Goal: Communication & Community: Answer question/provide support

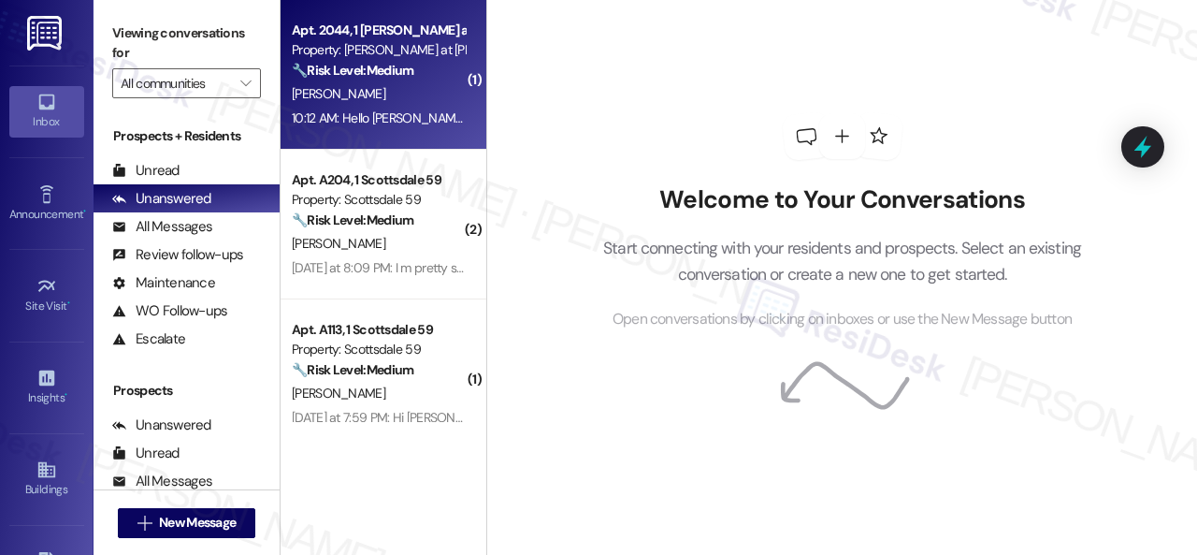
click at [429, 96] on div "[PERSON_NAME]" at bounding box center [378, 93] width 177 height 23
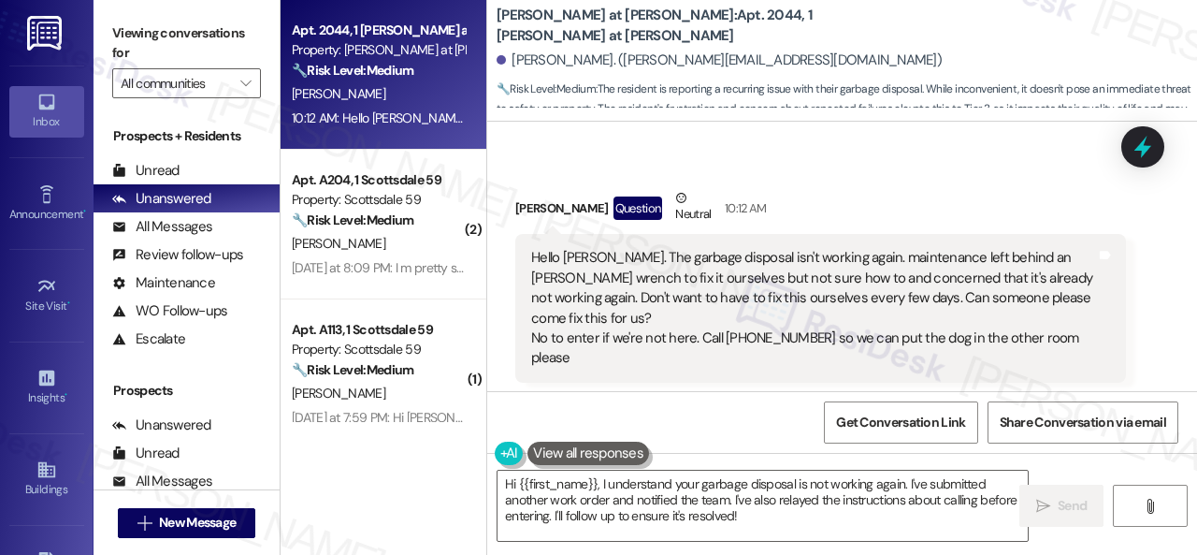
scroll to position [2373, 0]
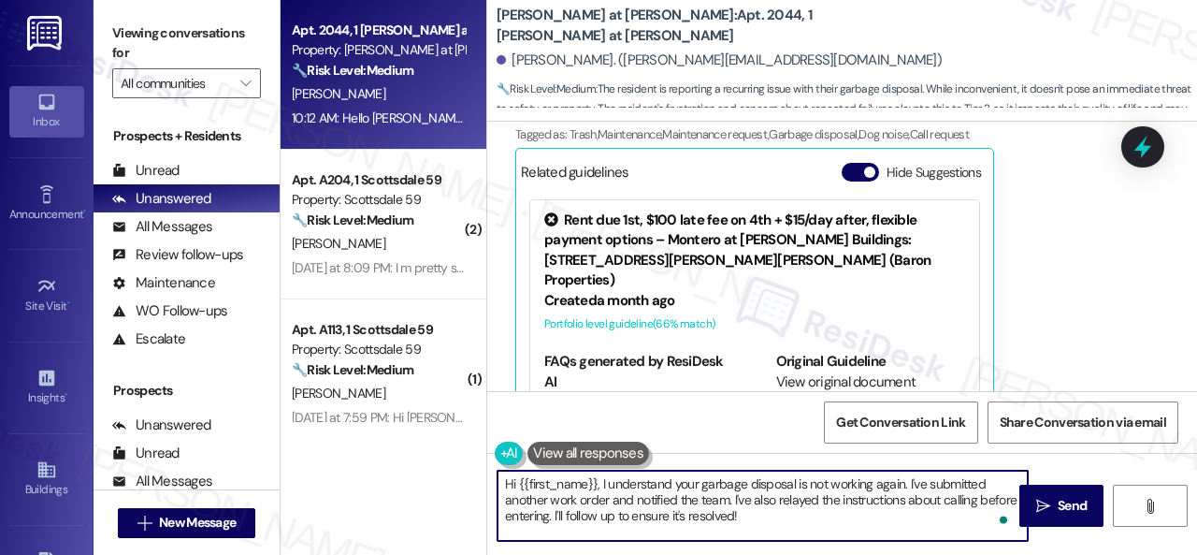
drag, startPoint x: 602, startPoint y: 479, endPoint x: 674, endPoint y: 478, distance: 71.1
click at [674, 478] on textarea "Hi {{first_name}}, I understand your garbage disposal is not working again. I'v…" at bounding box center [763, 506] width 530 height 70
drag, startPoint x: 924, startPoint y: 486, endPoint x: 925, endPoint y: 514, distance: 28.1
click at [925, 514] on textarea "Hi {{first_name}}, I'm sorry to hear your garbage disposal is not working again…" at bounding box center [763, 506] width 530 height 70
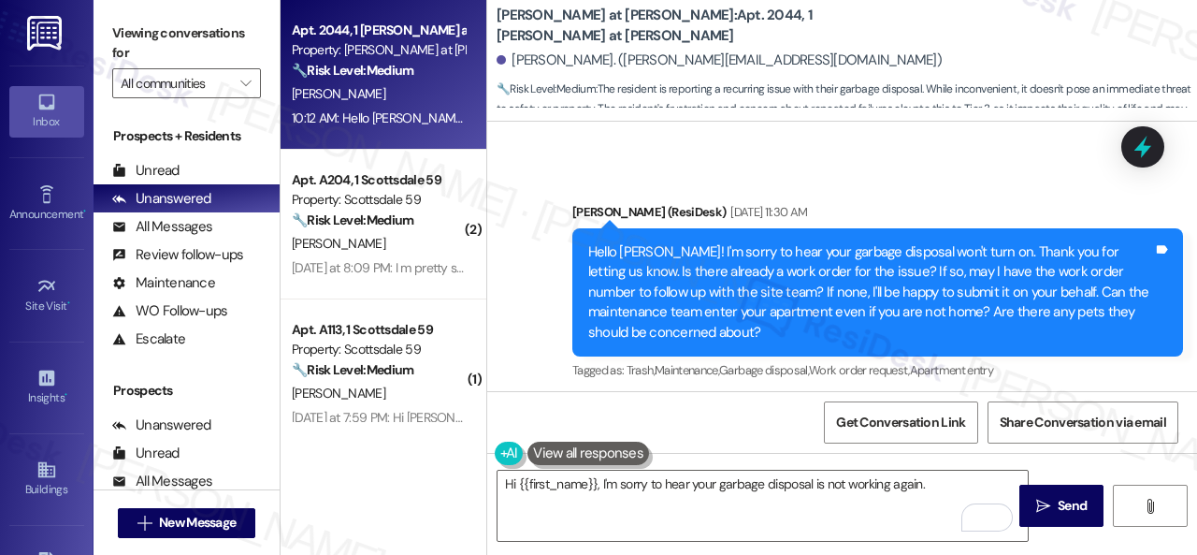
scroll to position [595, 0]
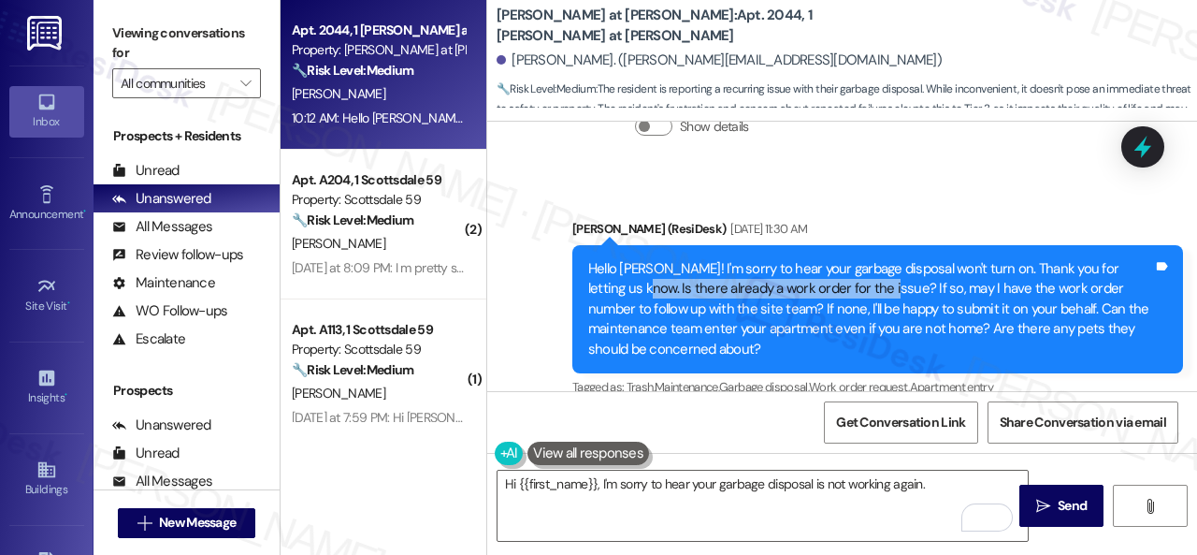
drag, startPoint x: 623, startPoint y: 272, endPoint x: 867, endPoint y: 270, distance: 244.2
click at [867, 270] on div "Hello [PERSON_NAME]! I'm sorry to hear your garbage disposal won't turn on. Tha…" at bounding box center [870, 309] width 565 height 100
copy div "Is there already a work order for the issue?"
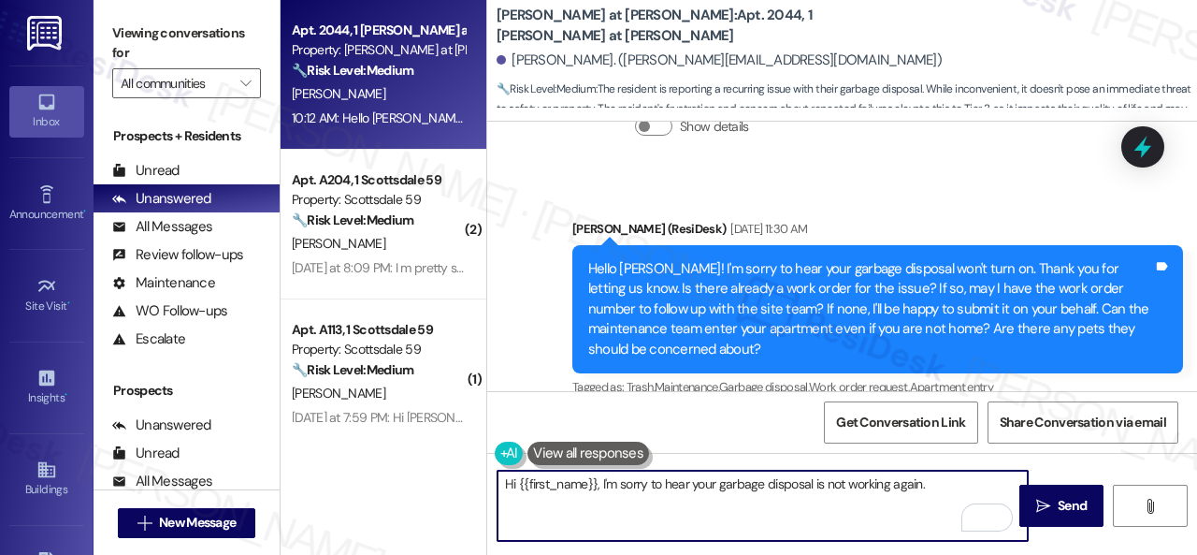
click at [950, 482] on textarea "Hi {{first_name}}, I'm sorry to hear your garbage disposal is not working again." at bounding box center [763, 506] width 530 height 70
paste textarea "Is there already a work order for the issue?"
click at [515, 503] on textarea "Hi {{first_name}}, I'm sorry to hear your garbage disposal is not working again…" at bounding box center [763, 506] width 530 height 70
click at [710, 502] on textarea "Hi {{first_name}}, I'm sorry to hear your garbage disposal is not working again…" at bounding box center [763, 506] width 530 height 70
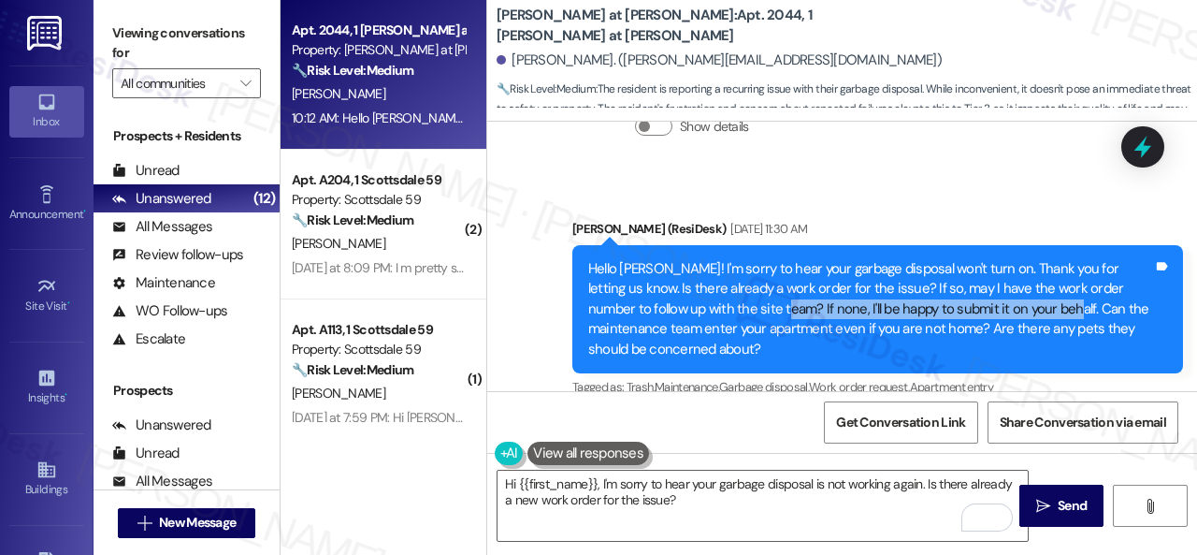
drag, startPoint x: 756, startPoint y: 287, endPoint x: 1029, endPoint y: 282, distance: 273.2
click at [1029, 282] on div "Hello [PERSON_NAME]! I'm sorry to hear your garbage disposal won't turn on. Tha…" at bounding box center [870, 309] width 565 height 100
copy div "If none, I'll be happy to submit it on your behalf."
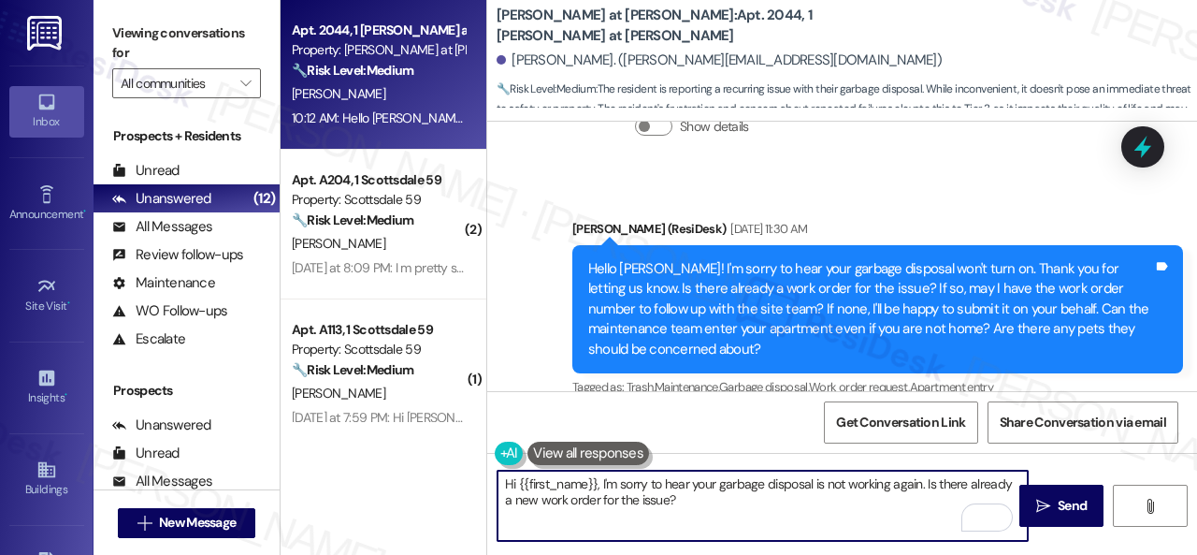
click at [696, 503] on textarea "Hi {{first_name}}, I'm sorry to hear your garbage disposal is not working again…" at bounding box center [763, 506] width 530 height 70
paste textarea "If none, I'll be happy to submit it on your behalf."
click at [837, 498] on textarea "Hi {{first_name}}, I'm sorry to hear your garbage disposal is not working again…" at bounding box center [763, 506] width 530 height 70
click at [842, 498] on textarea "Hi {{first_name}}, I'm sorry to hear your garbage disposal is not working again…" at bounding box center [763, 506] width 530 height 70
click at [842, 505] on textarea "Hi {{first_name}}, I'm sorry to hear your garbage disposal is not working again…" at bounding box center [763, 506] width 530 height 70
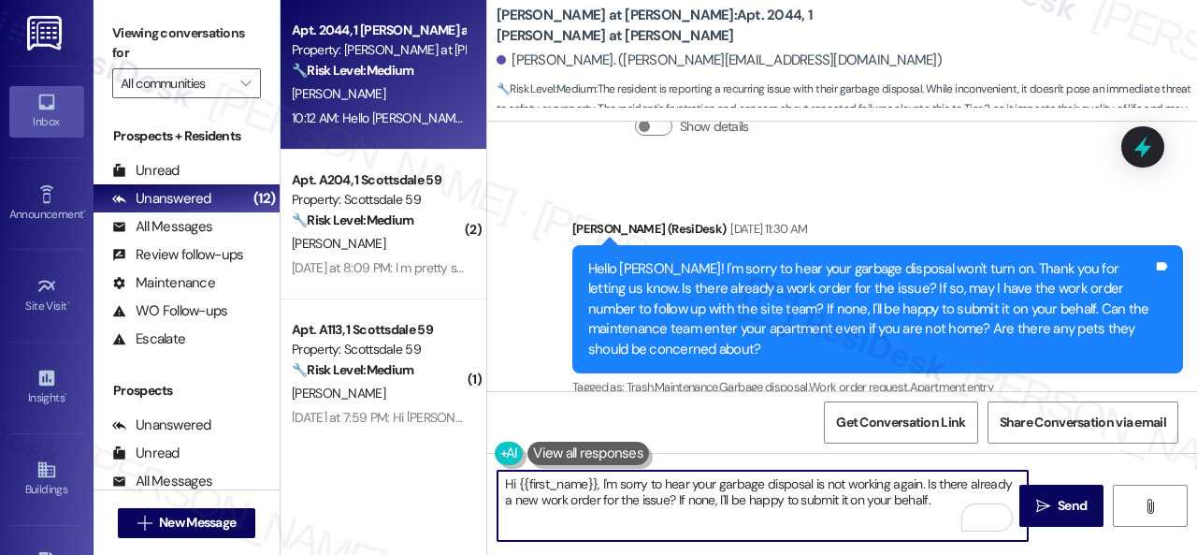
click at [842, 505] on textarea "Hi {{first_name}}, I'm sorry to hear your garbage disposal is not working again…" at bounding box center [763, 506] width 530 height 70
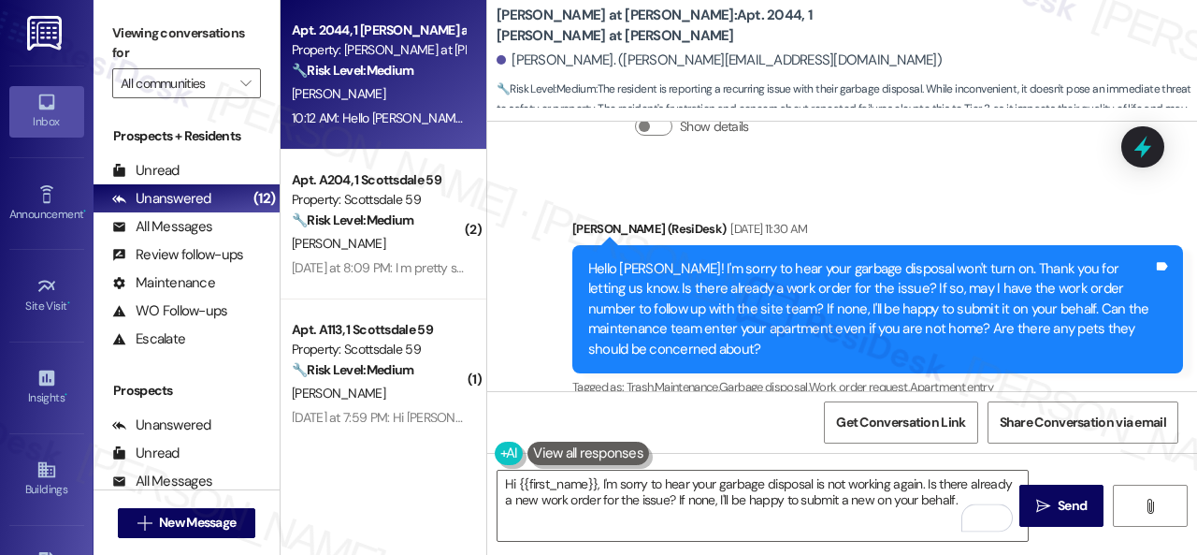
click at [153, 108] on div "Viewing conversations for All communities " at bounding box center [187, 58] width 186 height 117
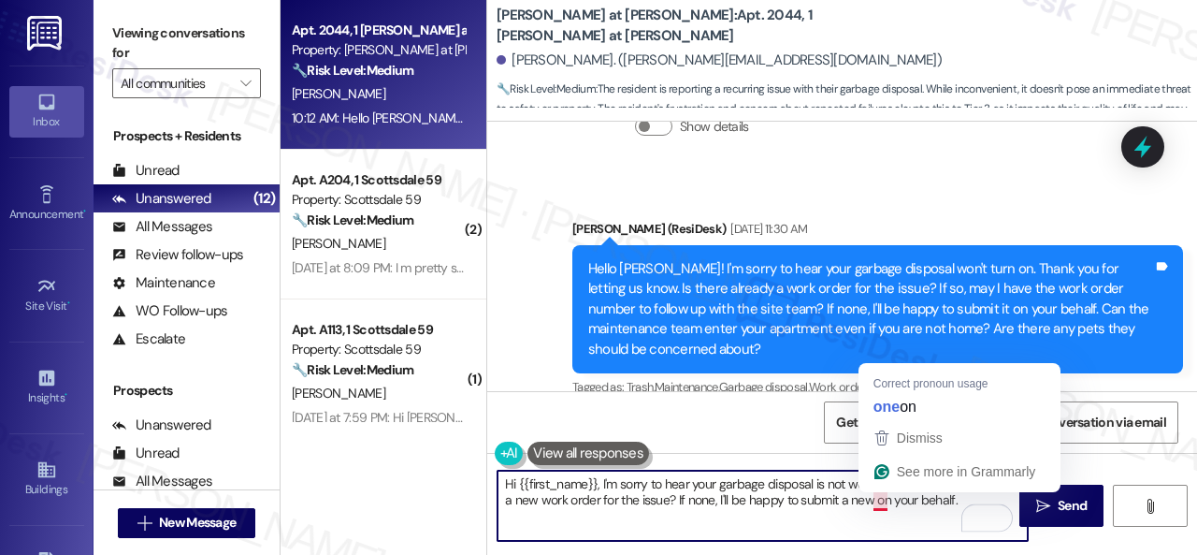
click at [885, 502] on textarea "Hi {{first_name}}, I'm sorry to hear your garbage disposal is not working again…" at bounding box center [763, 506] width 530 height 70
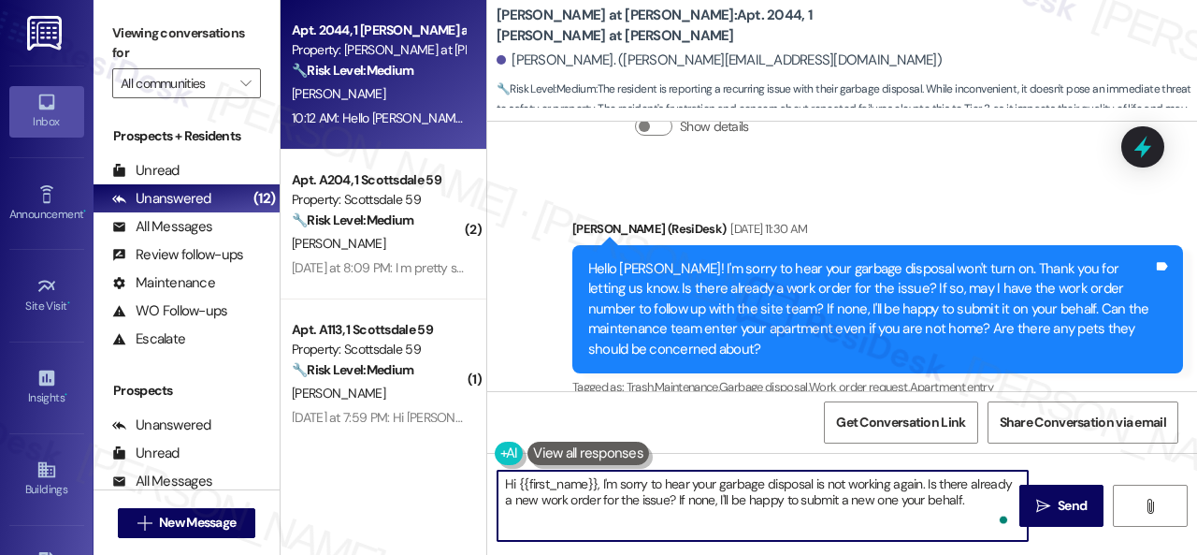
click at [964, 501] on textarea "Hi {{first_name}}, I'm sorry to hear your garbage disposal is not working again…" at bounding box center [763, 506] width 530 height 70
click at [905, 509] on textarea "Hi {{first_name}}, I'm sorry to hear your garbage disposal is not working again…" at bounding box center [763, 506] width 530 height 70
click at [987, 504] on textarea "Hi {{first_name}}, I'm sorry to hear your garbage disposal is not working again…" at bounding box center [763, 506] width 530 height 70
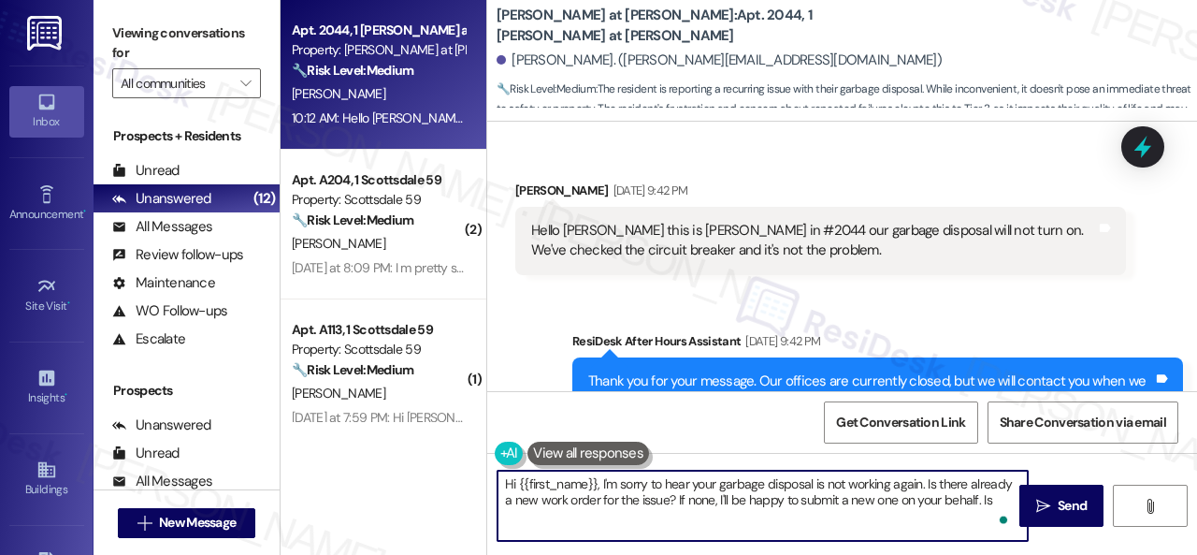
scroll to position [94, 0]
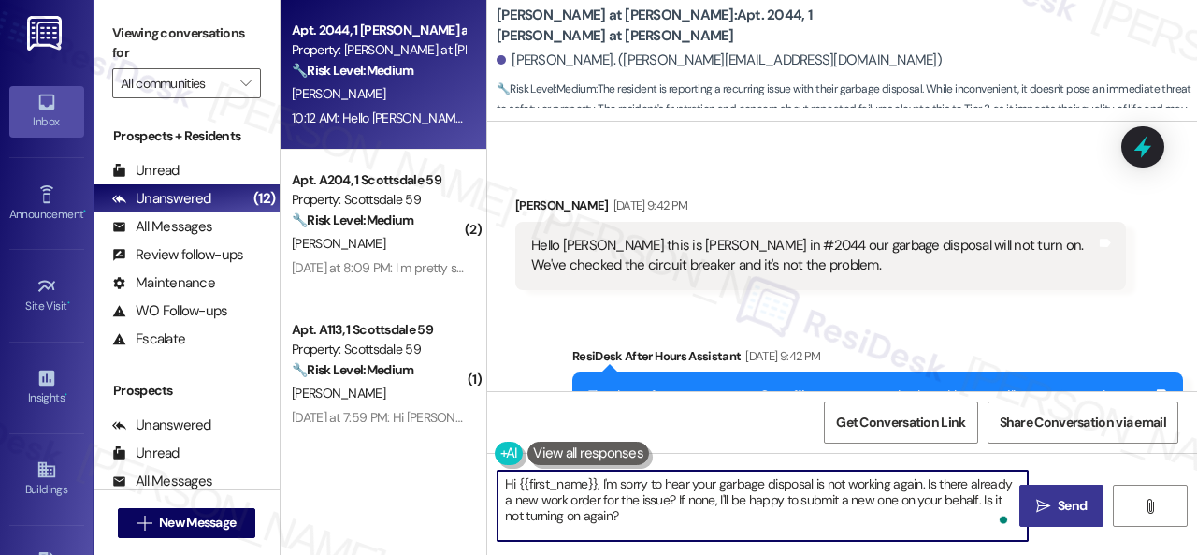
type textarea "Hi {{first_name}}, I'm sorry to hear your garbage disposal is not working again…"
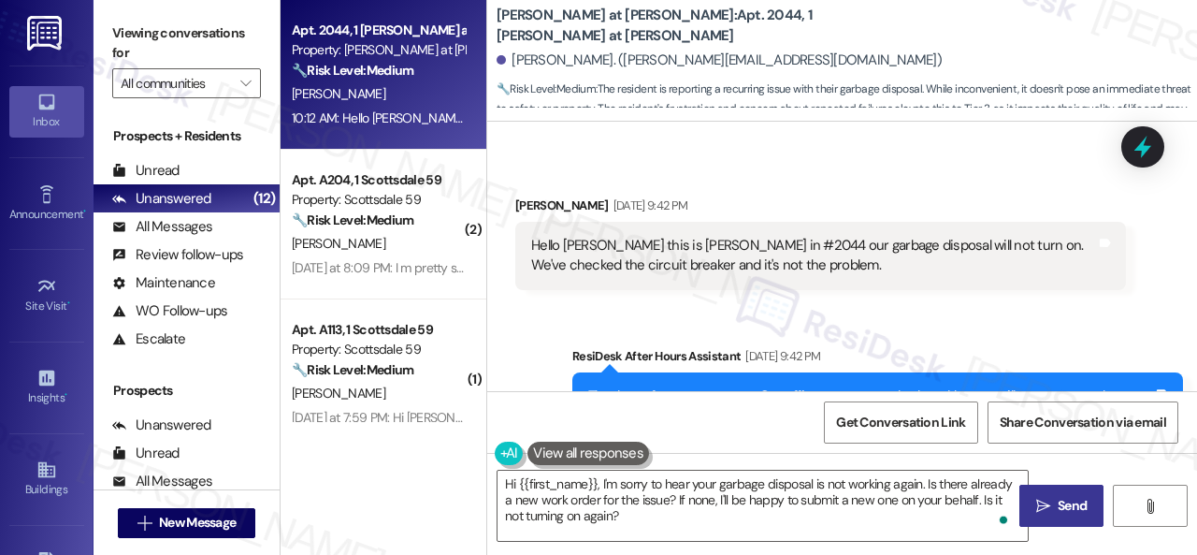
click at [1047, 504] on span " Send" at bounding box center [1062, 506] width 59 height 20
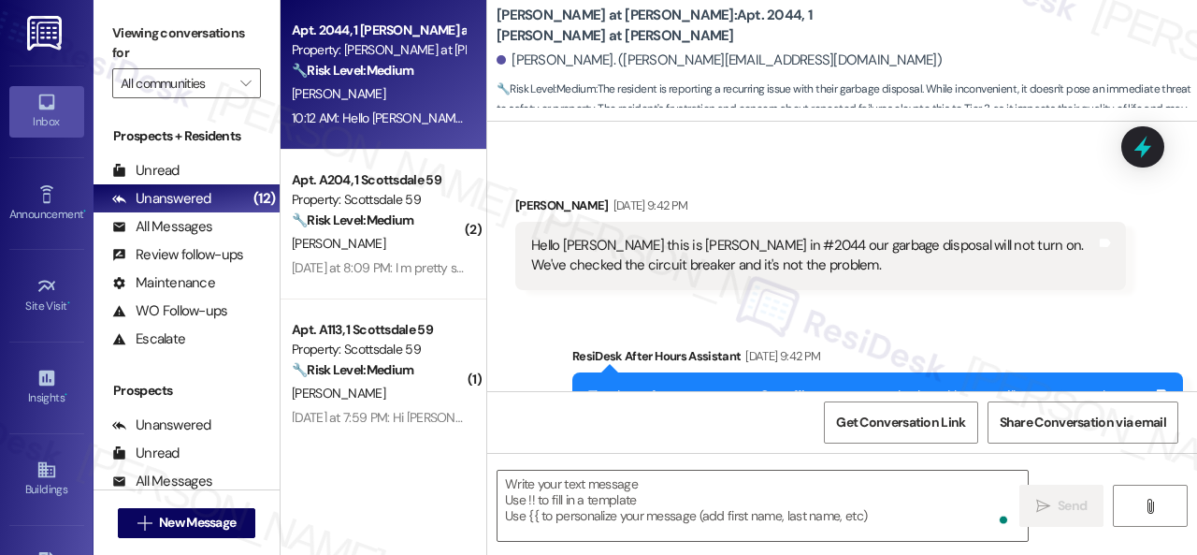
type textarea "Fetching suggested responses. Please feel free to read through the conversation…"
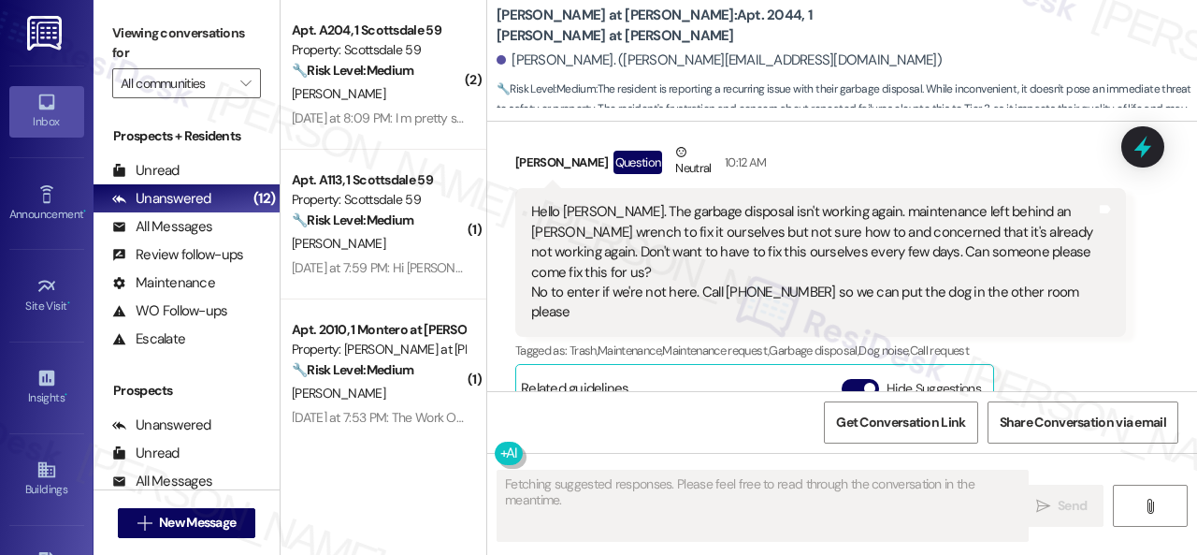
scroll to position [2373, 0]
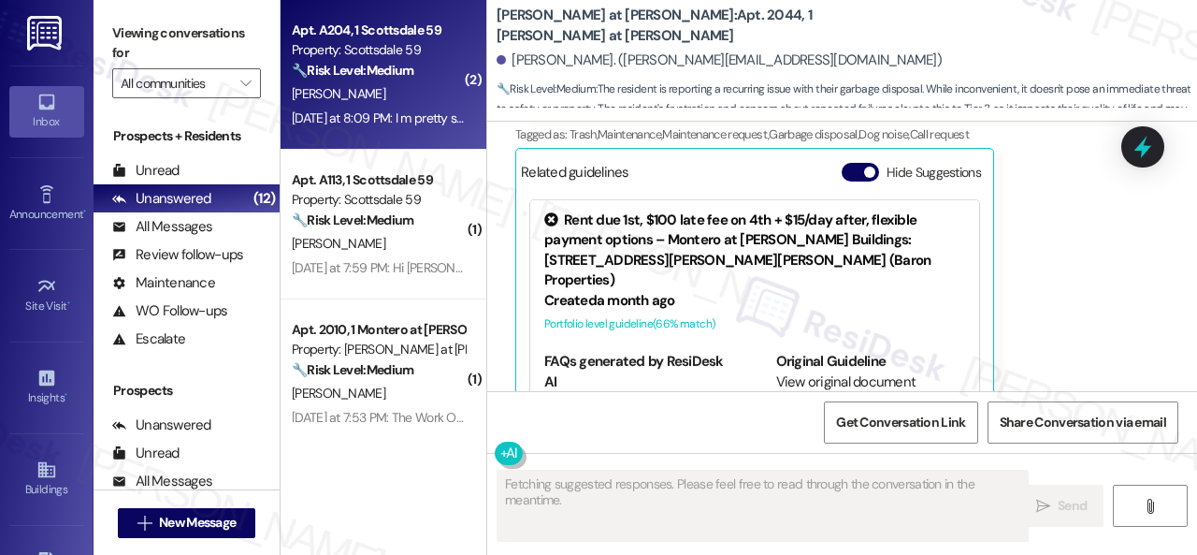
click at [385, 104] on div "[PERSON_NAME]" at bounding box center [378, 93] width 177 height 23
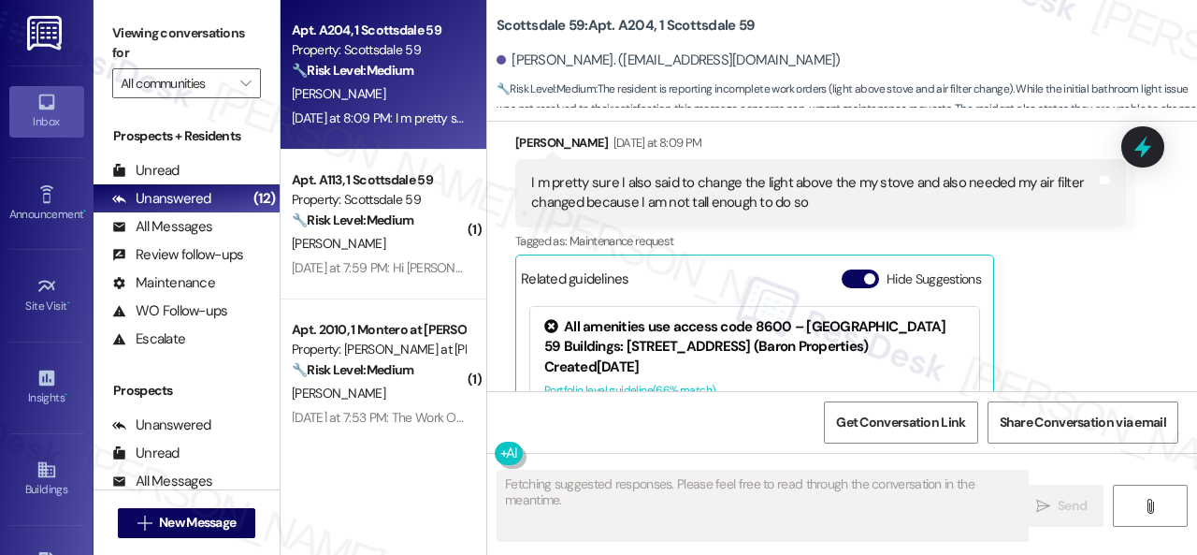
scroll to position [3487, 0]
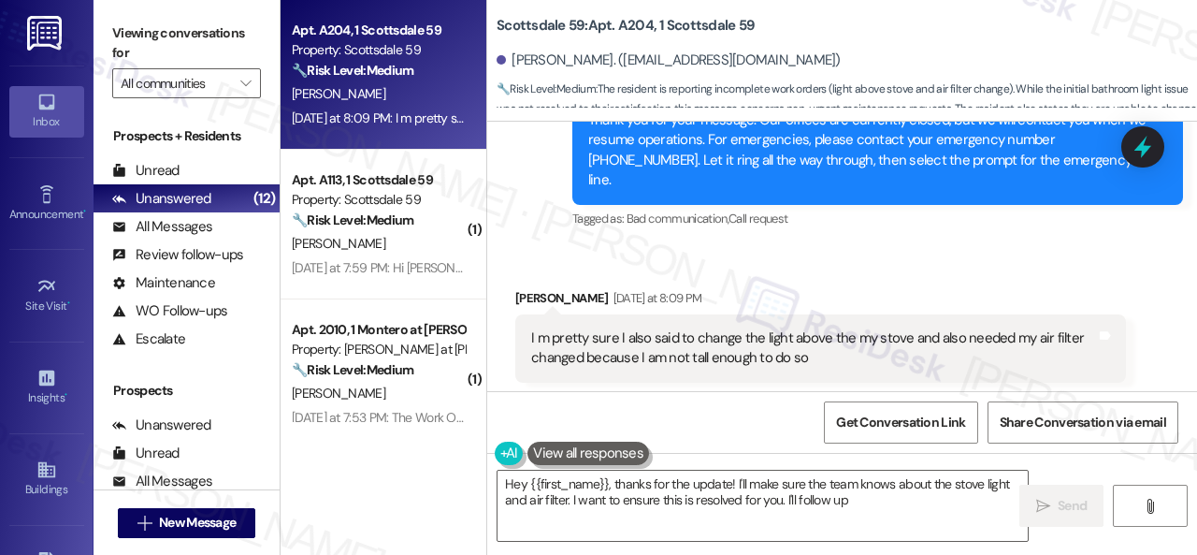
type textarea "Hey {{first_name}}, thanks for the update! I'll make sure the team knows about …"
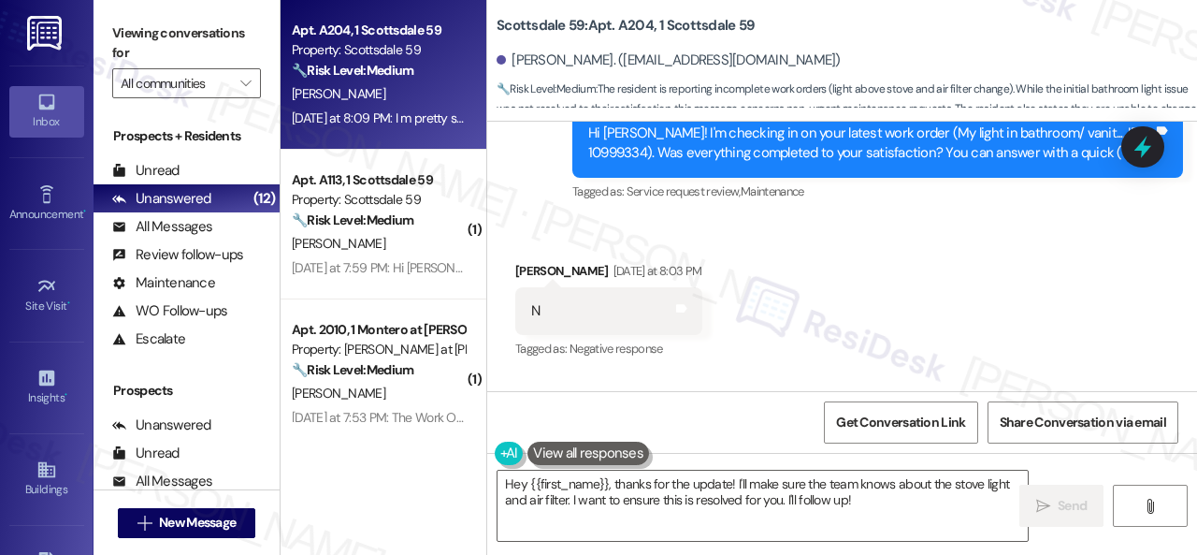
scroll to position [3019, 0]
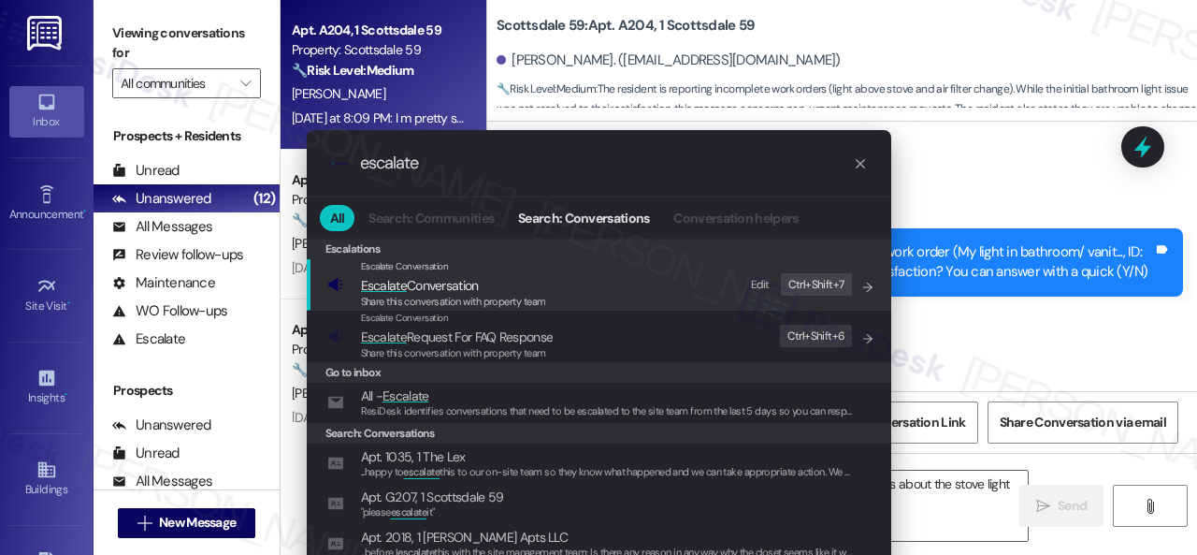
click at [760, 282] on div "Edit" at bounding box center [760, 285] width 19 height 20
drag, startPoint x: 449, startPoint y: 164, endPoint x: 243, endPoint y: 145, distance: 206.7
click at [243, 145] on div ".cls-1{fill:#0a055f;}.cls-2{fill:#0cc4c4;} resideskLogoBlueOrange escalate All …" at bounding box center [598, 277] width 1197 height 555
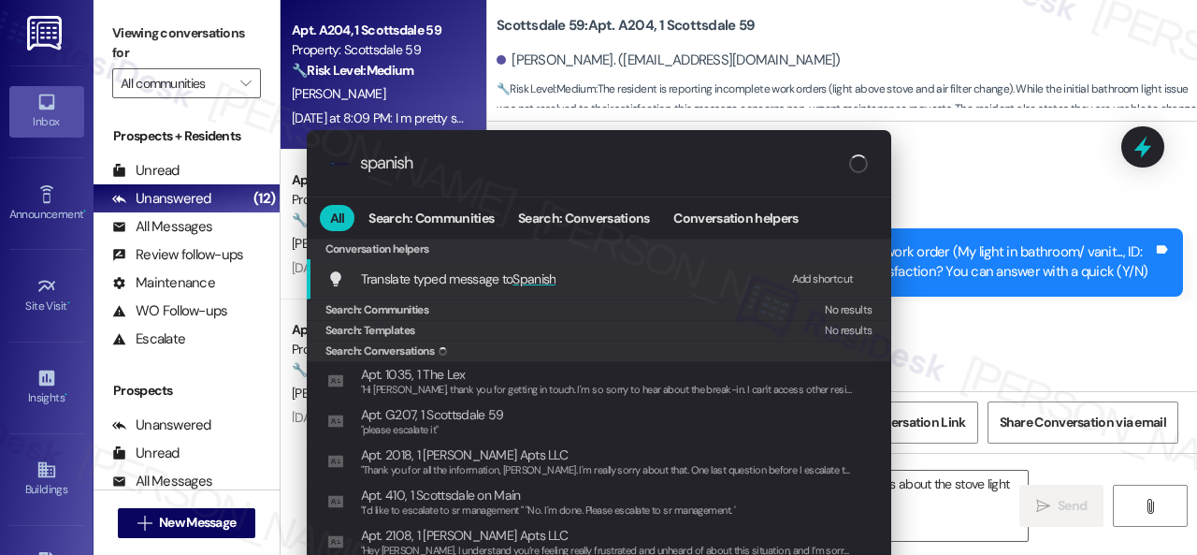
click at [797, 278] on div "Add shortcut" at bounding box center [823, 279] width 62 height 20
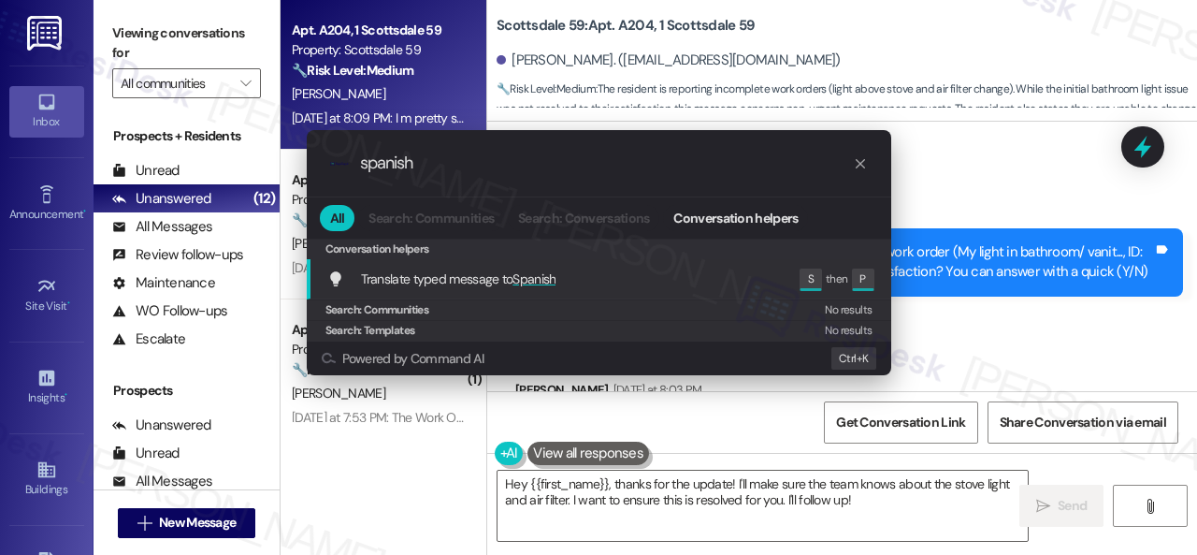
drag, startPoint x: 436, startPoint y: 156, endPoint x: 299, endPoint y: 139, distance: 137.6
click at [299, 139] on div ".cls-1{fill:#0a055f;}.cls-2{fill:#0cc4c4;} resideskLogoBlueOrange spanish All S…" at bounding box center [598, 252] width 631 height 283
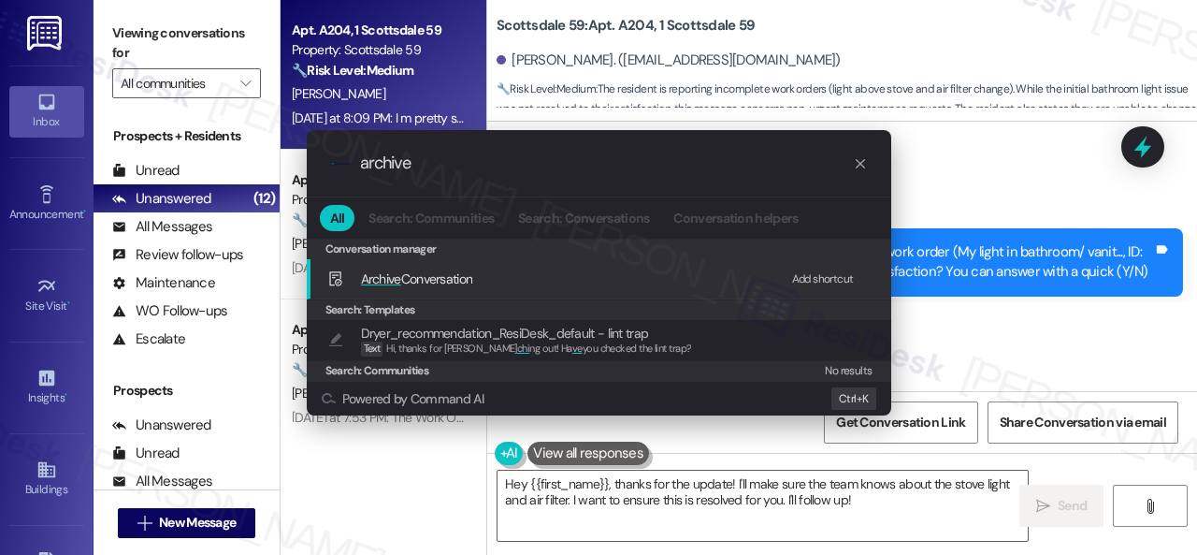
click at [825, 276] on div "Add shortcut" at bounding box center [823, 279] width 62 height 20
click at [790, 278] on div "Edit Shift+ E" at bounding box center [829, 279] width 89 height 31
drag, startPoint x: 427, startPoint y: 160, endPoint x: 269, endPoint y: 139, distance: 158.5
click at [269, 139] on div ".cls-1{fill:#0a055f;}.cls-2{fill:#0cc4c4;} resideskLogoBlueOrange archive All S…" at bounding box center [598, 277] width 1197 height 555
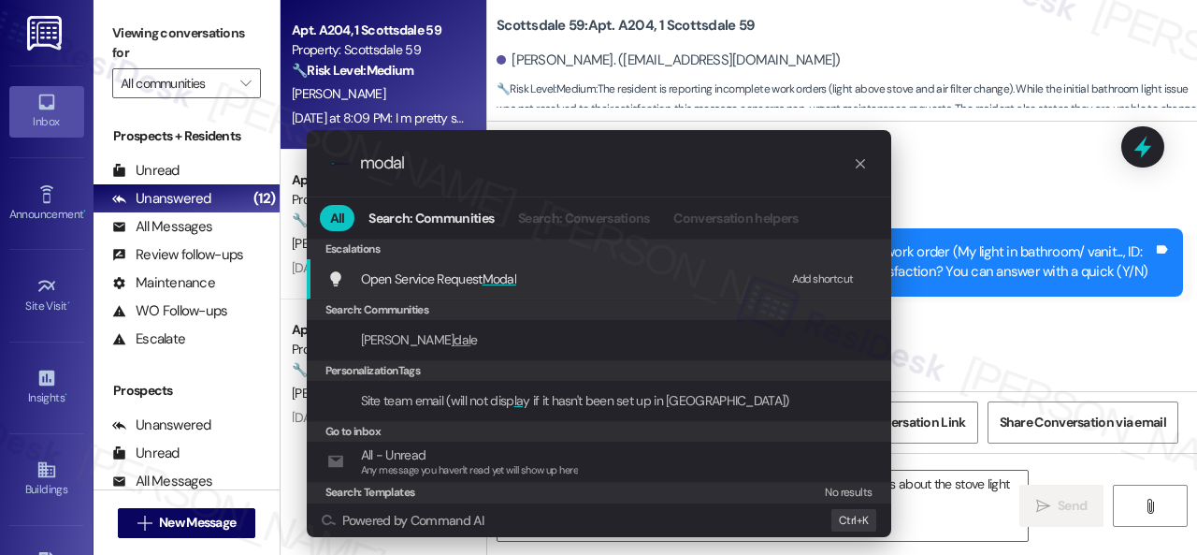
type input "modal"
click at [825, 278] on div "Add shortcut" at bounding box center [823, 279] width 62 height 20
click at [425, 284] on span "Open Service Request Modal" at bounding box center [439, 278] width 156 height 17
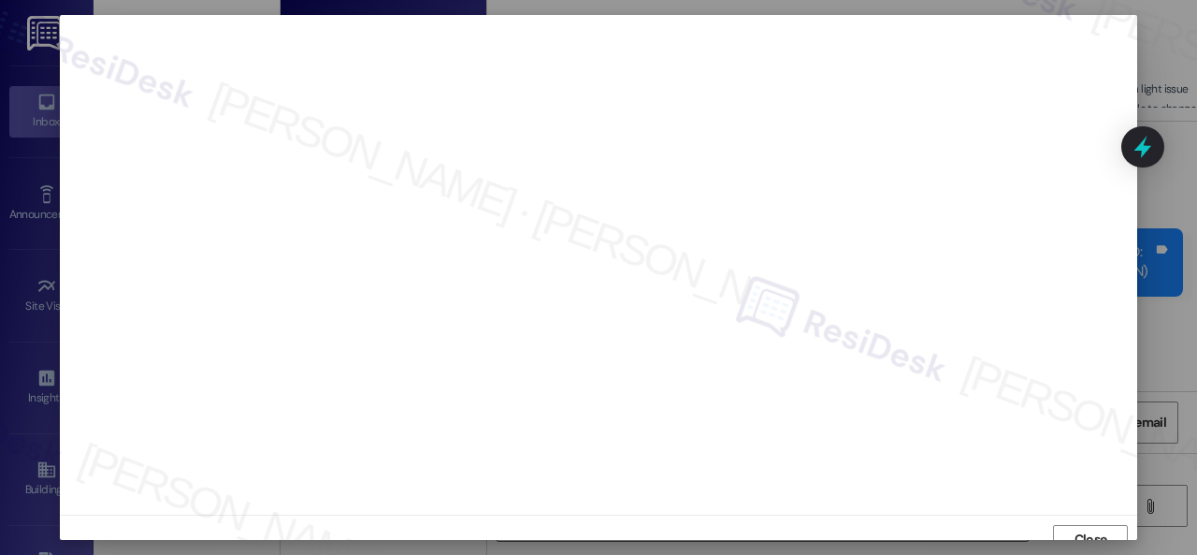
scroll to position [14, 0]
click at [1075, 515] on span "Close" at bounding box center [1091, 525] width 33 height 20
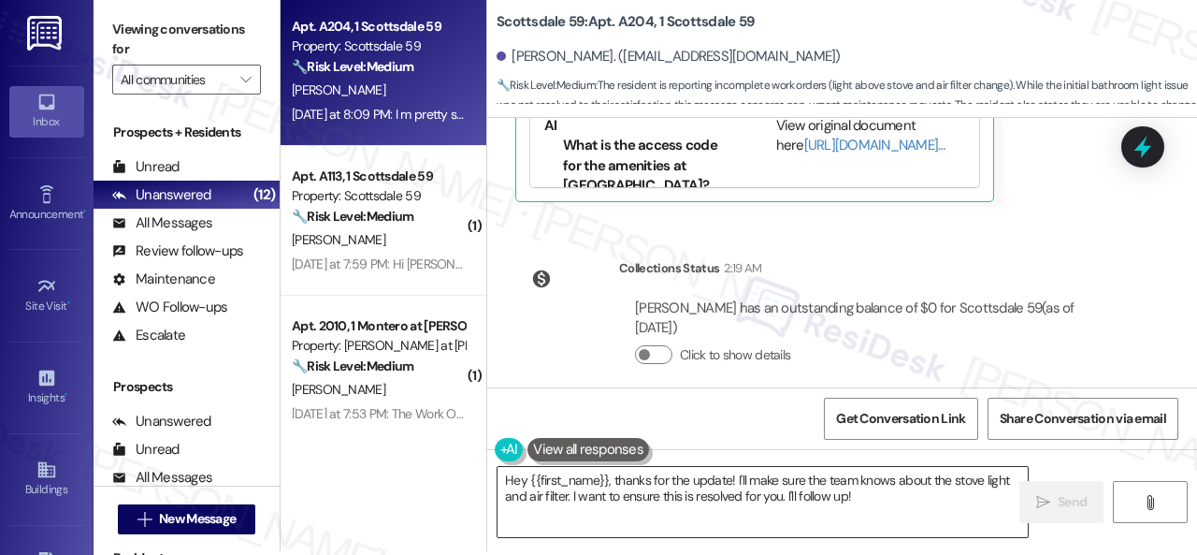
scroll to position [6, 0]
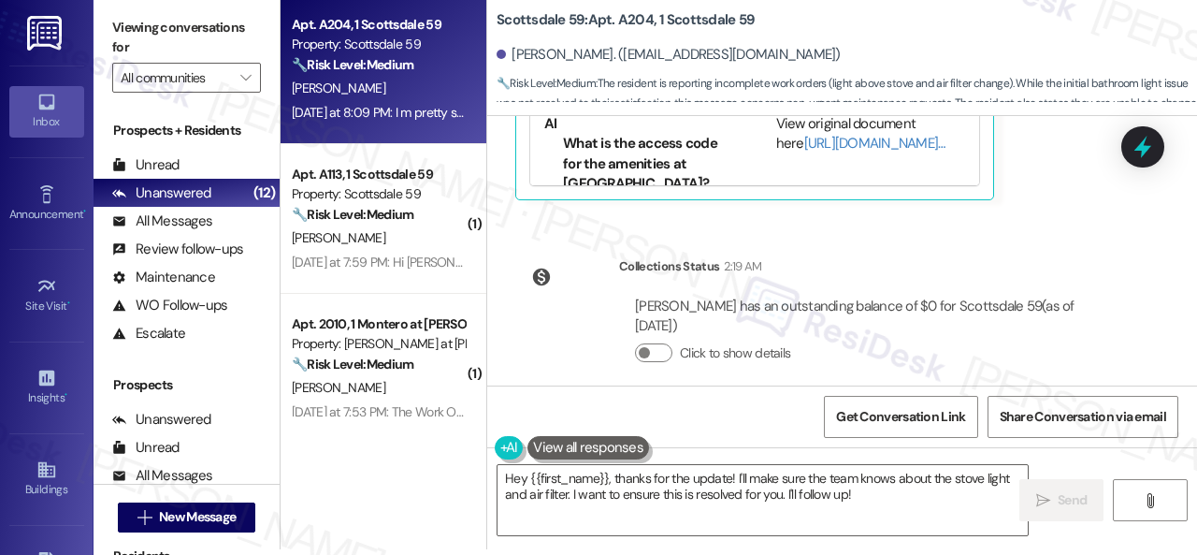
drag, startPoint x: 939, startPoint y: 341, endPoint x: 949, endPoint y: 333, distance: 12.6
click at [943, 343] on div "Click to show details" at bounding box center [872, 353] width 475 height 20
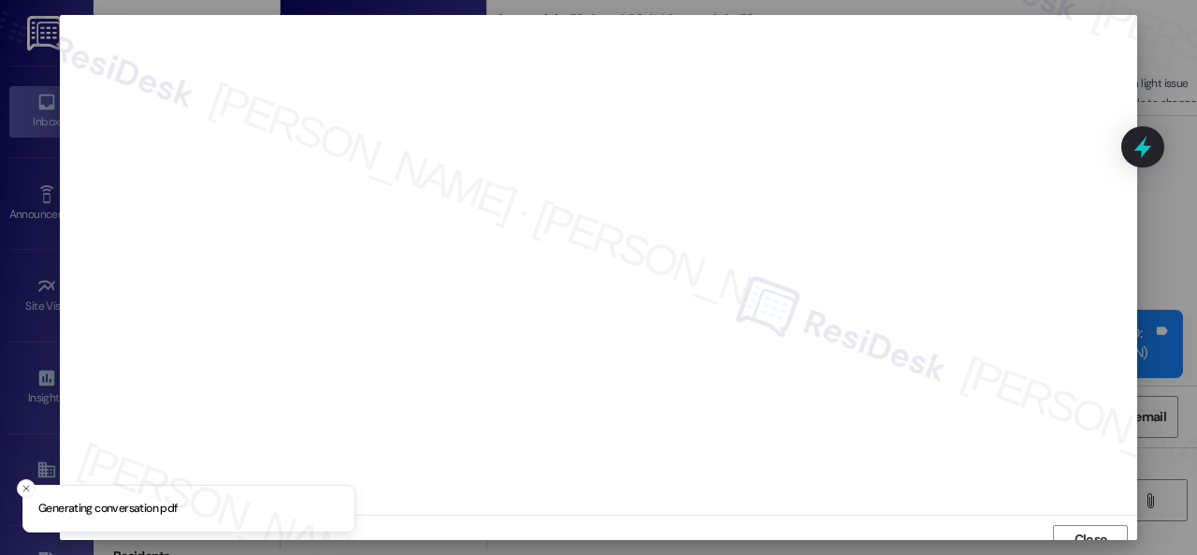
scroll to position [14, 0]
click at [1076, 535] on span "Close" at bounding box center [1091, 526] width 40 height 28
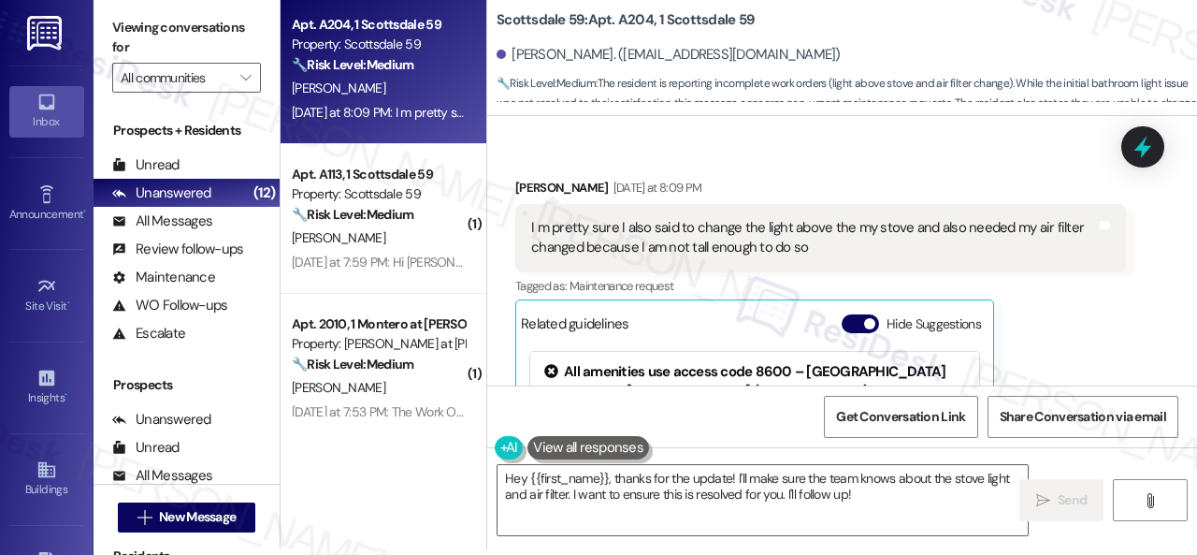
scroll to position [3587, 0]
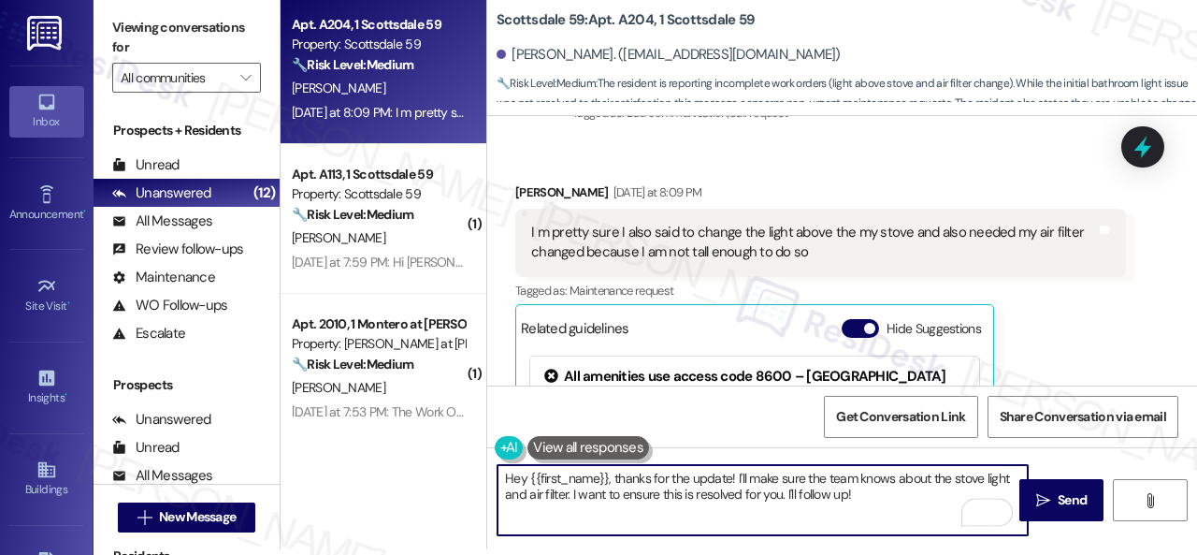
drag, startPoint x: 614, startPoint y: 472, endPoint x: 849, endPoint y: 491, distance: 236.5
click at [849, 491] on textarea "Hey {{first_name}}, thanks for the update! I'll make sure the team knows about …" at bounding box center [763, 500] width 530 height 70
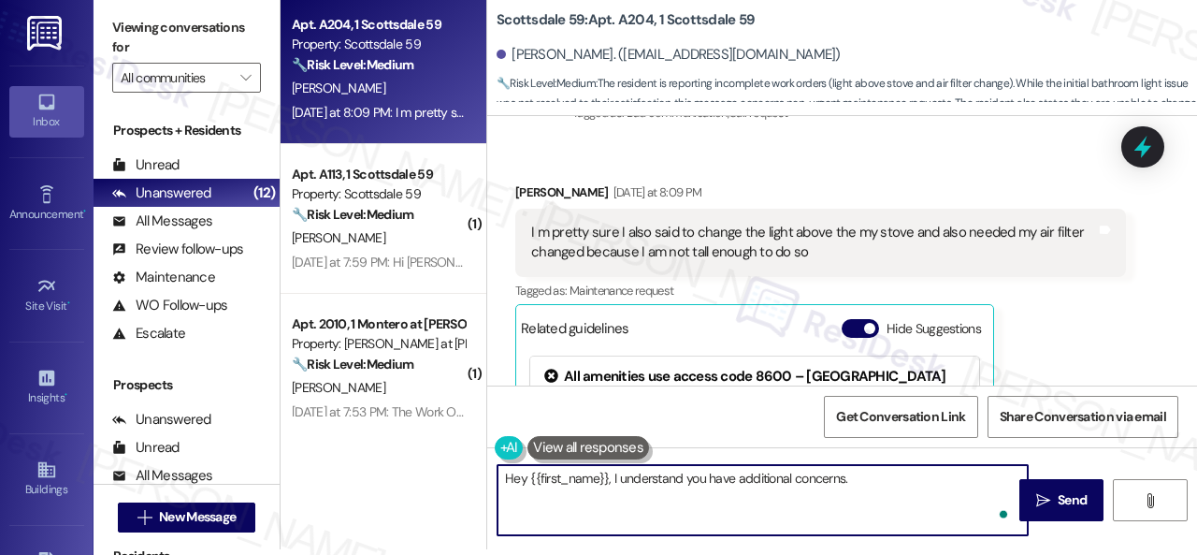
paste textarea "Below is what’s written in work order : “My light in bathroom/ vanity is out An…"
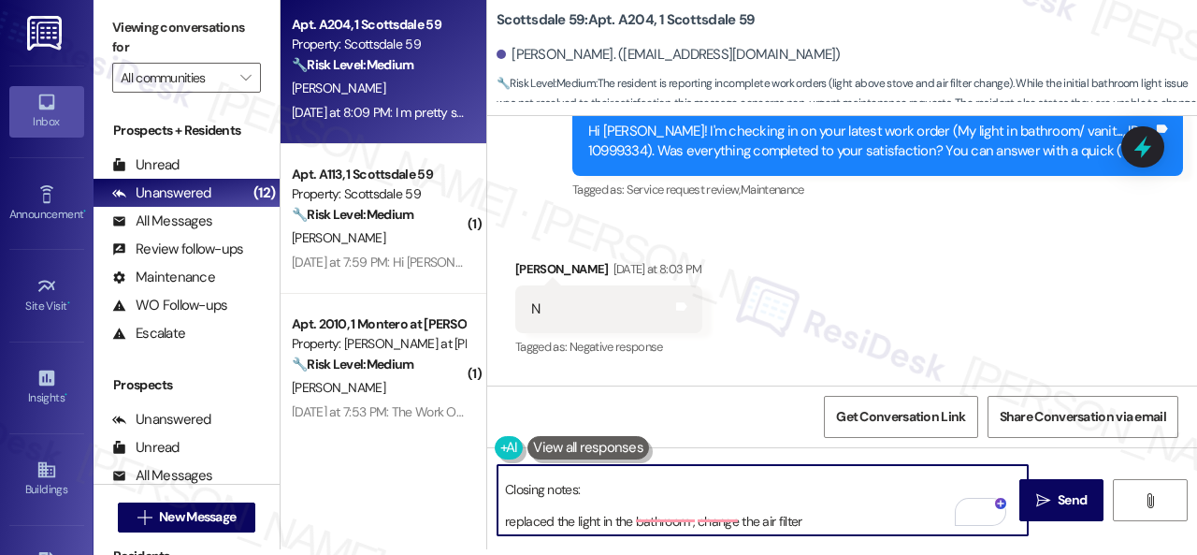
scroll to position [3026, 0]
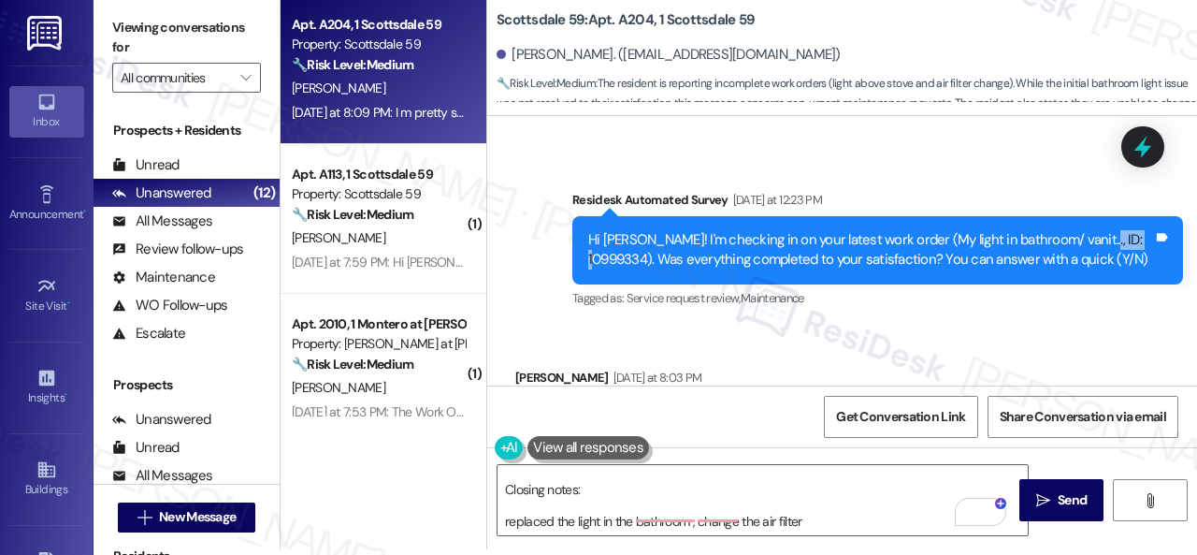
drag, startPoint x: 1068, startPoint y: 235, endPoint x: 1128, endPoint y: 231, distance: 60.0
click at [1128, 231] on div "Hi [PERSON_NAME]! I'm checking in on your latest work order (My light in bathro…" at bounding box center [870, 250] width 565 height 40
copy div "10999334"
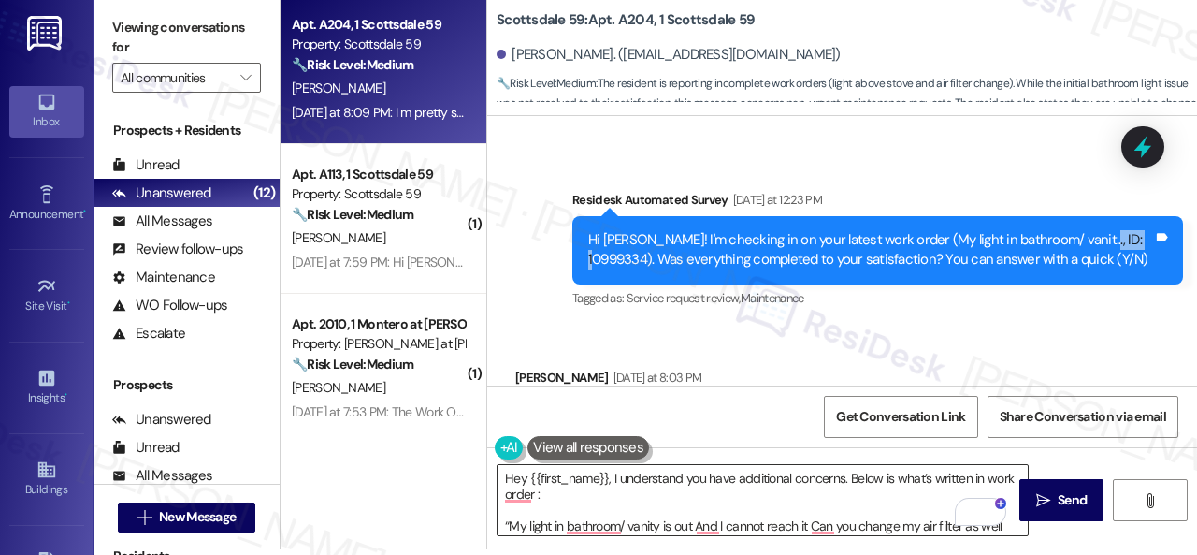
scroll to position [0, 0]
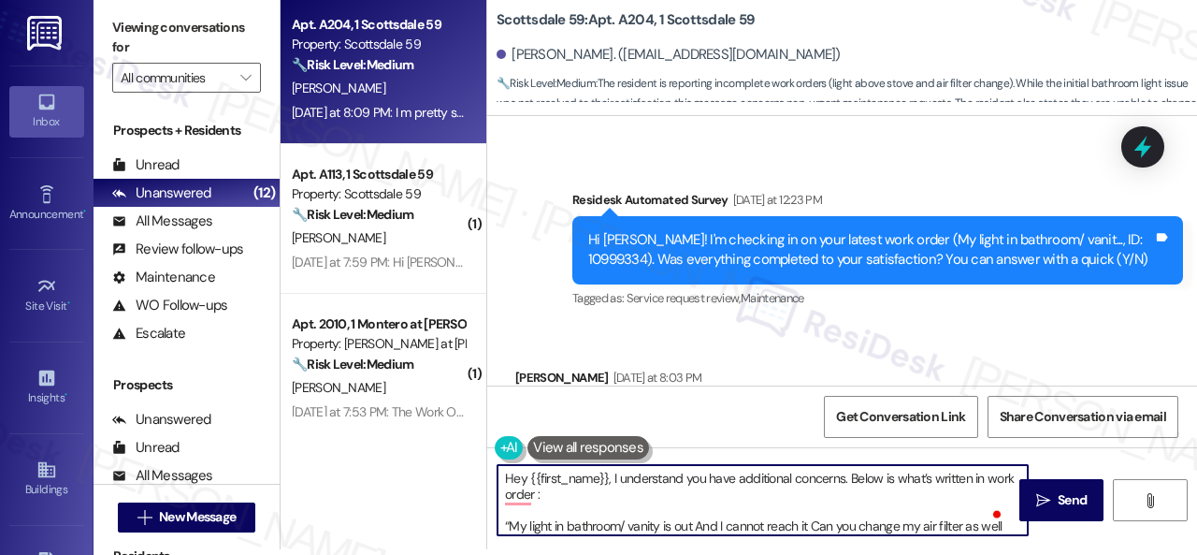
click at [566, 491] on textarea "Hey {{first_name}}, I understand you have additional concerns. Below is what’s …" at bounding box center [763, 500] width 530 height 70
paste textarea "10999334"
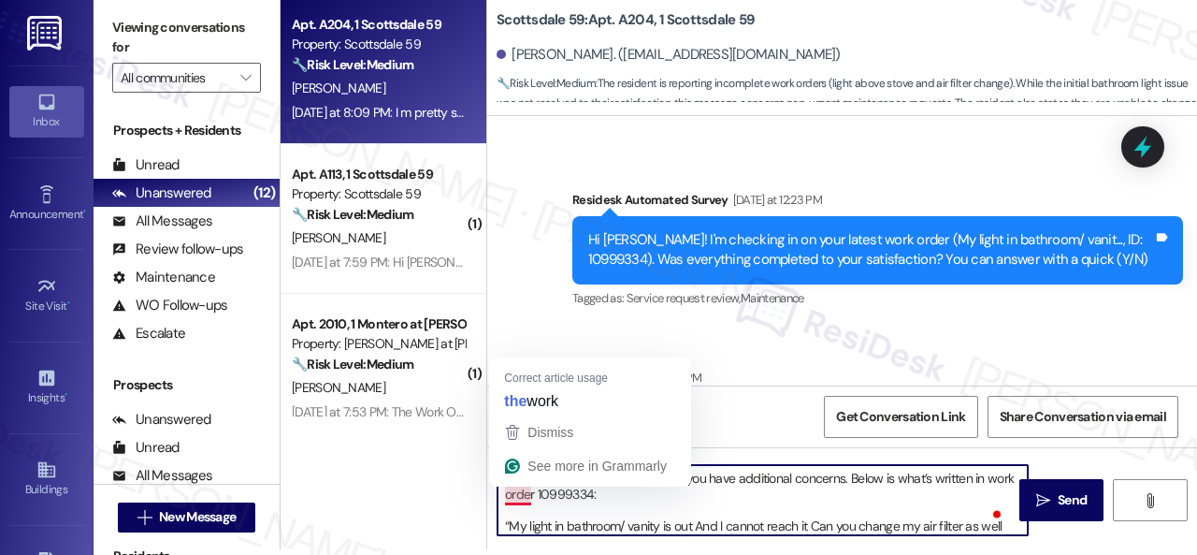
click at [530, 497] on textarea "Hey {{first_name}}, I understand you have additional concerns. Below is what’s …" at bounding box center [763, 500] width 530 height 70
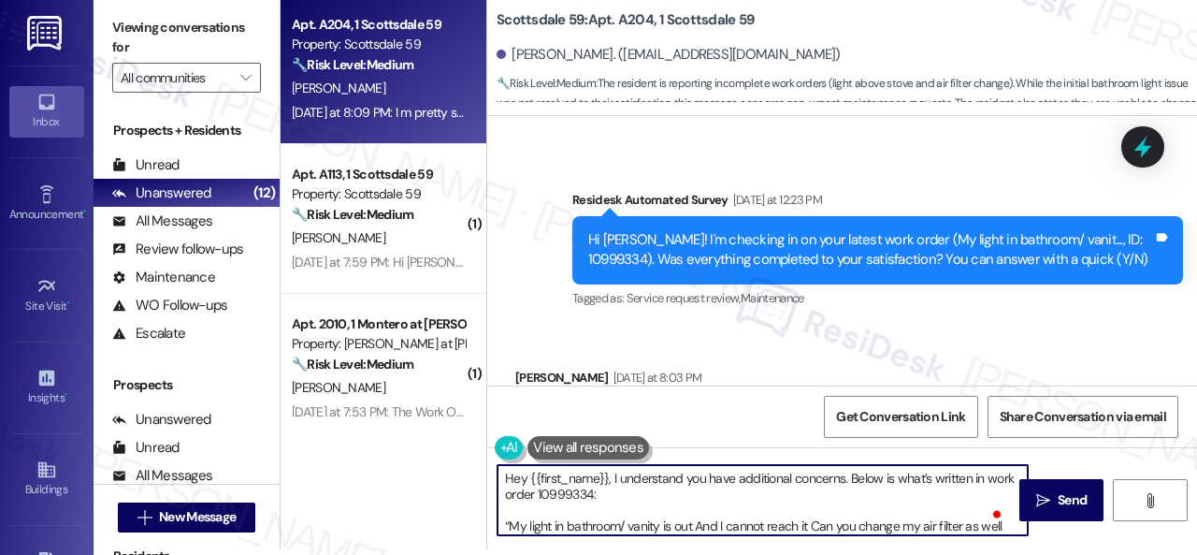
click at [647, 493] on textarea "Hey {{first_name}}, I understand you have additional concerns. Below is what’s …" at bounding box center [763, 500] width 530 height 70
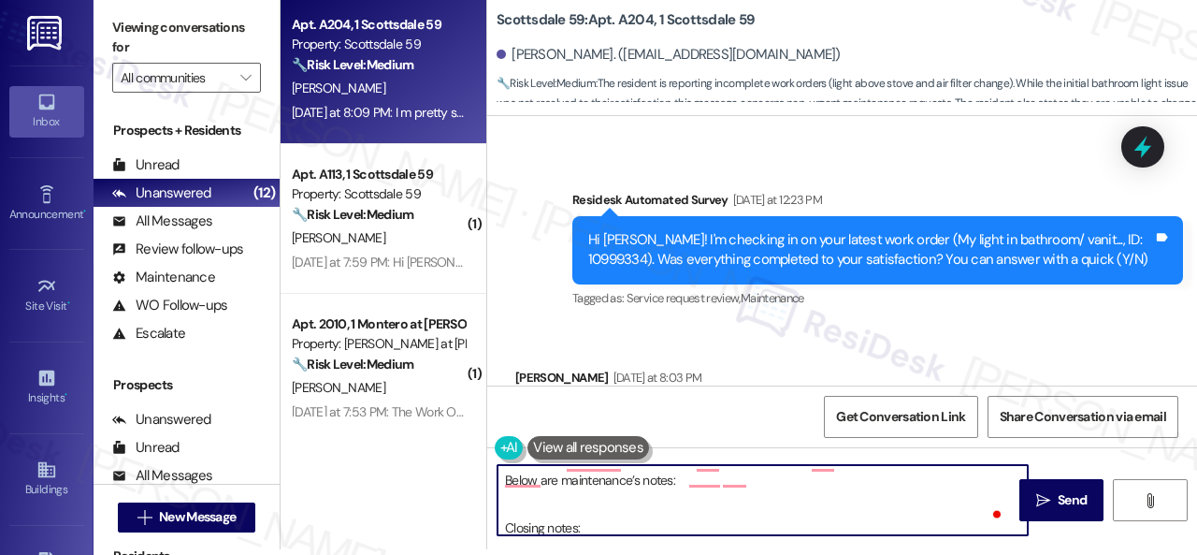
scroll to position [94, 0]
click at [579, 493] on textarea "Hey {{first_name}}, I understand you have additional concerns. Below is what’s …" at bounding box center [763, 500] width 530 height 70
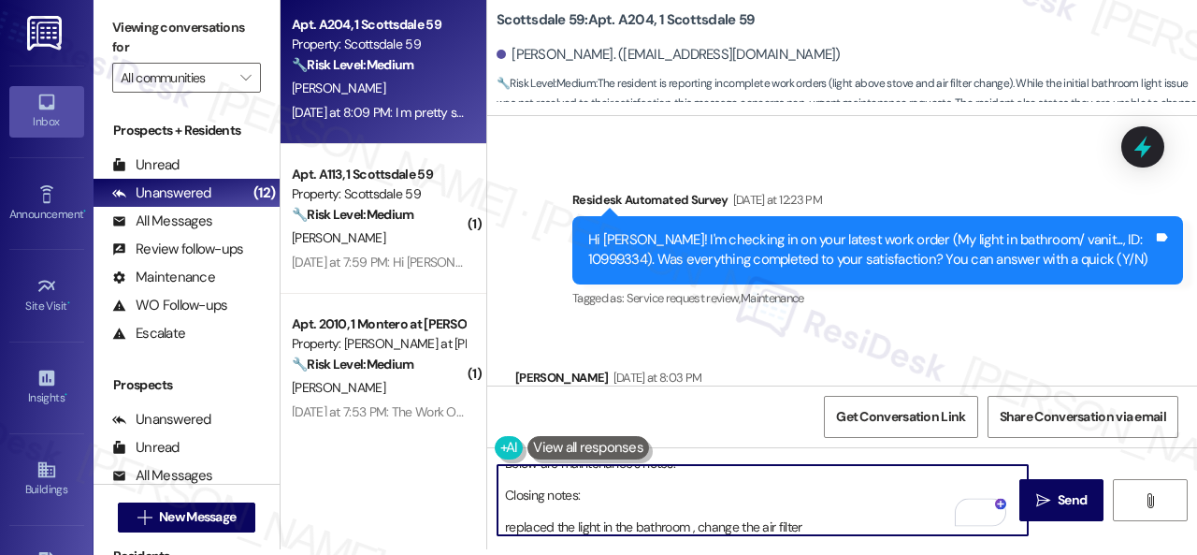
scroll to position [131, 0]
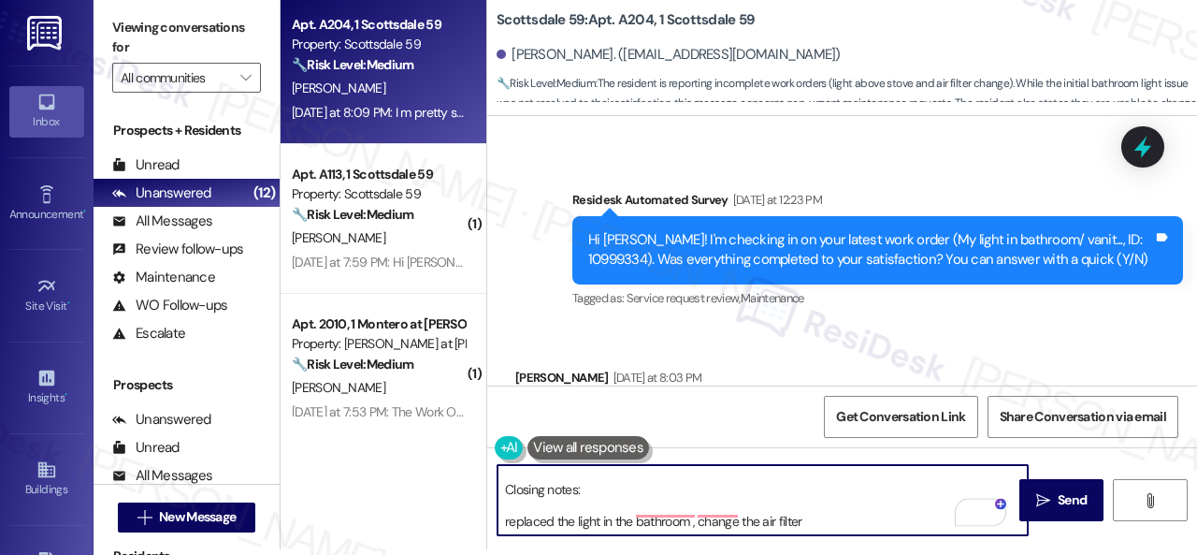
click at [827, 510] on textarea "Hey {{first_name}}, I understand you have additional concerns. Below is what’s …" at bounding box center [763, 500] width 530 height 70
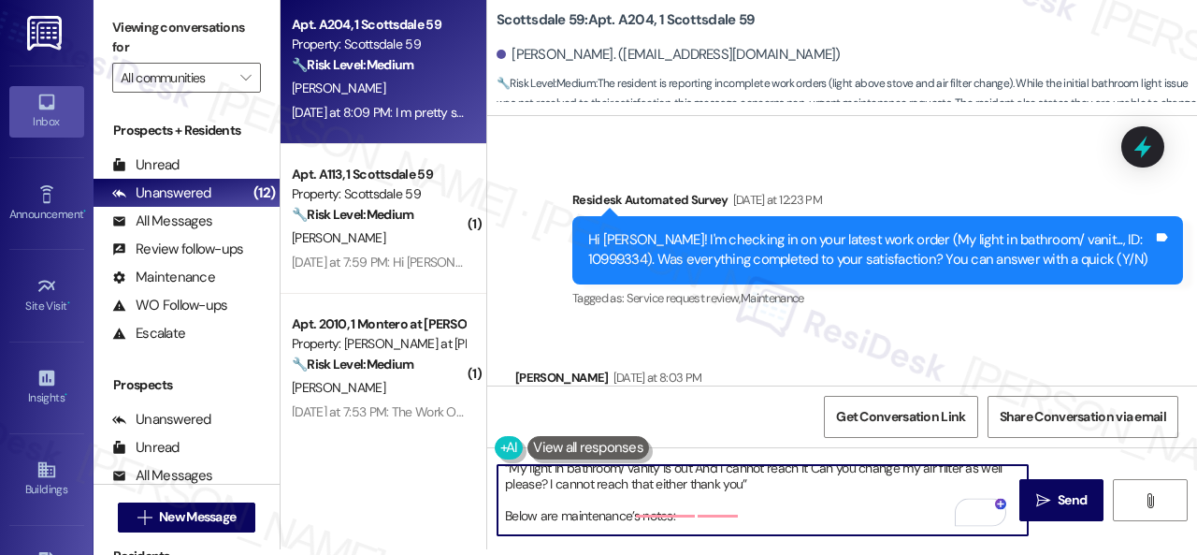
scroll to position [0, 0]
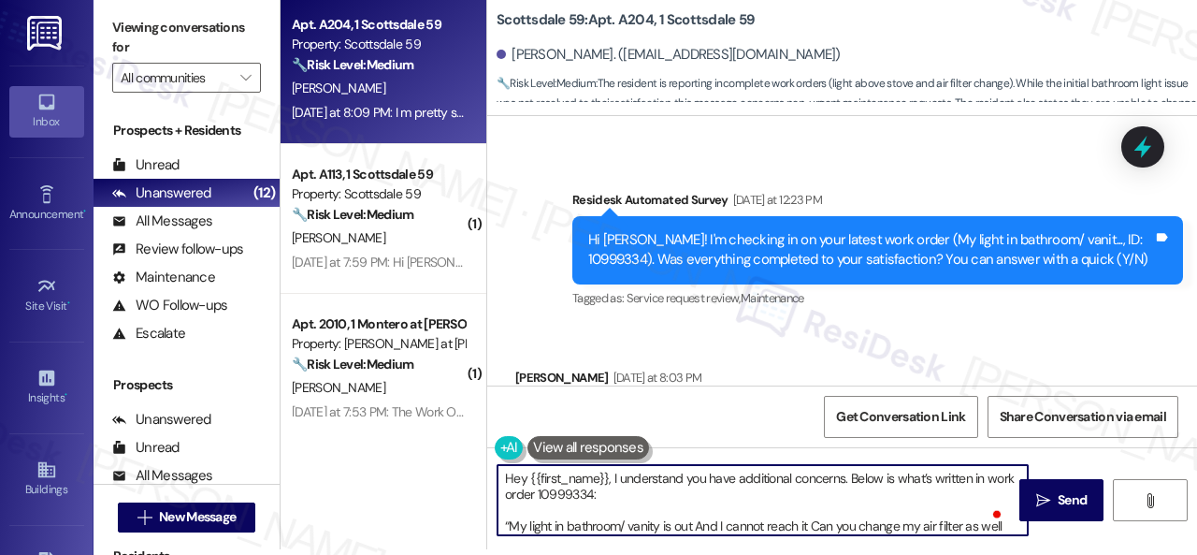
type textarea "Hey {{first_name}}, I understand you have additional concerns. Below is what’s …"
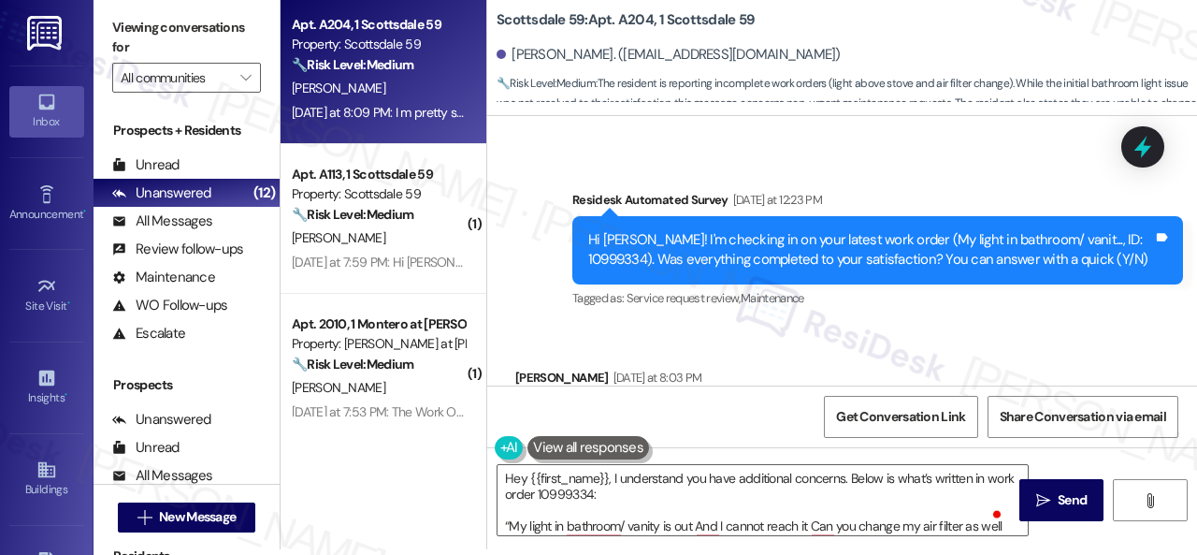
drag, startPoint x: 690, startPoint y: 332, endPoint x: 709, endPoint y: 330, distance: 18.8
click at [690, 332] on div "Received via SMS [PERSON_NAME] [DATE] at 8:03 PM N Tags and notes Tagged as: Ne…" at bounding box center [842, 405] width 710 height 158
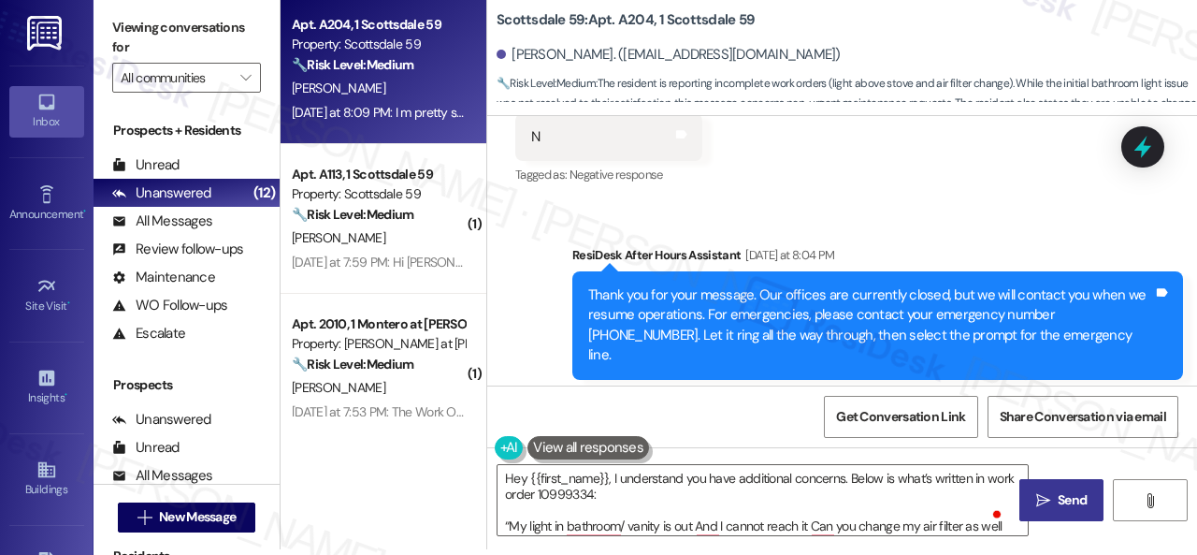
click at [1050, 484] on button " Send" at bounding box center [1062, 500] width 84 height 42
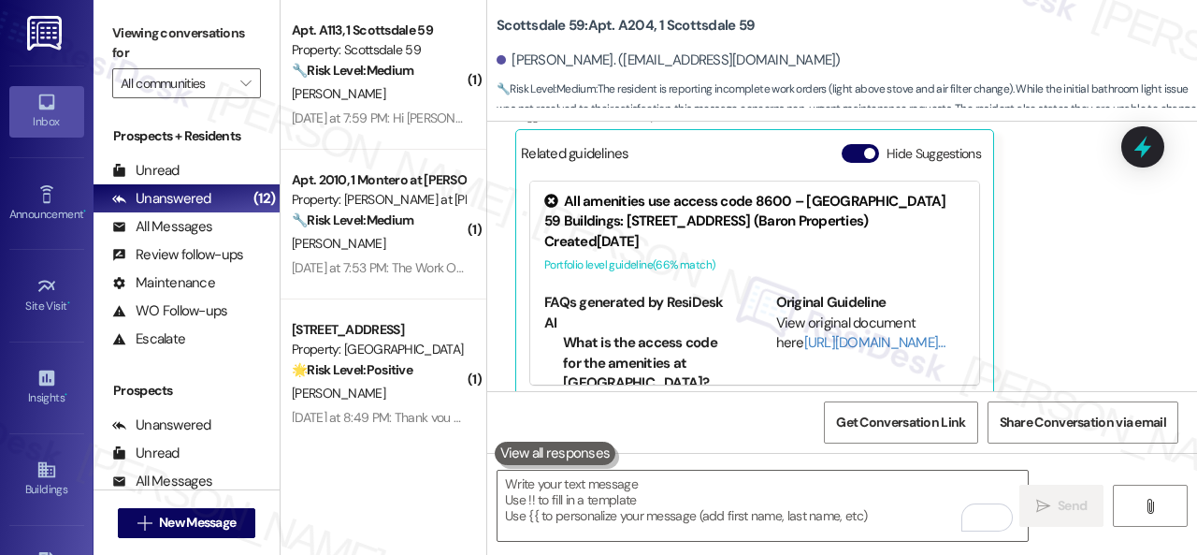
click at [1072, 325] on div "[PERSON_NAME] [DATE] at 8:09 PM I m pretty sure I also said to change the light…" at bounding box center [820, 203] width 611 height 392
click at [863, 480] on textarea "To enrich screen reader interactions, please activate Accessibility in Grammarl…" at bounding box center [763, 506] width 530 height 70
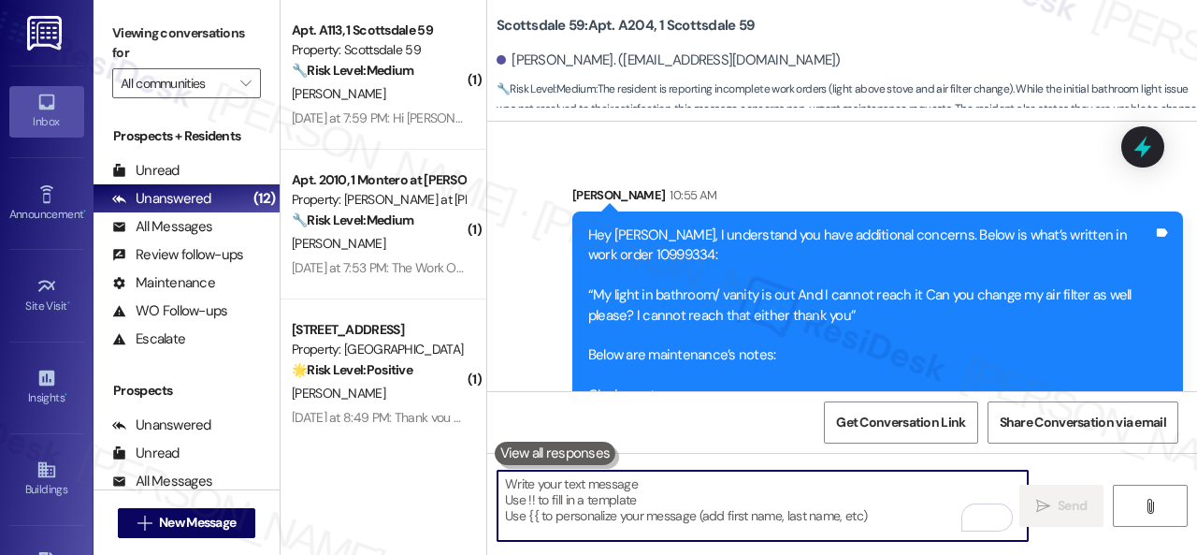
scroll to position [4292, 0]
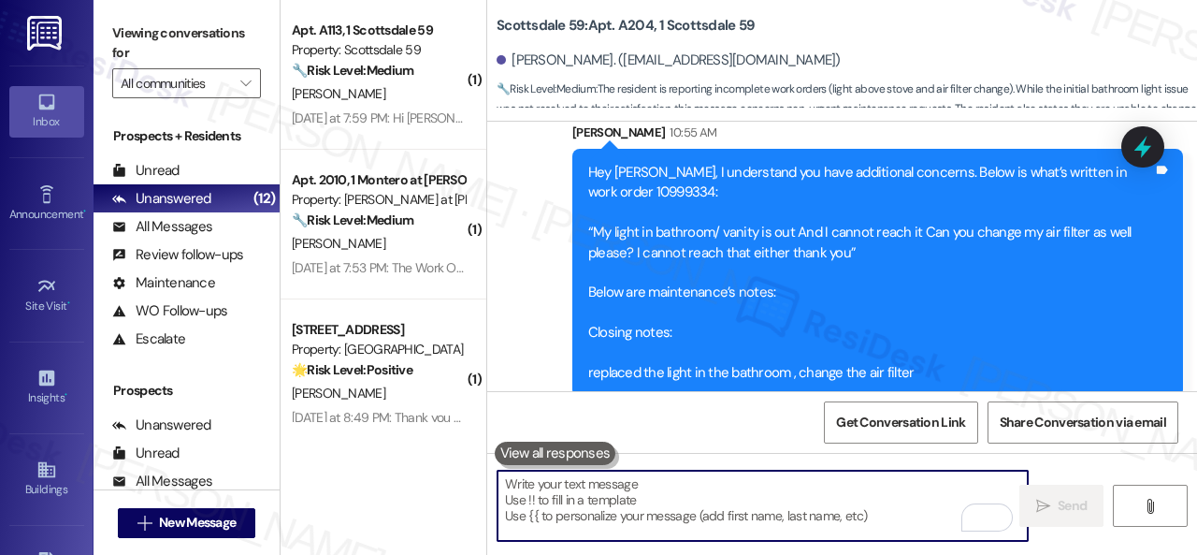
paste textarea "Please confirm what still needs to be done in your home, and I’ll be happy to s…"
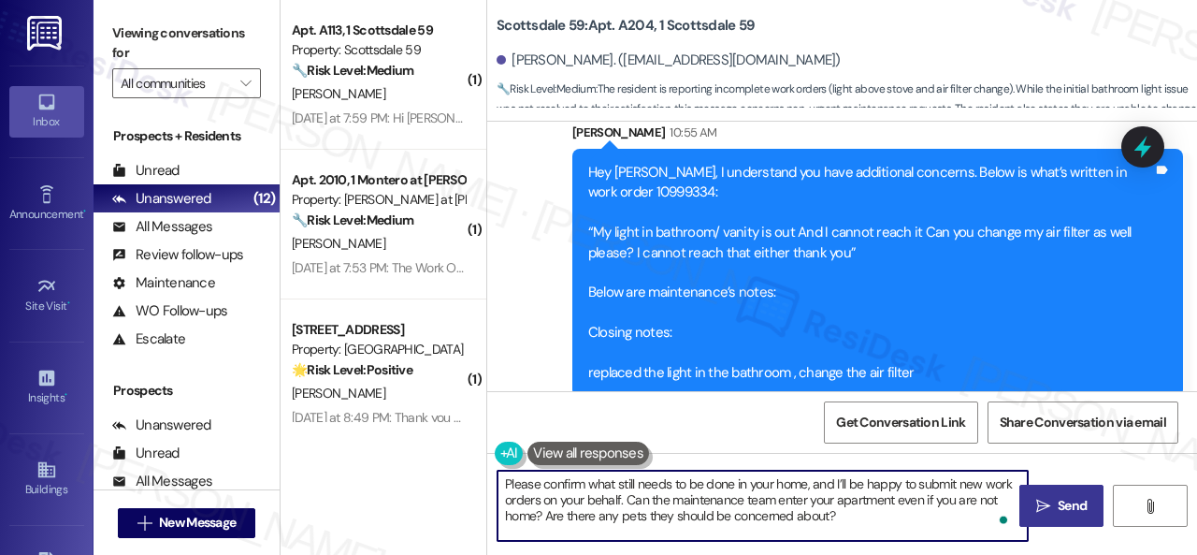
type textarea "Please confirm what still needs to be done in your home, and I’ll be happy to s…"
click at [1054, 504] on span "Send" at bounding box center [1072, 506] width 36 height 20
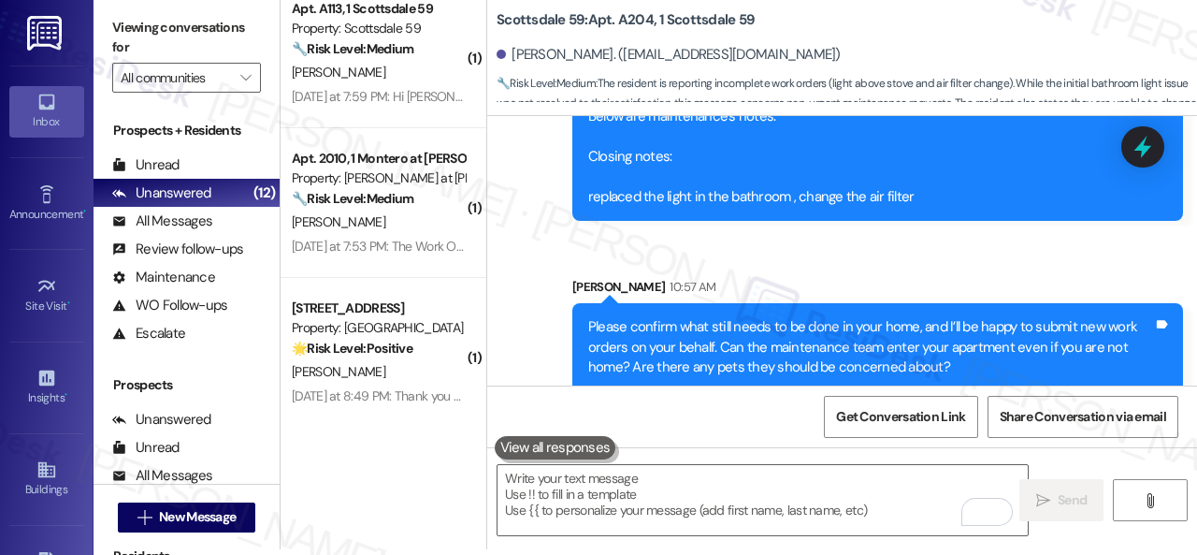
scroll to position [0, 0]
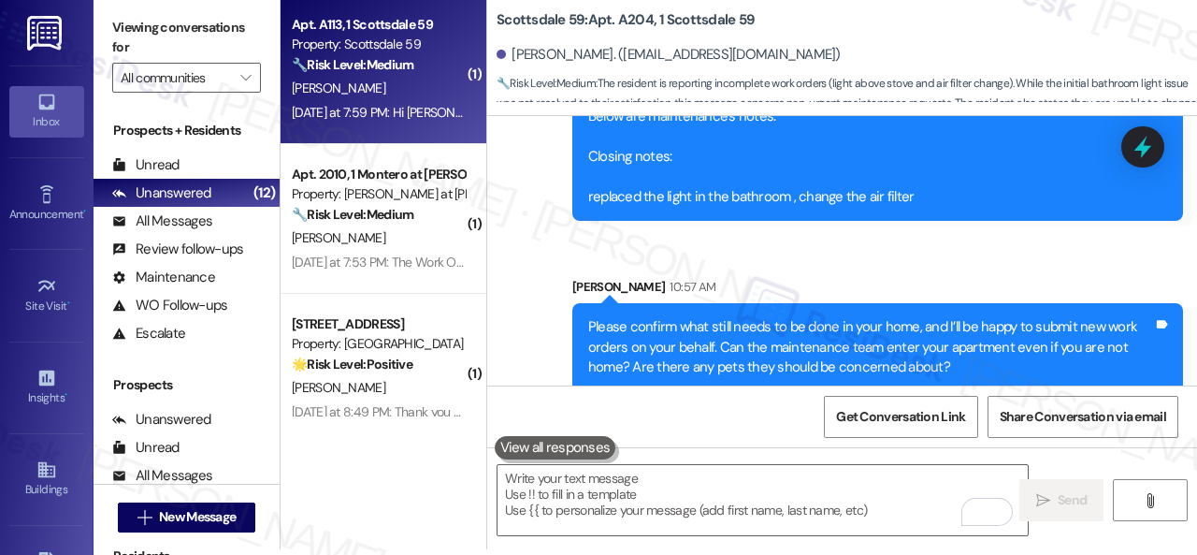
click at [391, 91] on div "[PERSON_NAME]" at bounding box center [378, 88] width 177 height 23
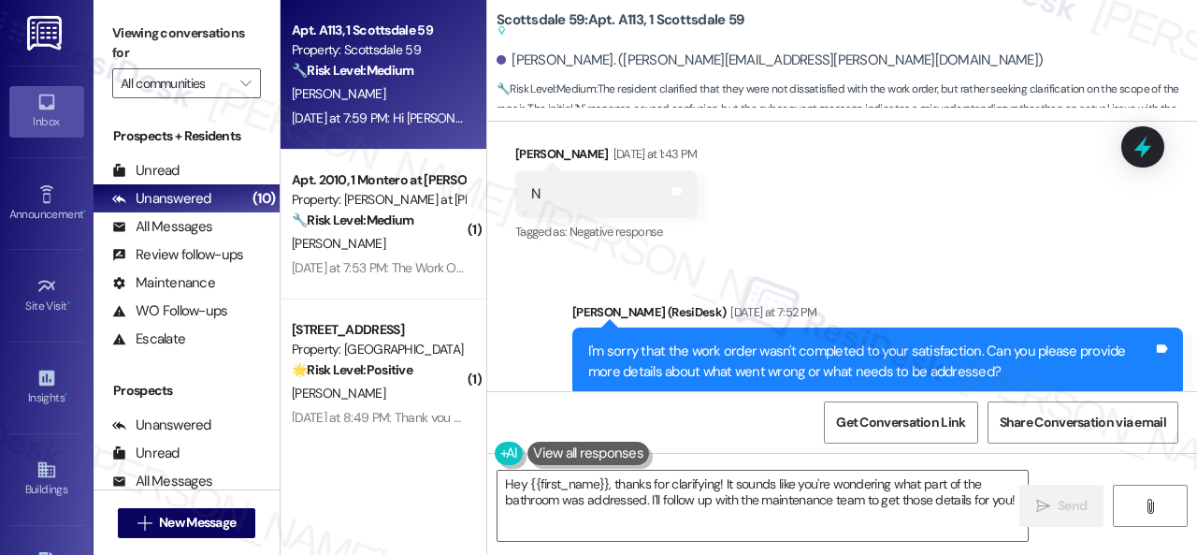
scroll to position [1631, 0]
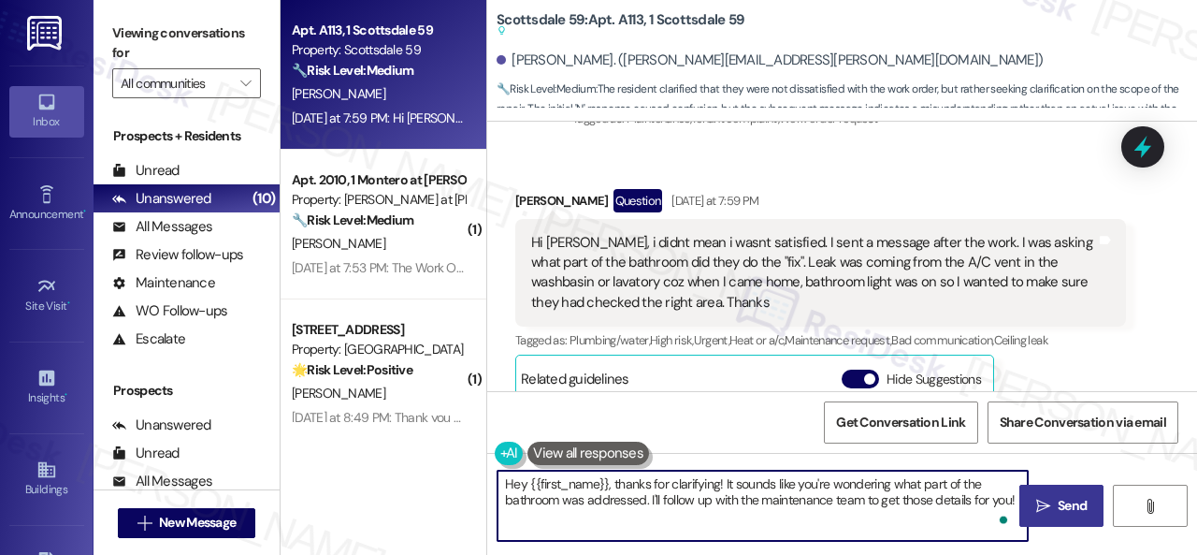
drag, startPoint x: 781, startPoint y: 483, endPoint x: 1016, endPoint y: 505, distance: 235.9
click at [1016, 505] on div "Hey {{first_name}}, thanks for clarifying! It sounds like you're wondering what…" at bounding box center [842, 523] width 710 height 140
type textarea "Hey {{first_name}}, thanks for clarifying! Can you confirm where you asked your…"
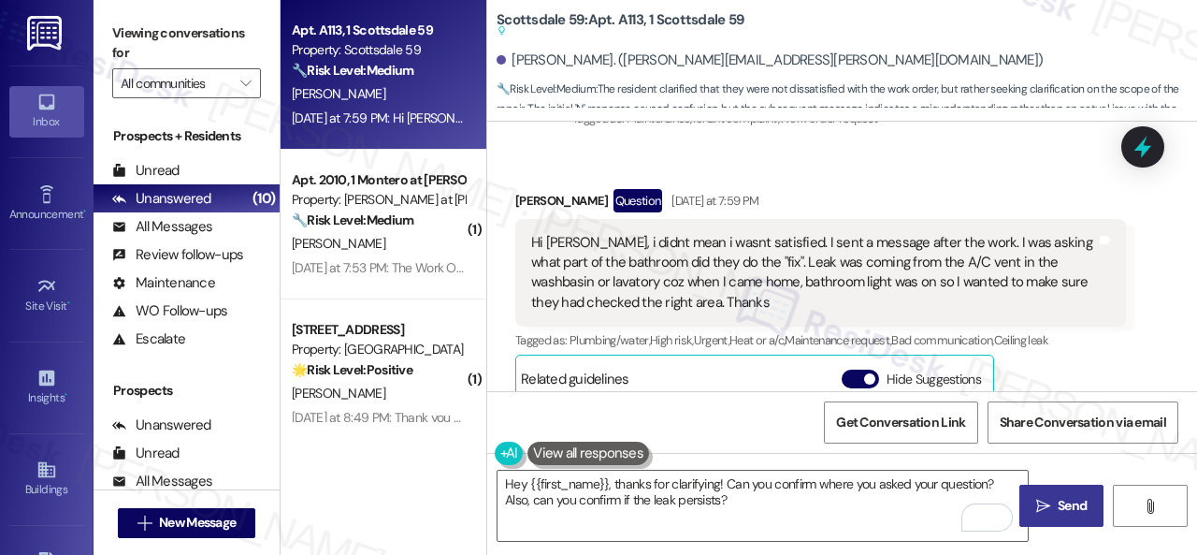
click at [1054, 501] on span "Send" at bounding box center [1072, 506] width 36 height 20
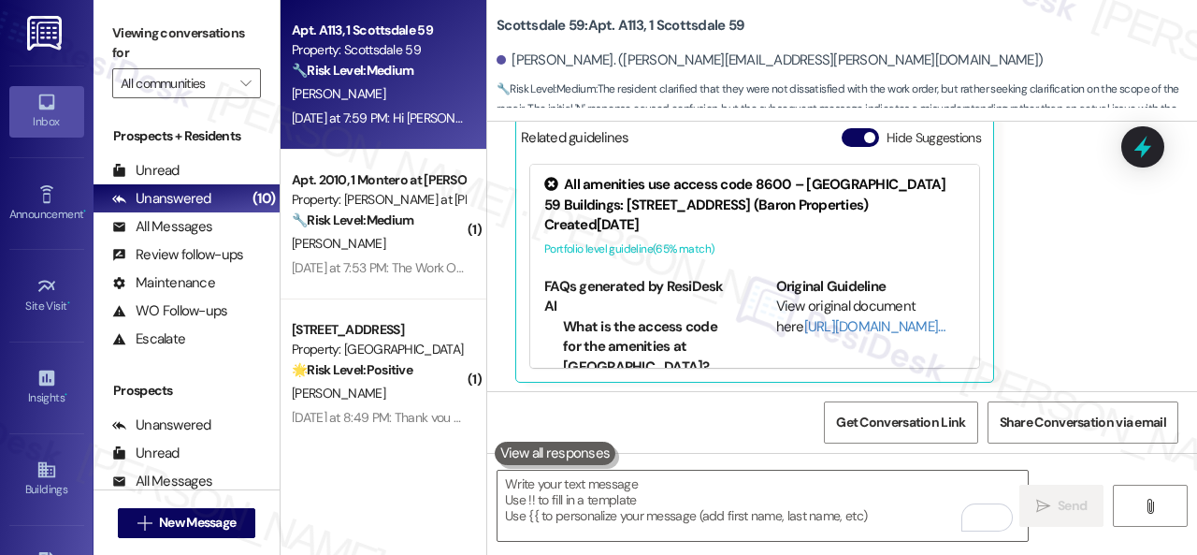
scroll to position [1877, 0]
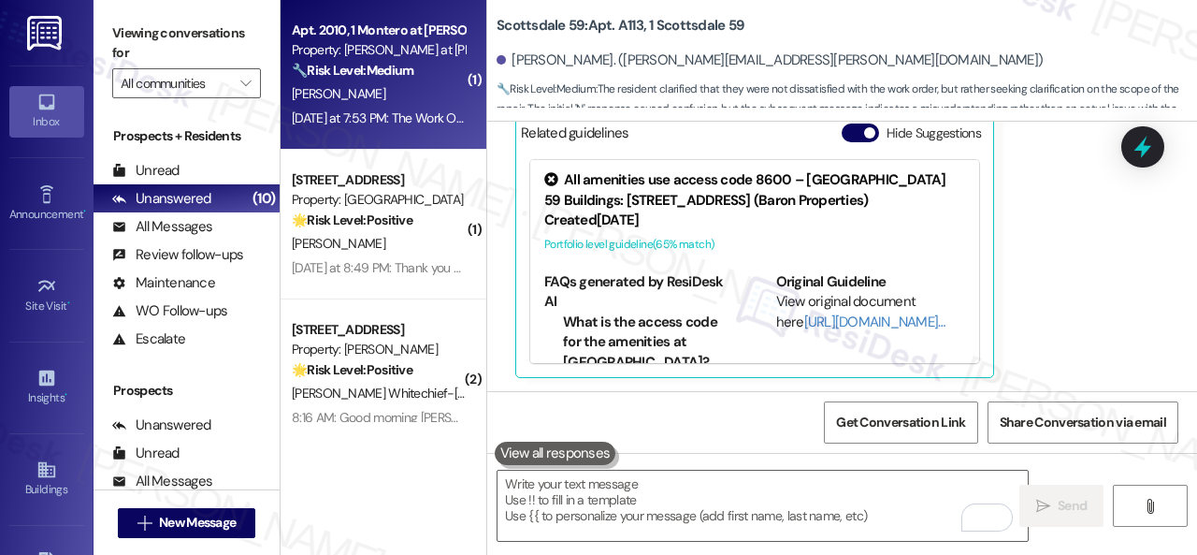
click at [432, 83] on div "[PERSON_NAME]" at bounding box center [378, 93] width 177 height 23
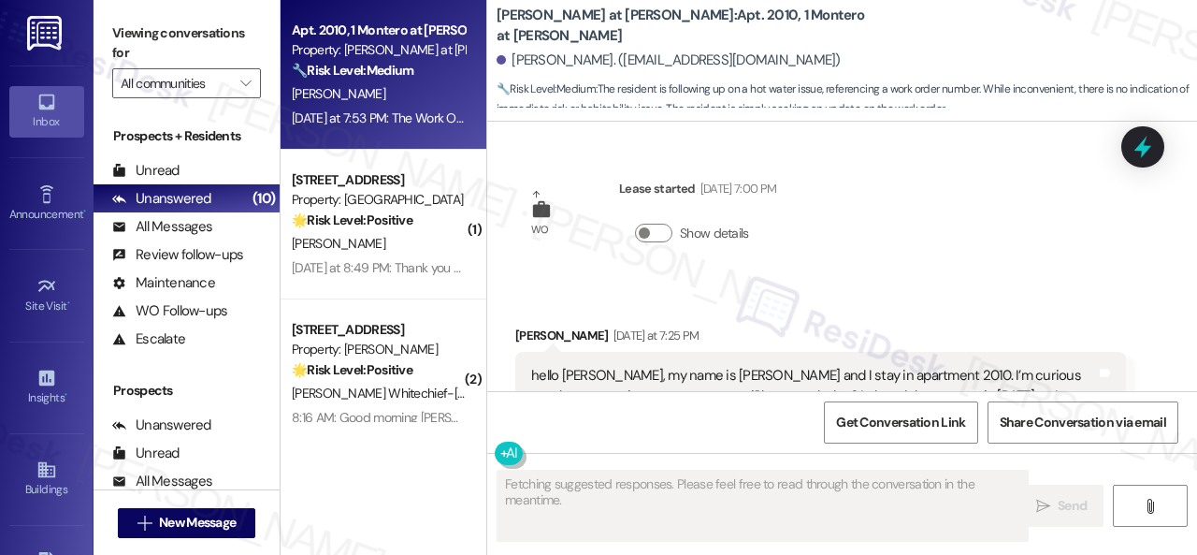
scroll to position [788, 0]
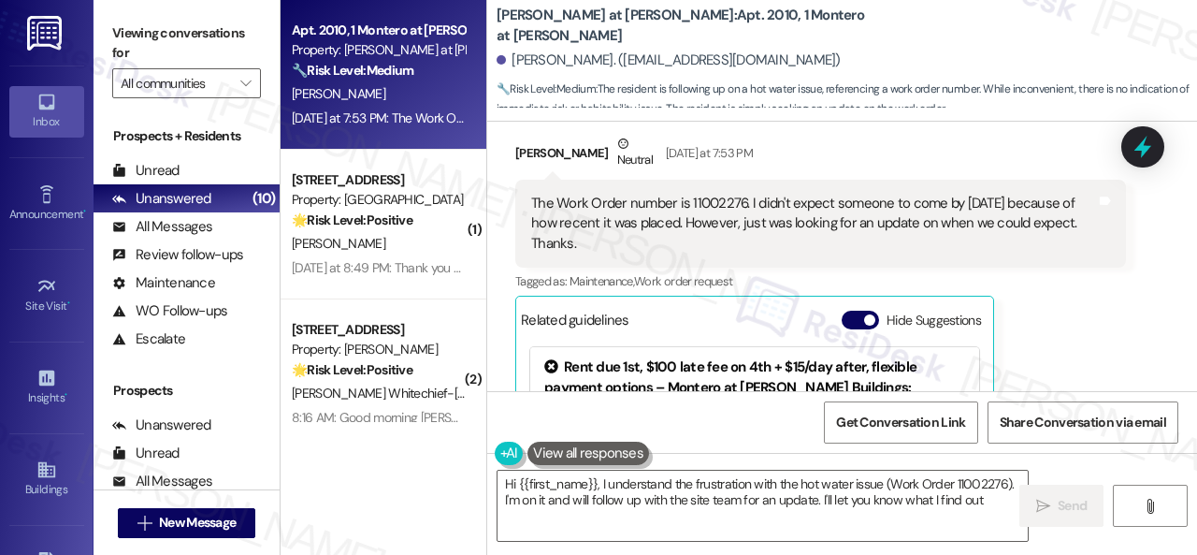
type textarea "Hi {{first_name}}, I understand the frustration with the hot water issue (Work …"
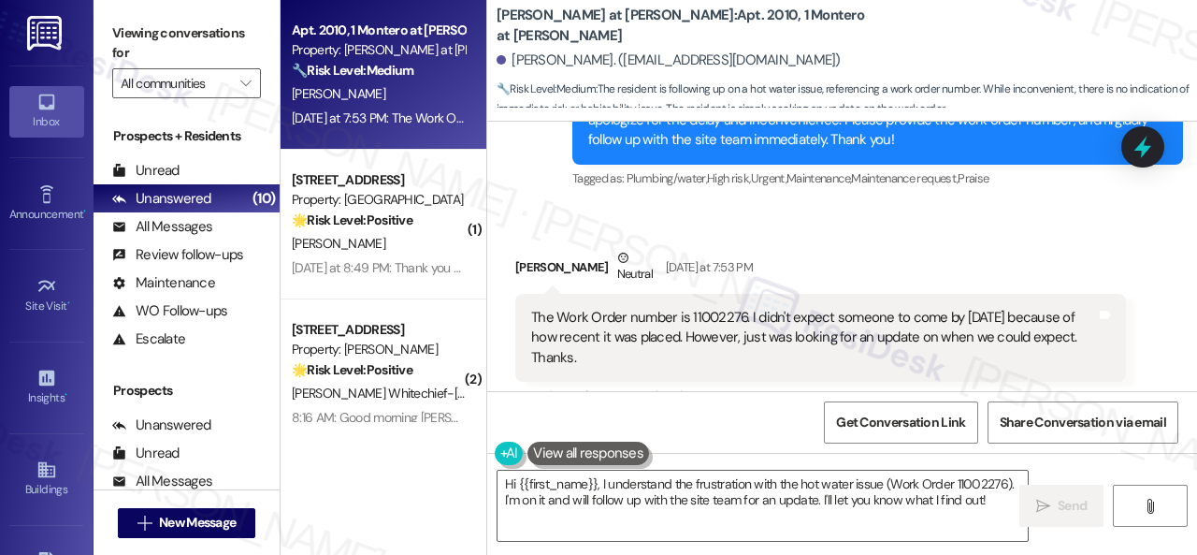
scroll to position [507, 0]
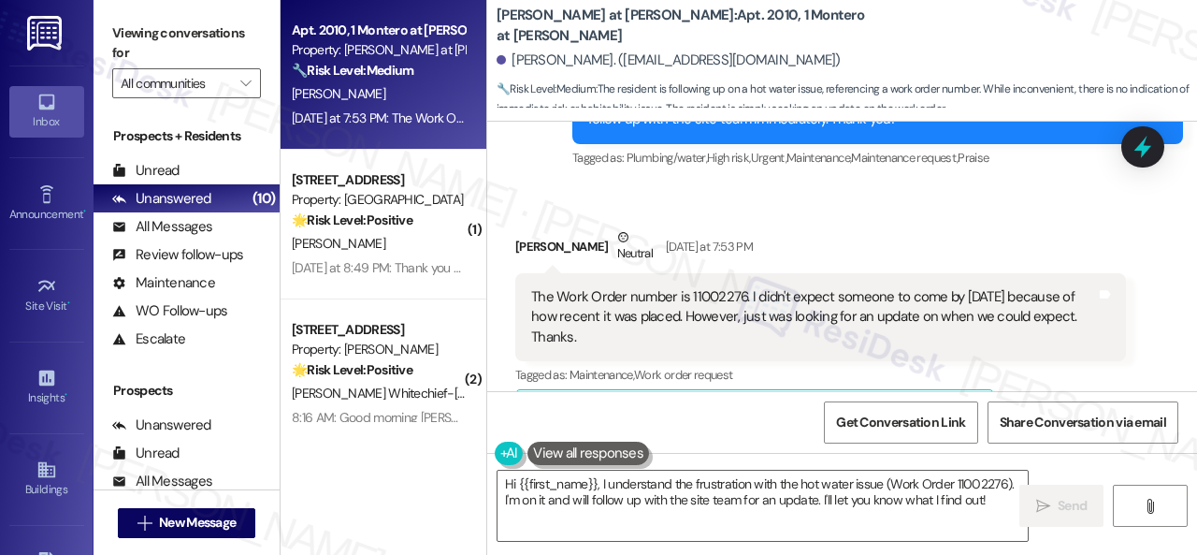
click at [715, 297] on div "The Work Order number is 11002276. I didn't expect someone to come by [DATE] be…" at bounding box center [813, 317] width 565 height 60
copy div "11002276"
click at [724, 202] on div "Received via SMS [PERSON_NAME] Neutral [DATE] at 7:53 PM The Work Order number …" at bounding box center [842, 428] width 710 height 487
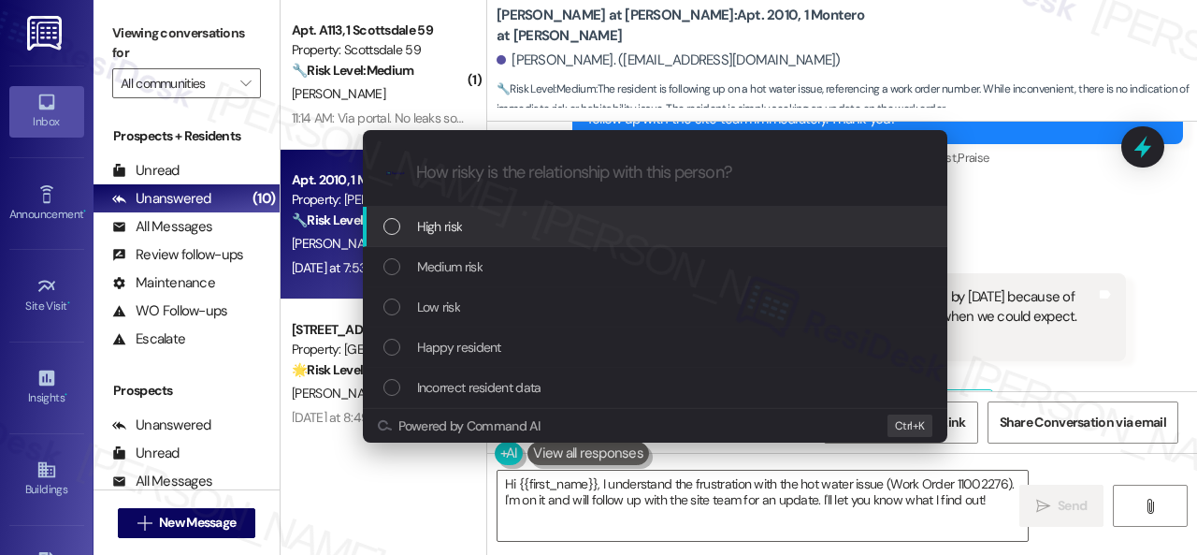
click at [433, 225] on span "High risk" at bounding box center [440, 226] width 46 height 21
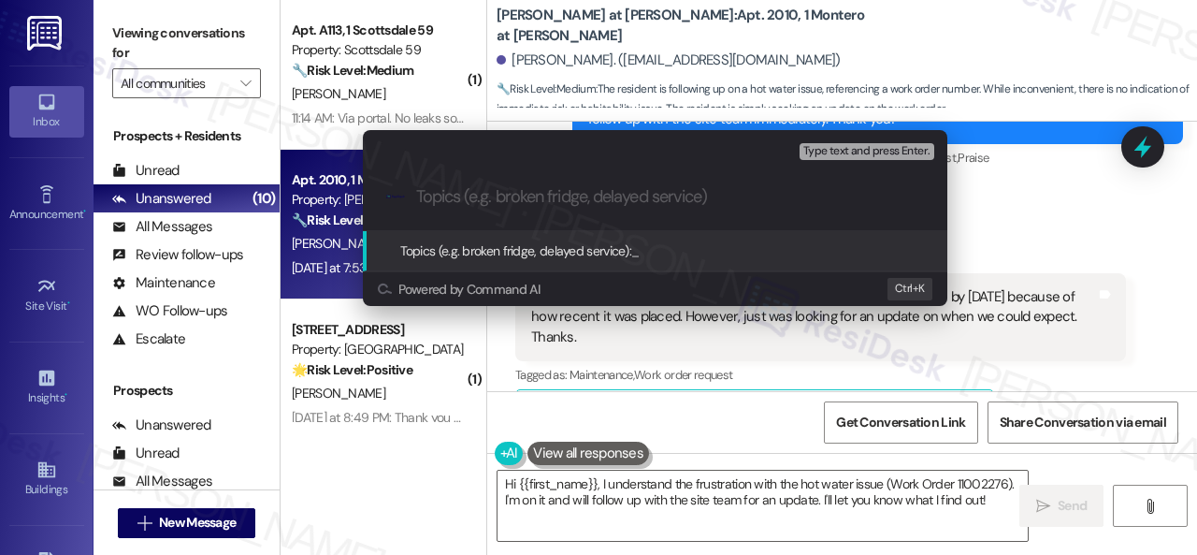
paste input "Follow-up on work order 11002276"
type input "Follow-up on work order 11002276"
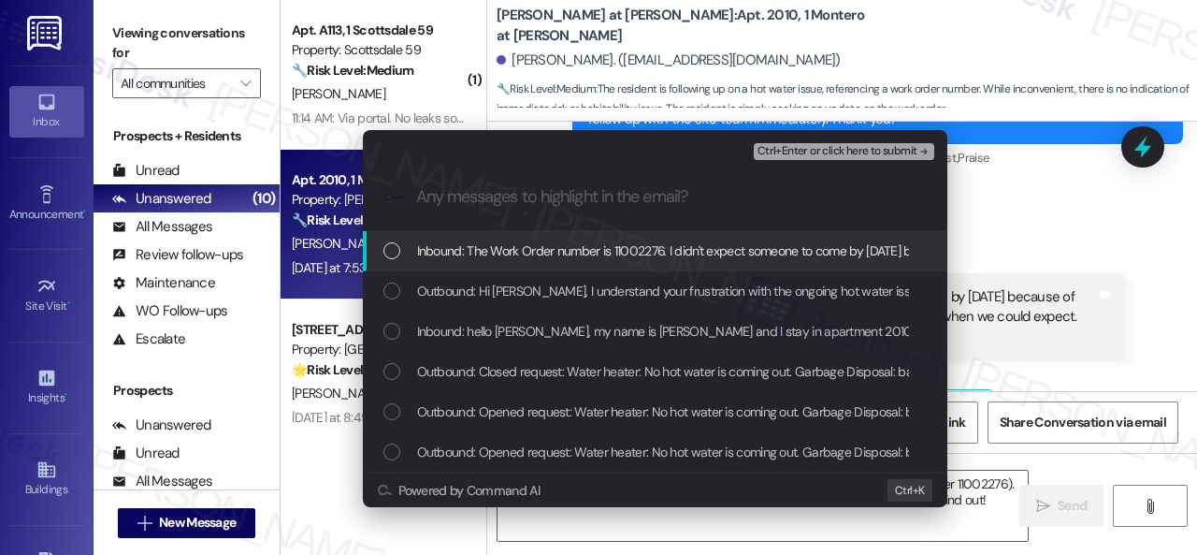
click at [492, 250] on span "Inbound: The Work Order number is 11002276. I didn't expect someone to come by …" at bounding box center [968, 250] width 1103 height 21
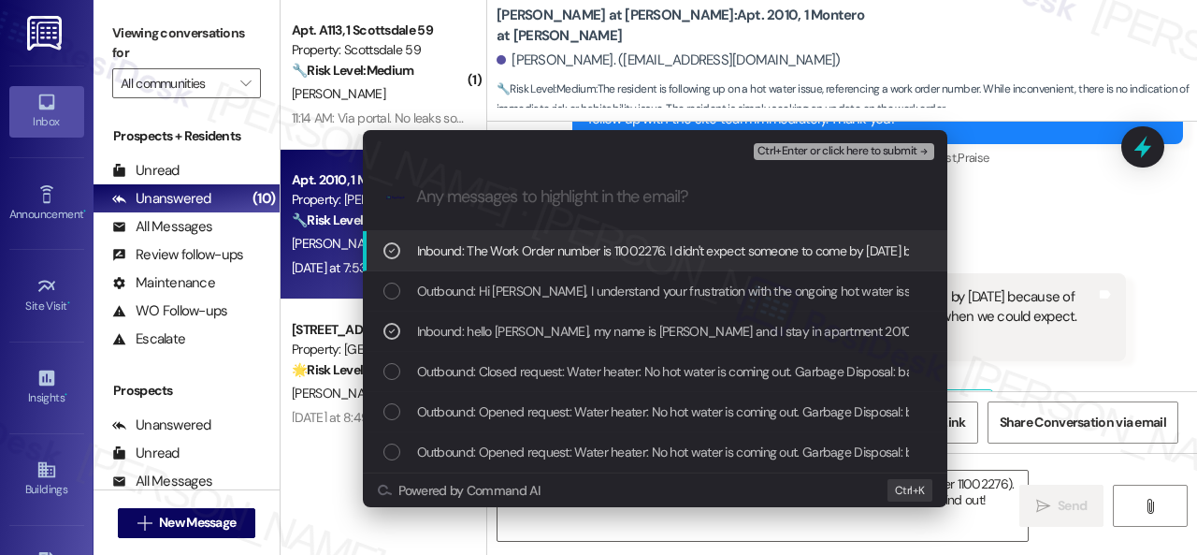
click at [792, 153] on span "Ctrl+Enter or click here to submit" at bounding box center [838, 151] width 160 height 13
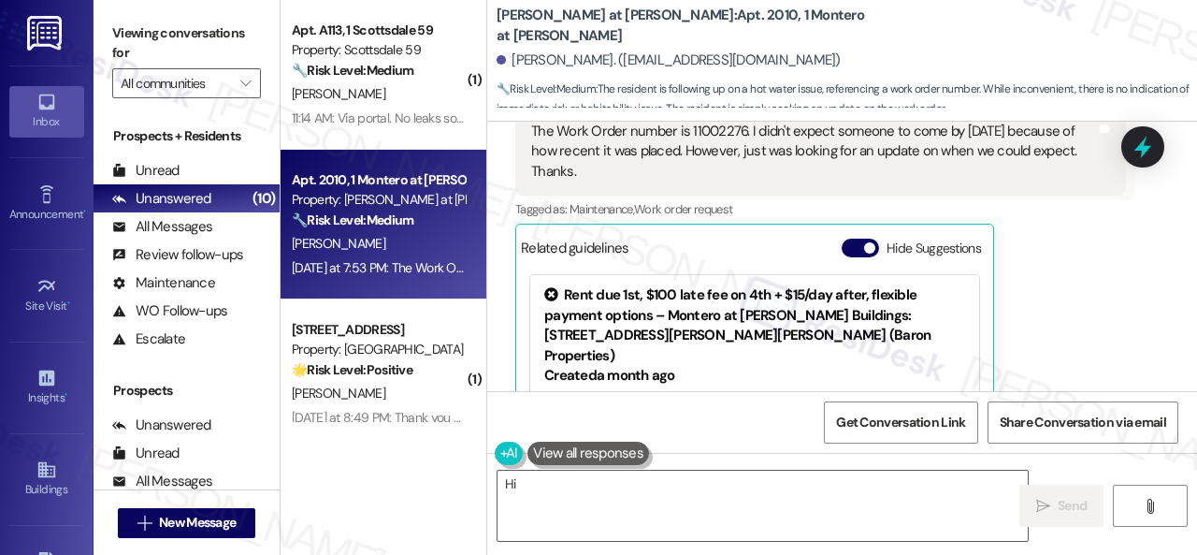
scroll to position [776, 0]
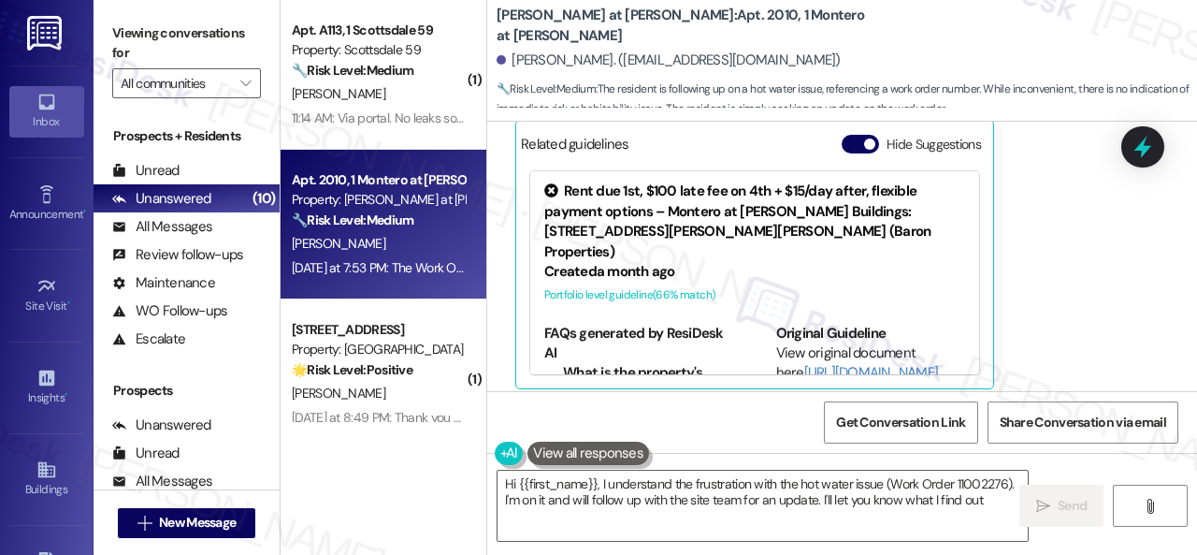
type textarea "Hi {{first_name}}, I understand the frustration with the hot water issue (Work …"
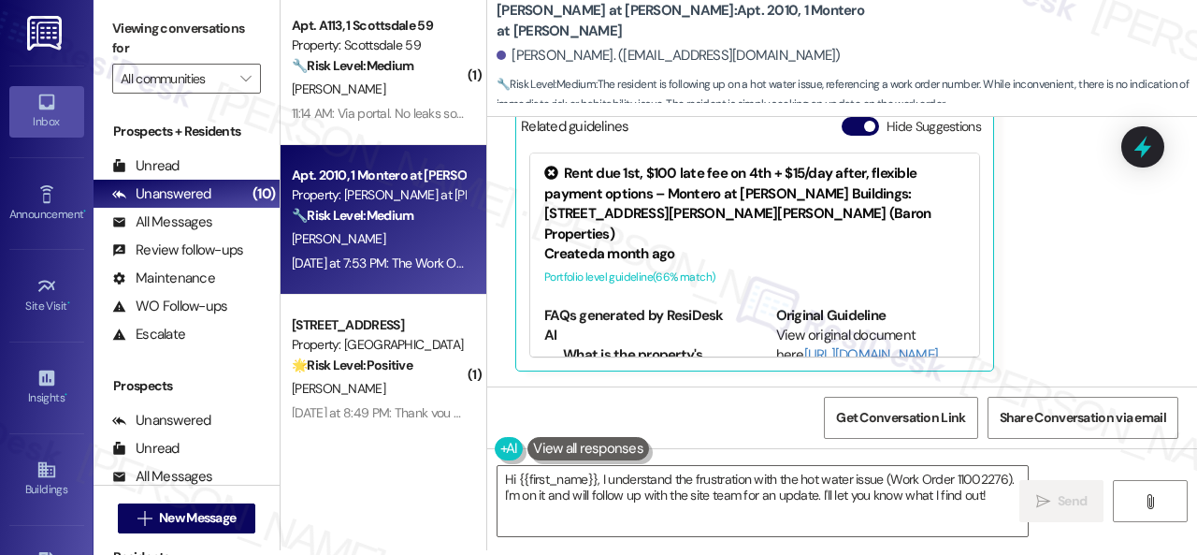
scroll to position [6, 0]
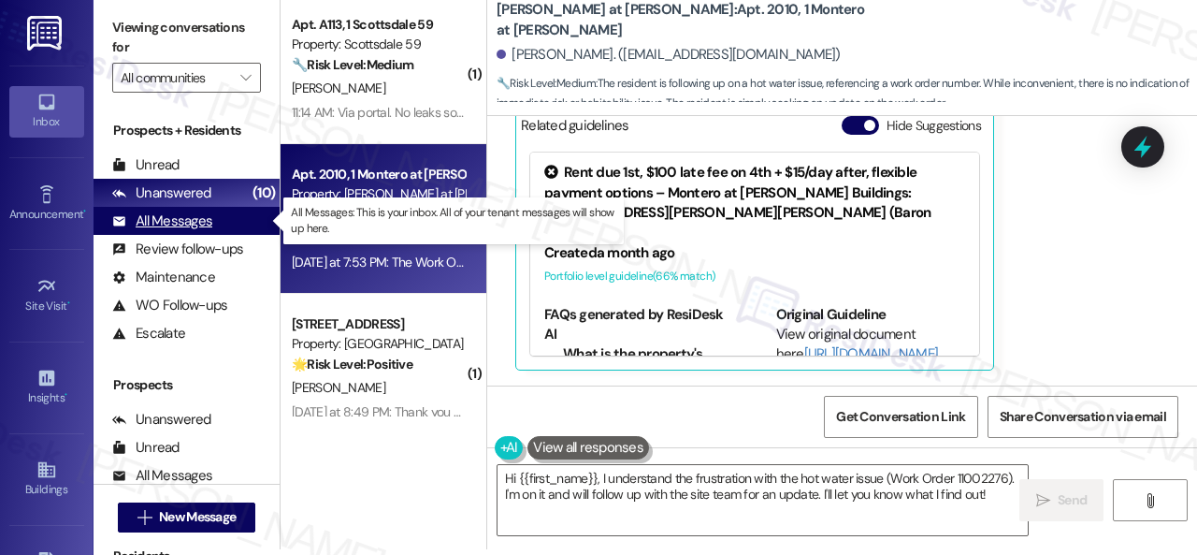
click at [178, 218] on div "All Messages" at bounding box center [162, 221] width 100 height 20
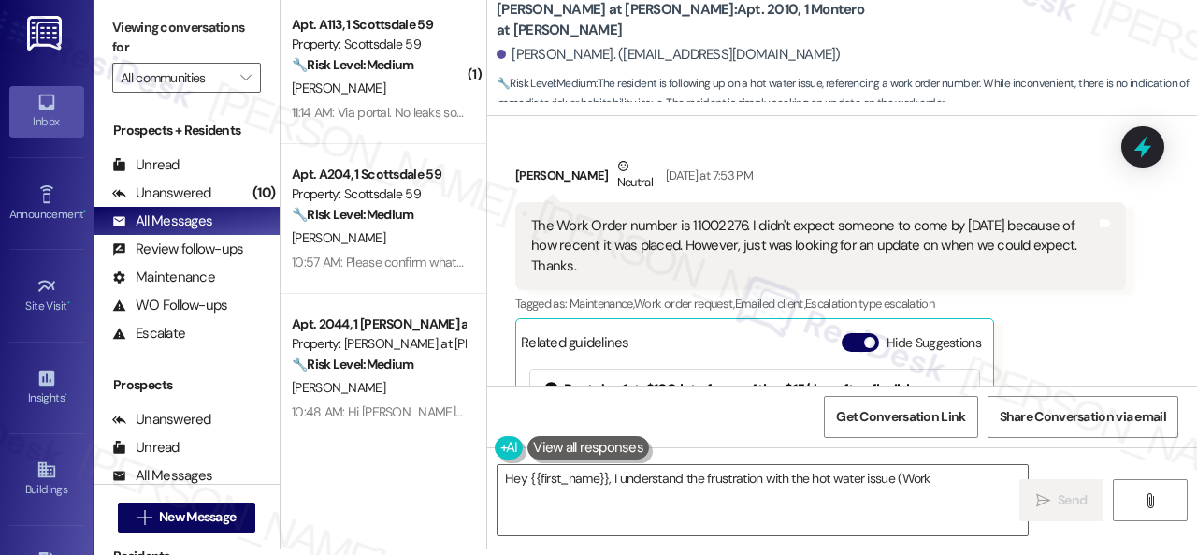
scroll to position [1040, 0]
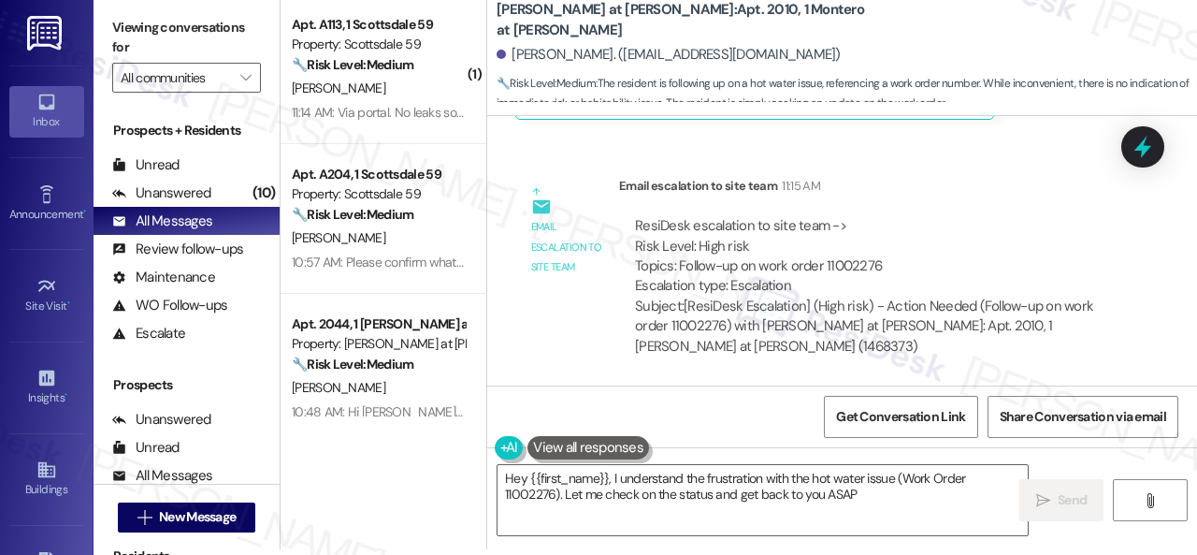
type textarea "Hey {{first_name}}, I understand the frustration with the hot water issue (Work…"
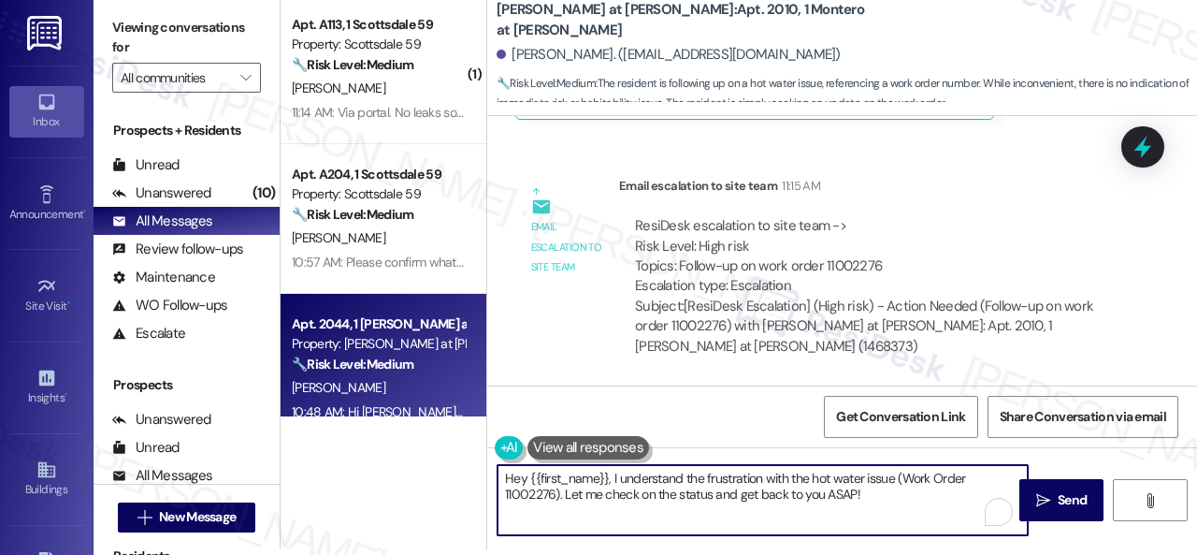
drag, startPoint x: 879, startPoint y: 491, endPoint x: 394, endPoint y: 361, distance: 502.7
click at [372, 363] on div "( 1 ) Apt. A113, 1 Scottsdale 59 Property: Scottsdale 59 🔧 Risk Level: Medium T…" at bounding box center [739, 271] width 917 height 555
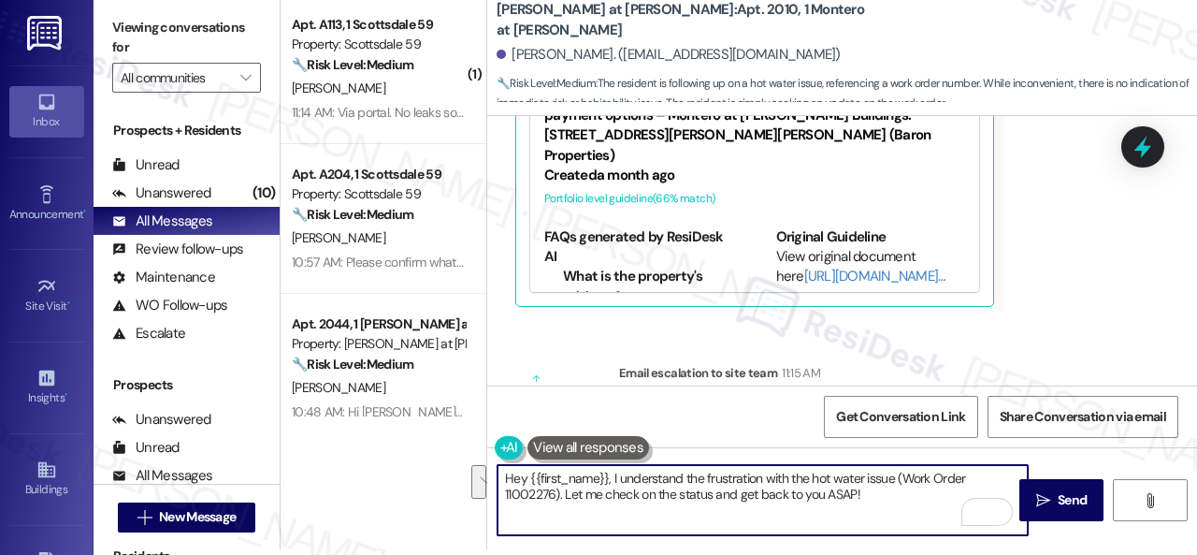
scroll to position [60, 0]
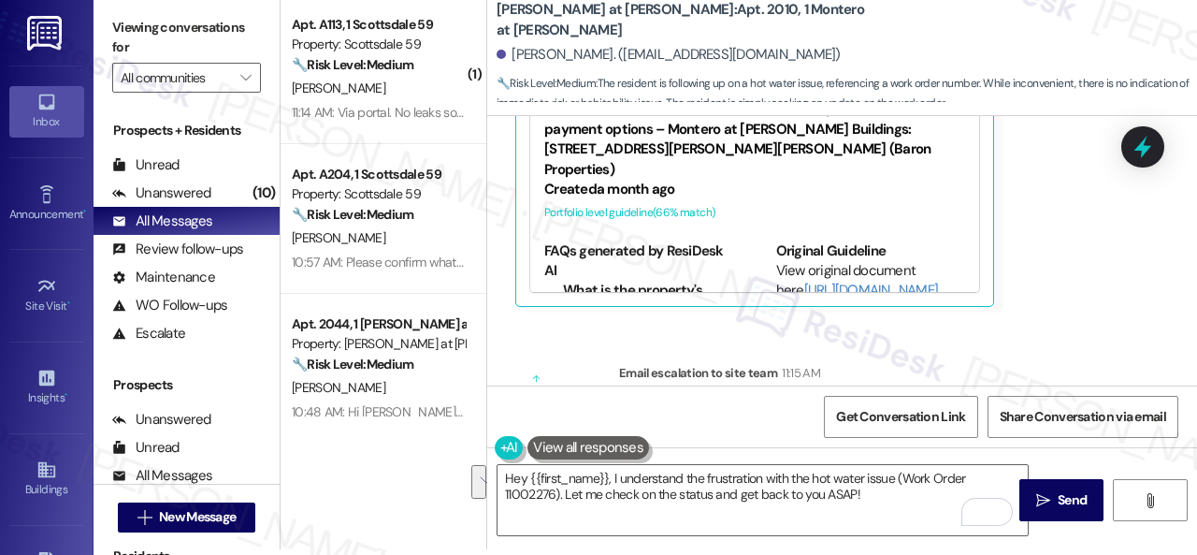
click at [933, 336] on div "WO Lease started Feb 14, 2025 at 7:00 PM Show details Received via SMS Tabari C…" at bounding box center [842, 250] width 710 height 269
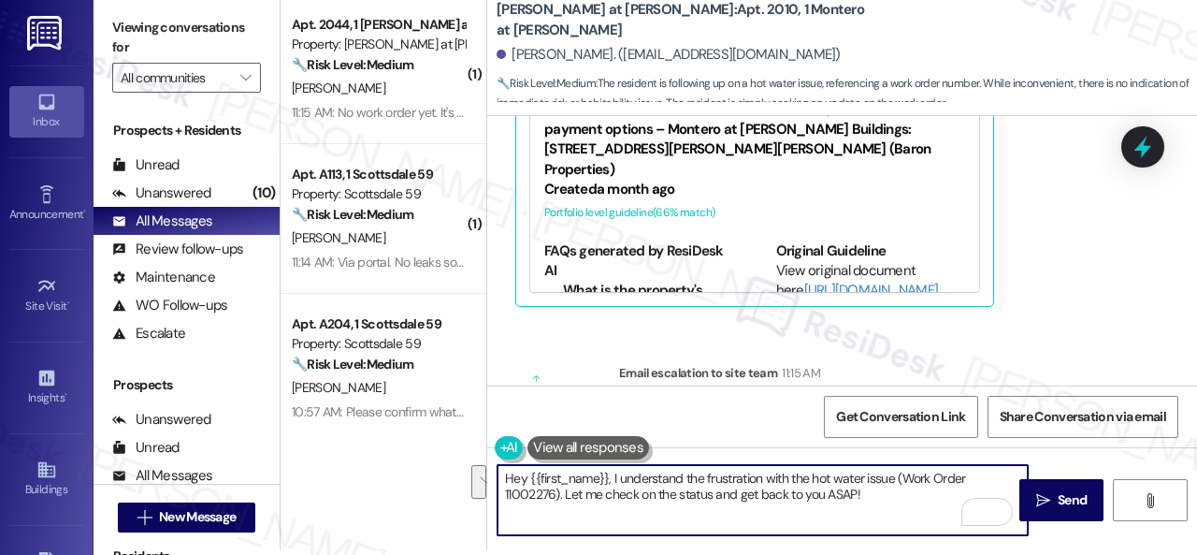
drag, startPoint x: 874, startPoint y: 497, endPoint x: 314, endPoint y: 419, distance: 564.8
click at [314, 424] on div "( 1 ) Apt. 2044, 1 Montero at Dana Park Property: Montero at Dana Park 🔧 Risk L…" at bounding box center [739, 271] width 917 height 555
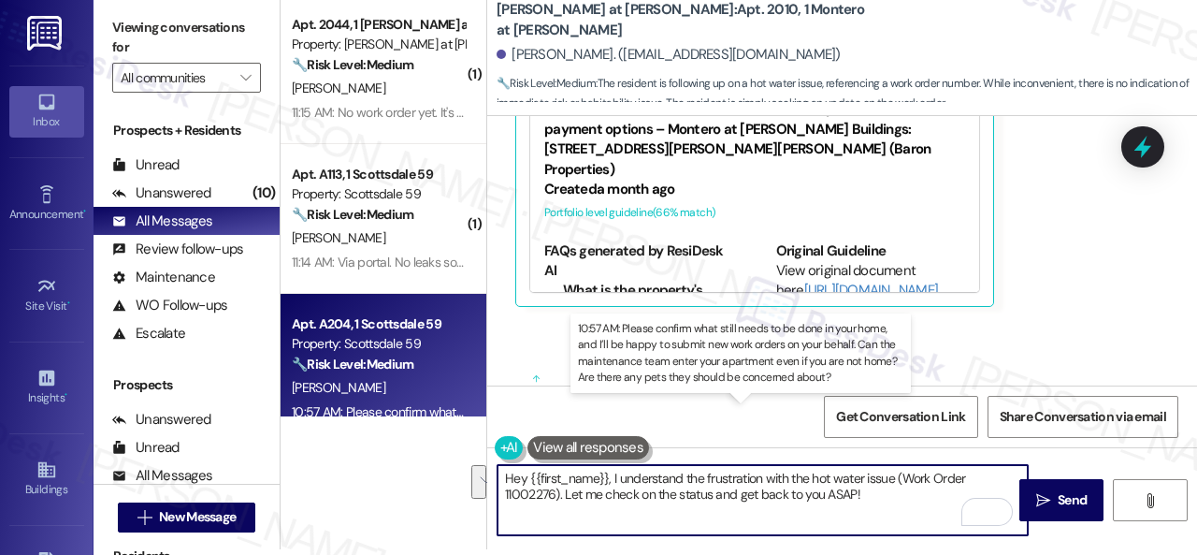
paste textarea "Thank you. I've made a follow-up with the site team regarding your work order. …"
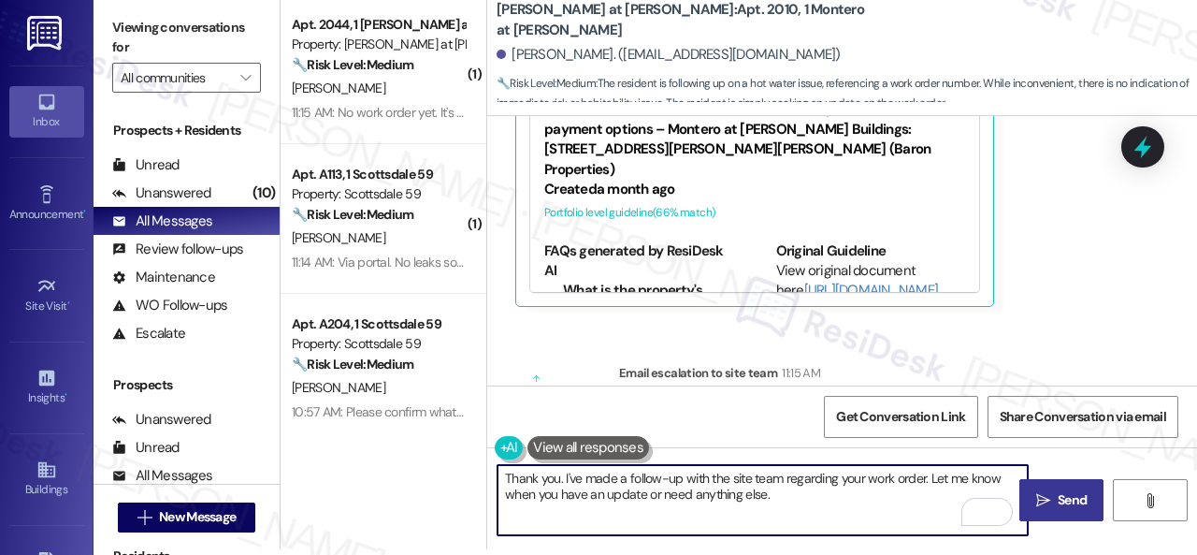
type textarea "Thank you. I've made a follow-up with the site team regarding your work order. …"
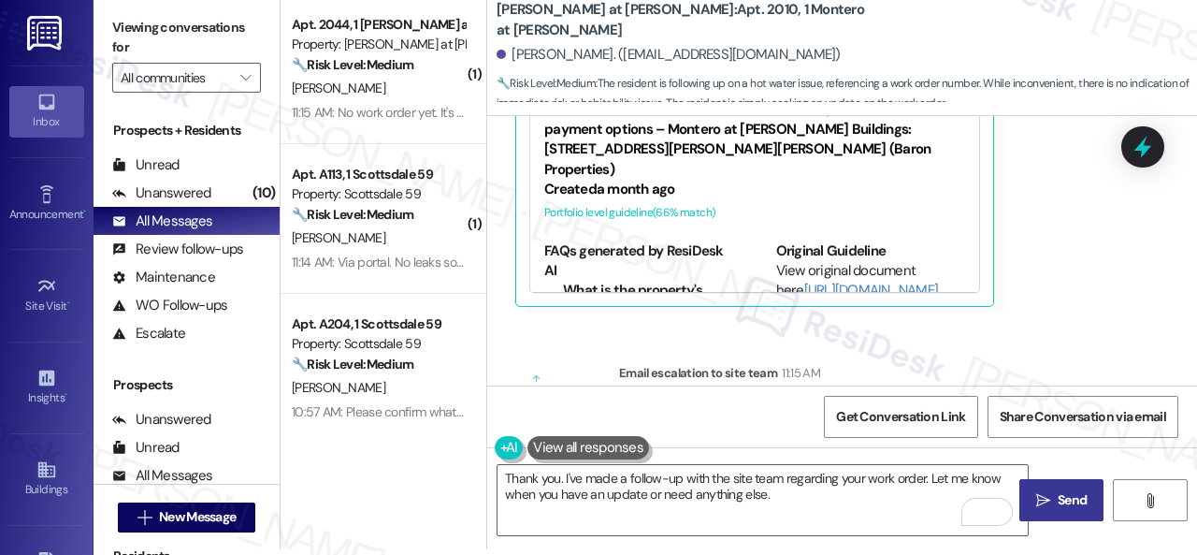
click at [1067, 491] on span "Send" at bounding box center [1072, 500] width 29 height 20
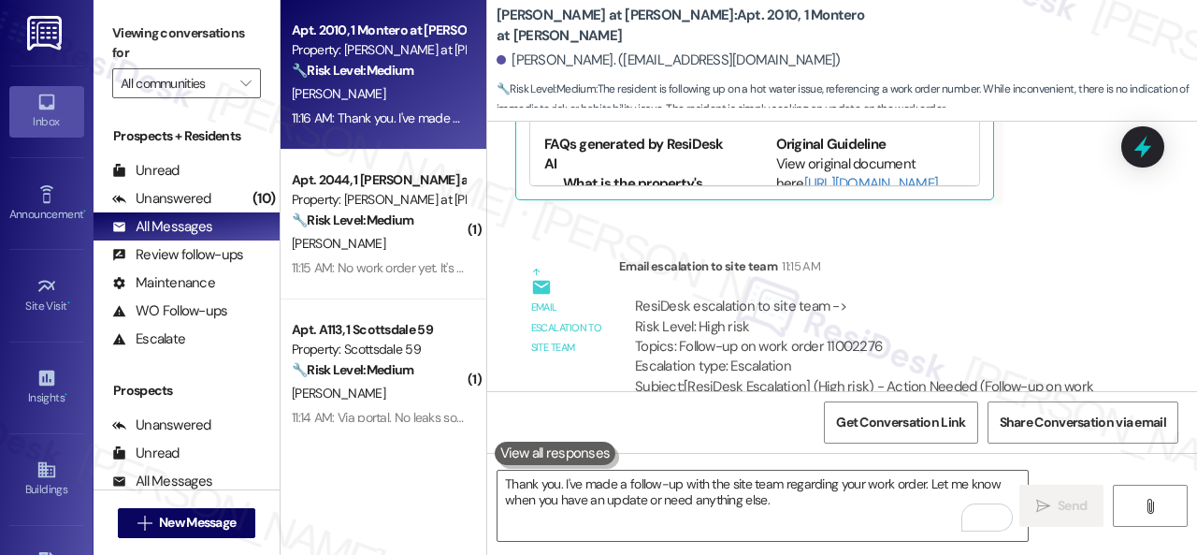
scroll to position [975, 0]
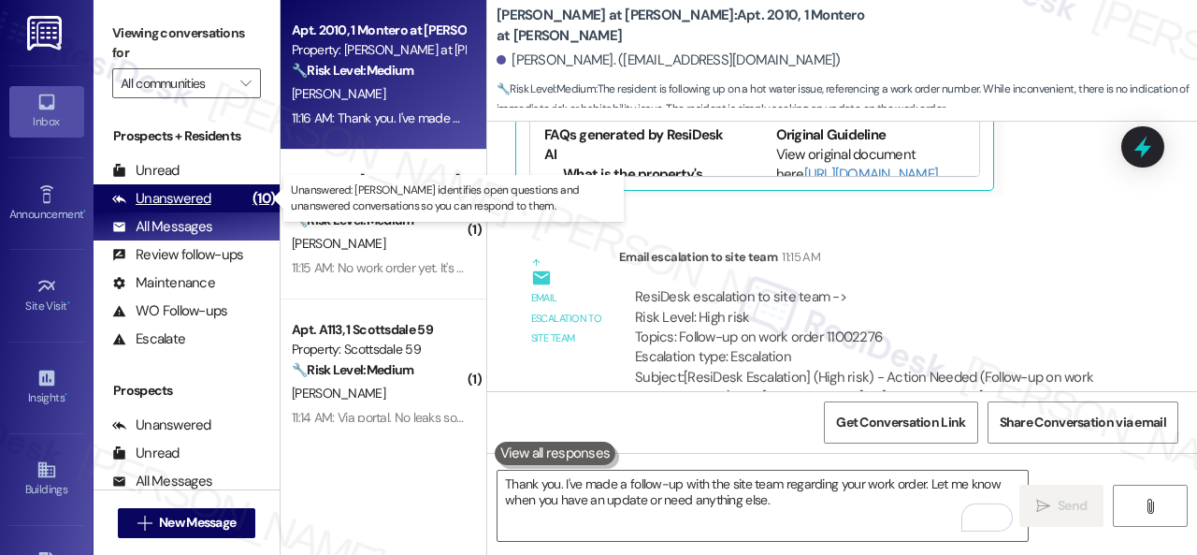
click at [154, 190] on div "Unanswered" at bounding box center [161, 199] width 99 height 20
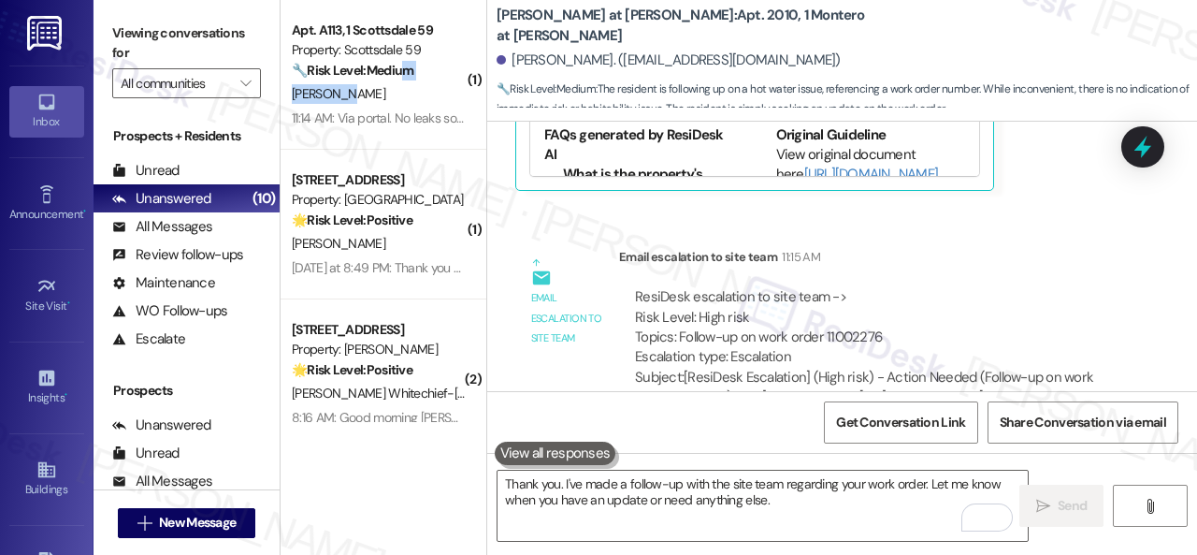
drag, startPoint x: 415, startPoint y: 82, endPoint x: 578, endPoint y: 91, distance: 163.0
click at [410, 80] on div "Apt. A113, 1 Scottsdale 59 Property: Scottsdale 59 🔧 Risk Level: Medium The res…" at bounding box center [384, 75] width 206 height 150
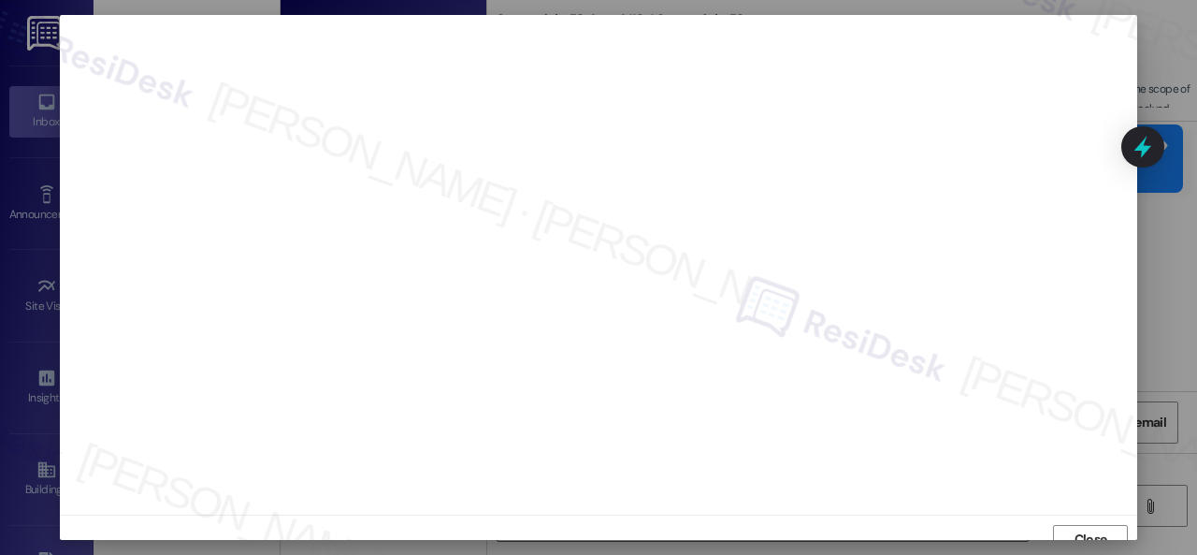
scroll to position [14, 0]
click at [1075, 521] on span "Close" at bounding box center [1091, 525] width 33 height 20
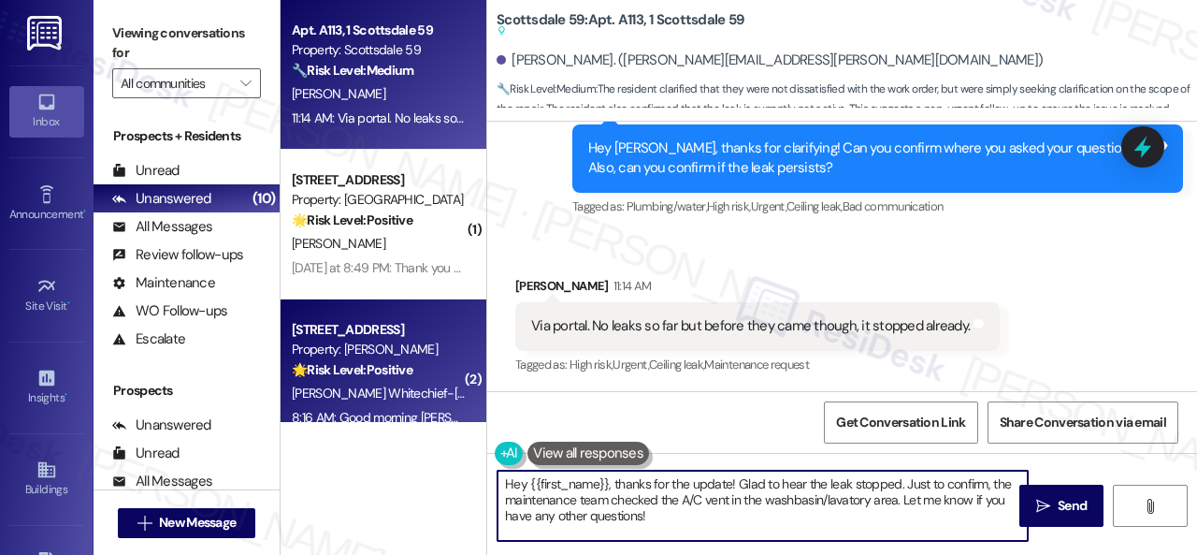
drag, startPoint x: 664, startPoint y: 523, endPoint x: 326, endPoint y: 414, distance: 355.9
click at [320, 426] on div "Apt. A113, 1 Scottsdale 59 Property: Scottsdale 59 🔧 Risk Level: Medium The res…" at bounding box center [739, 277] width 917 height 555
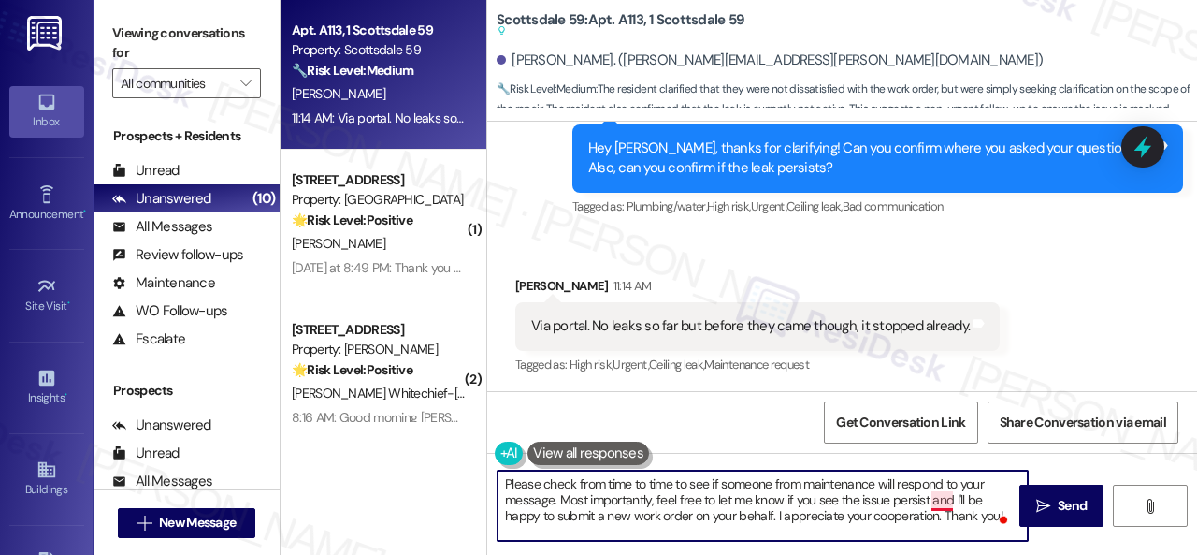
click at [942, 501] on textarea "Please check from time to time to see if someone from maintenance will respond …" at bounding box center [763, 506] width 530 height 70
click at [947, 523] on textarea "Please check from time to time to see if someone from maintenance will respond …" at bounding box center [763, 506] width 530 height 70
type textarea "Please check from time to time to see if someone from maintenance will respond …"
click at [1059, 505] on span "Send" at bounding box center [1072, 506] width 29 height 20
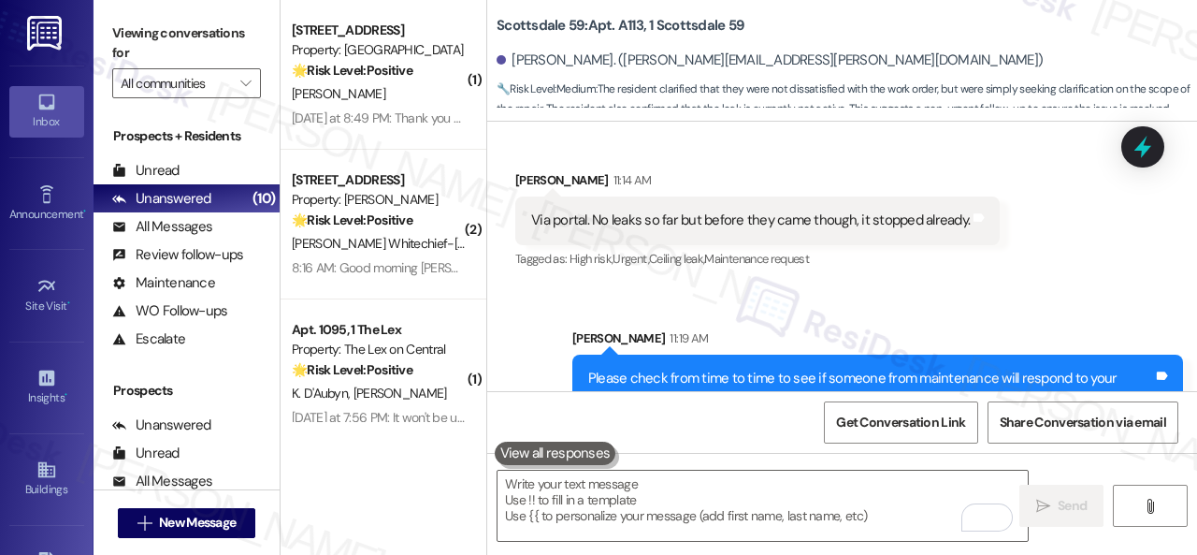
scroll to position [2162, 0]
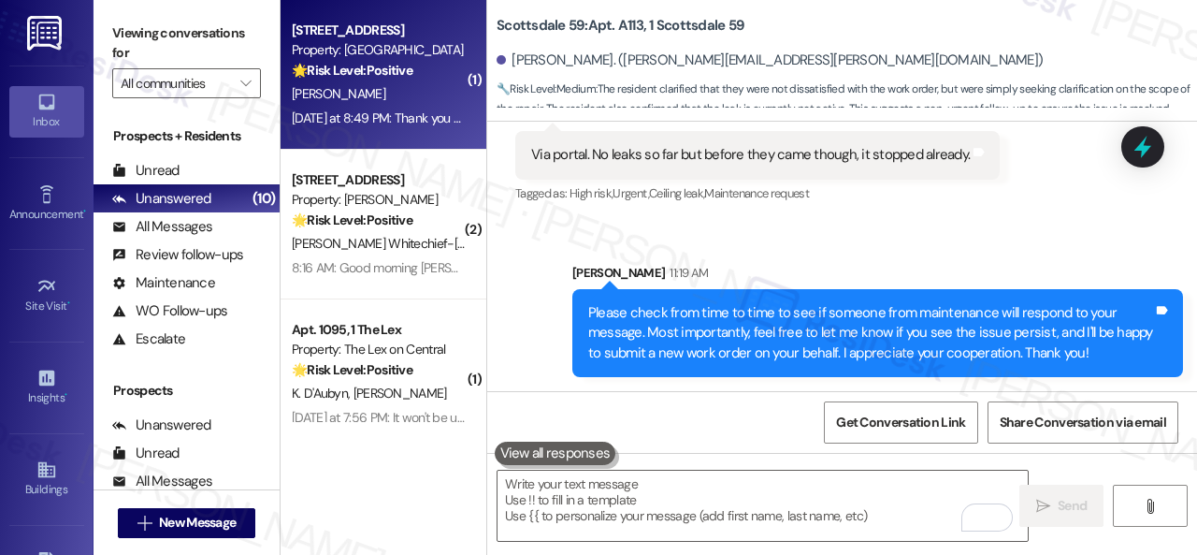
click at [415, 94] on div "[PERSON_NAME]" at bounding box center [378, 93] width 177 height 23
type textarea "Fetching suggested responses. Please feel free to read through the conversation…"
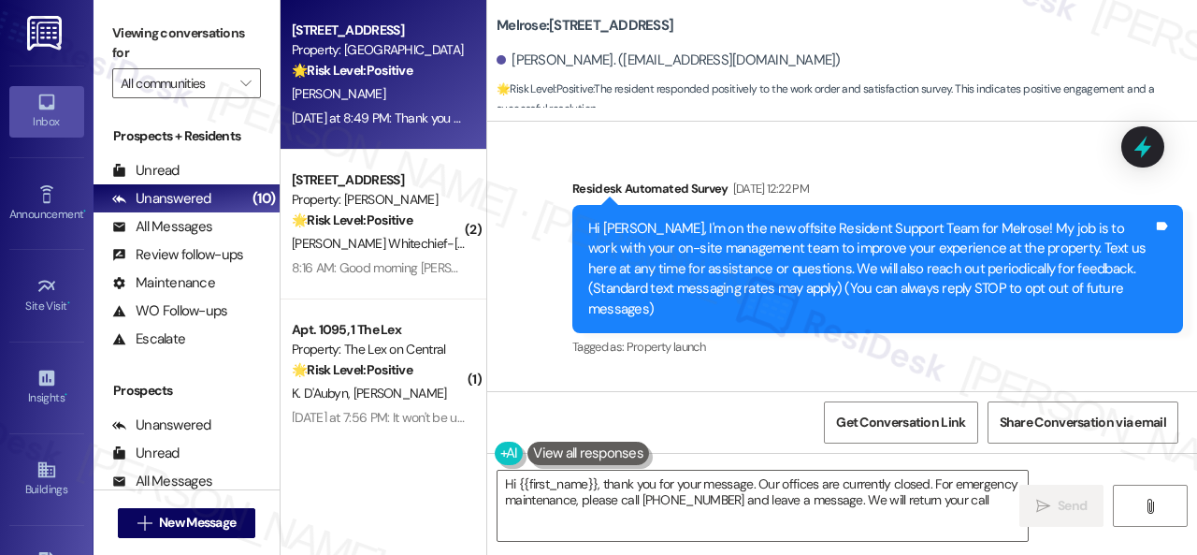
scroll to position [4994, 0]
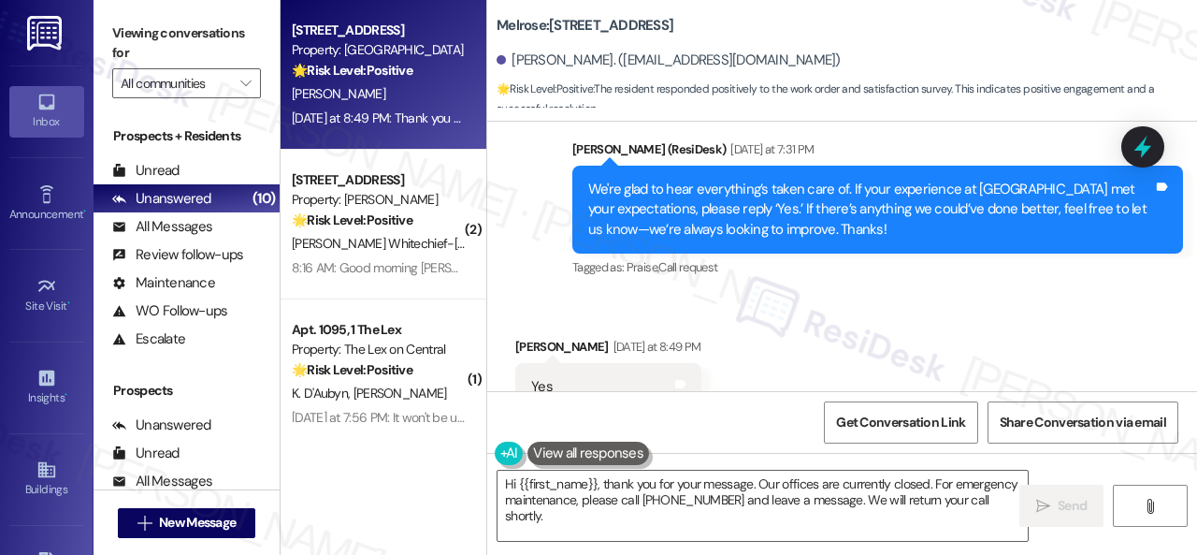
click at [571, 295] on div "Received via SMS Donicio Bobadilla Yesterday at 8:49 PM Yes Tags and notes Tagg…" at bounding box center [842, 374] width 710 height 158
drag, startPoint x: 449, startPoint y: 472, endPoint x: 427, endPoint y: 448, distance: 32.4
click at [430, 454] on div "Apt. 133, 1 Melrose 3130 Apts LLLP Property: Melrose 🌟 Risk Level: Positive The…" at bounding box center [739, 277] width 917 height 555
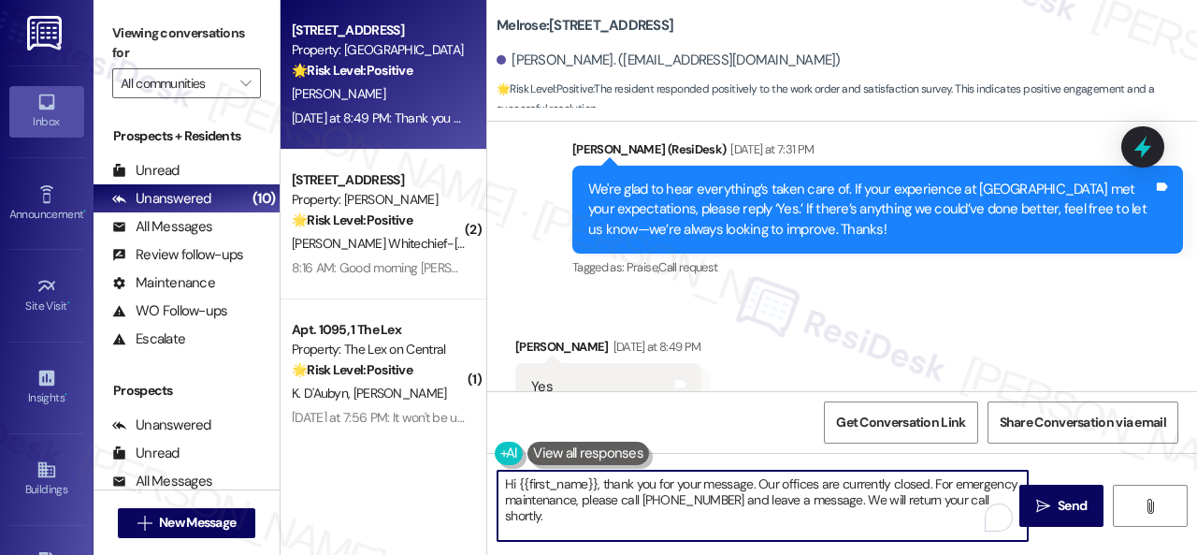
paste textarea "I'm glad you are satisfied with your home. Have you written a review for us bef…"
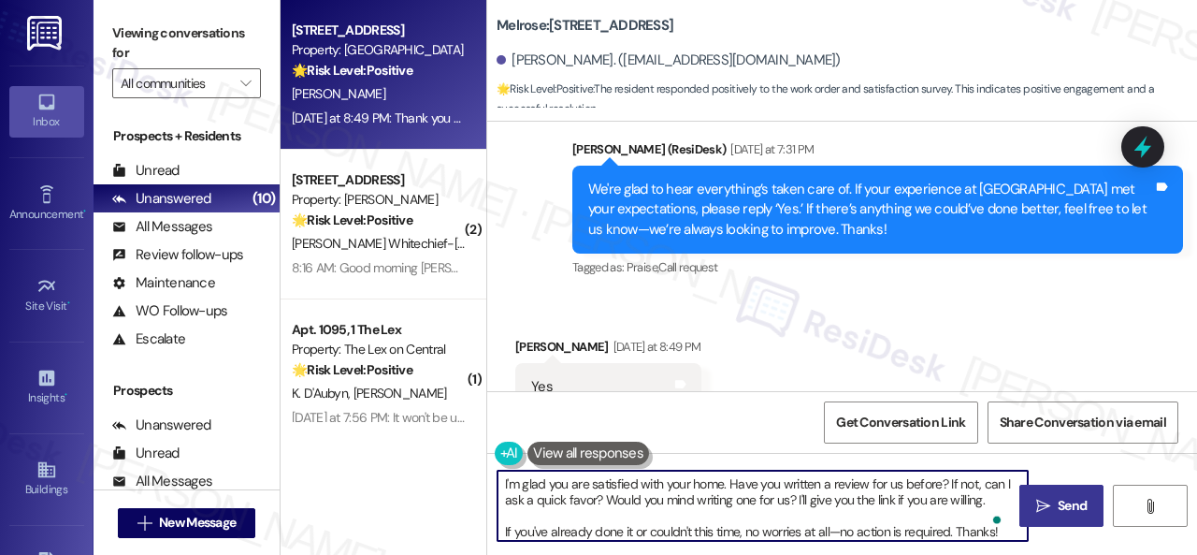
type textarea "I'm glad you are satisfied with your home. Have you written a review for us bef…"
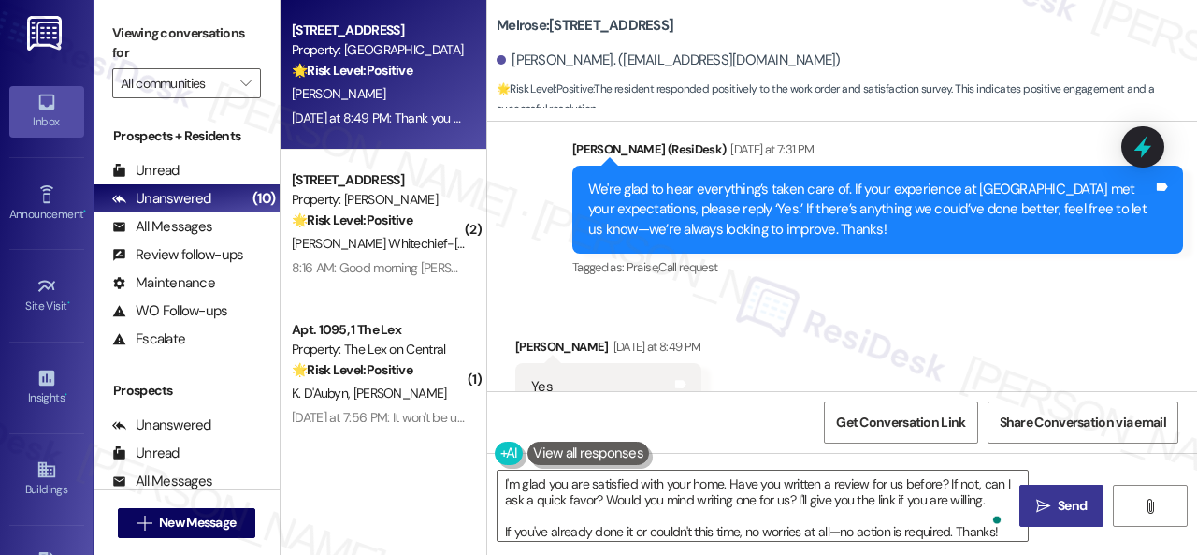
click at [1044, 514] on span " Send" at bounding box center [1062, 506] width 59 height 20
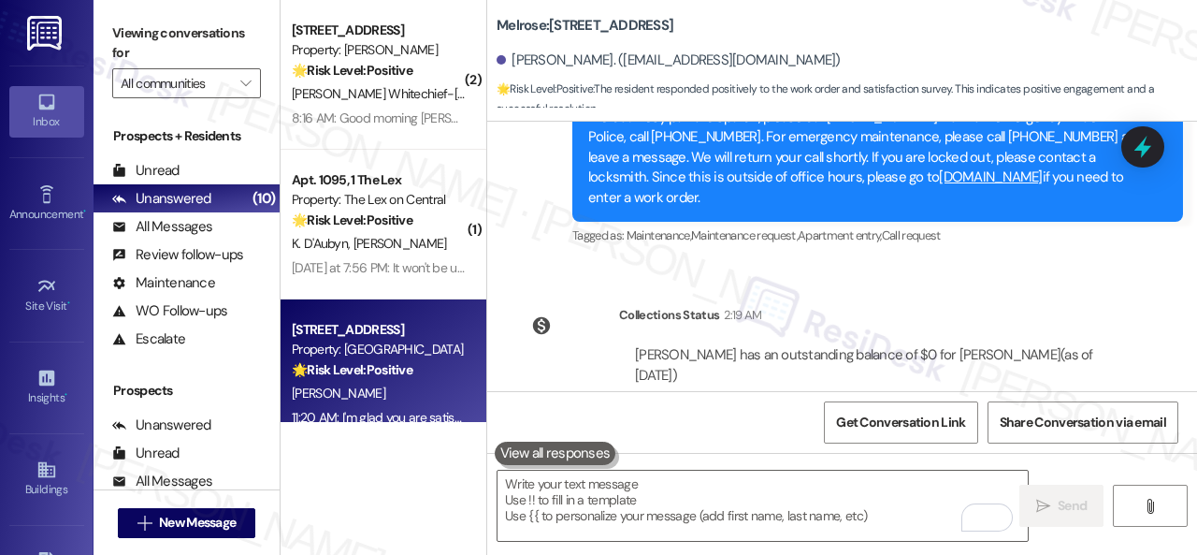
scroll to position [5656, 0]
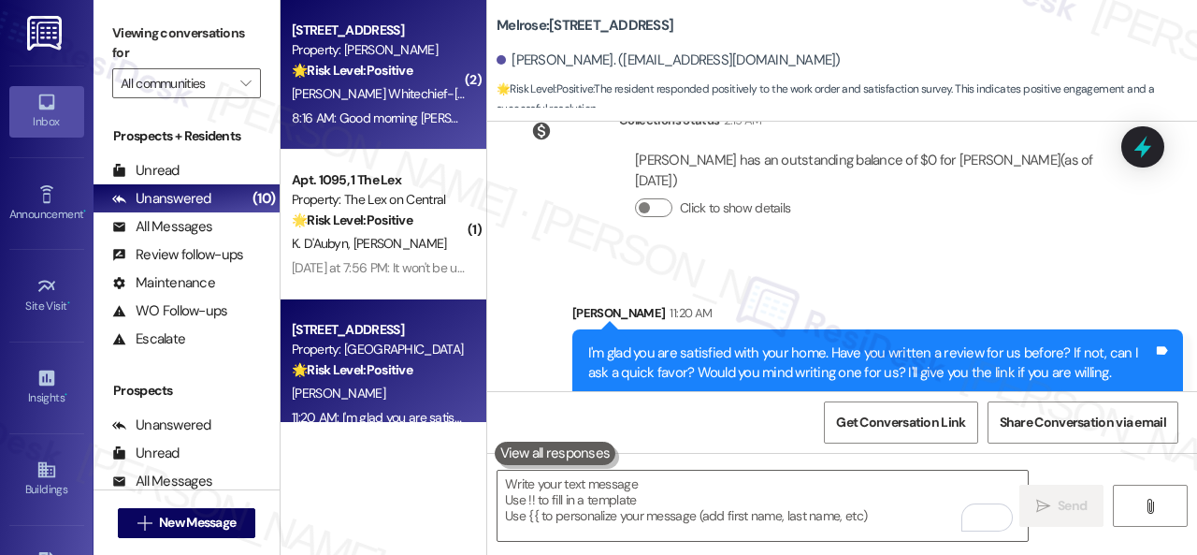
click at [406, 70] on strong "🌟 Risk Level: Positive" at bounding box center [352, 70] width 121 height 17
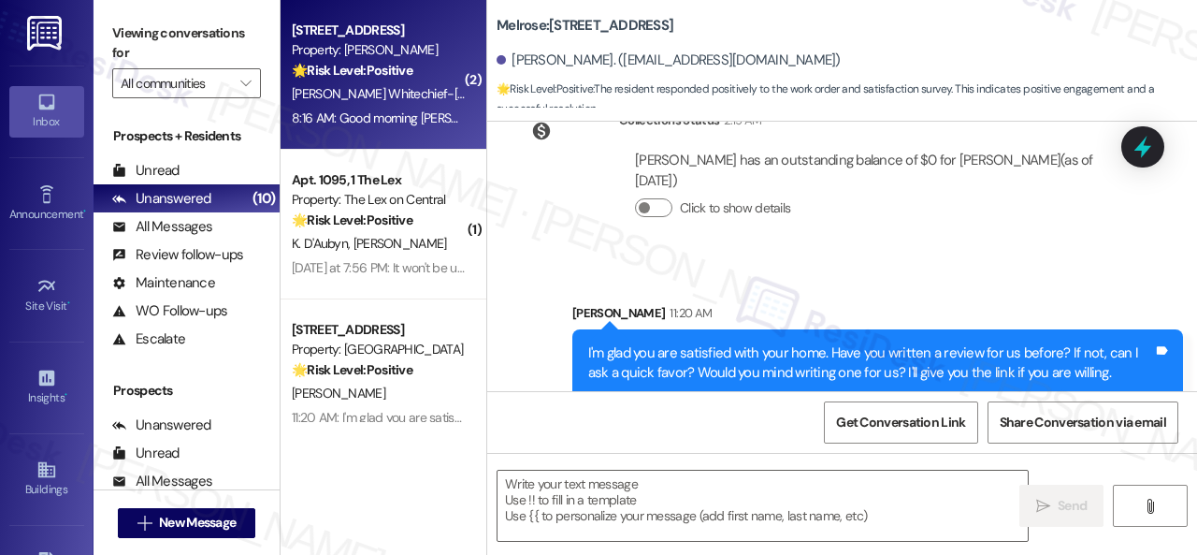
type textarea "Fetching suggested responses. Please feel free to read through the conversation…"
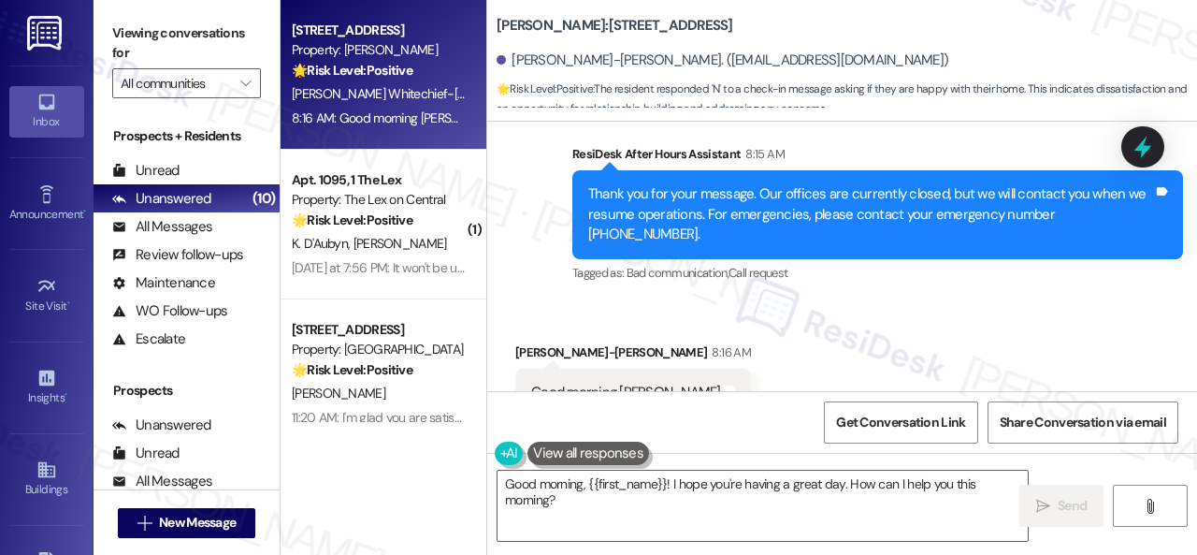
scroll to position [692, 0]
click at [980, 493] on textarea "Good morning, {{first_name}}! I hope you're having a great day. How can I help …" at bounding box center [763, 506] width 530 height 70
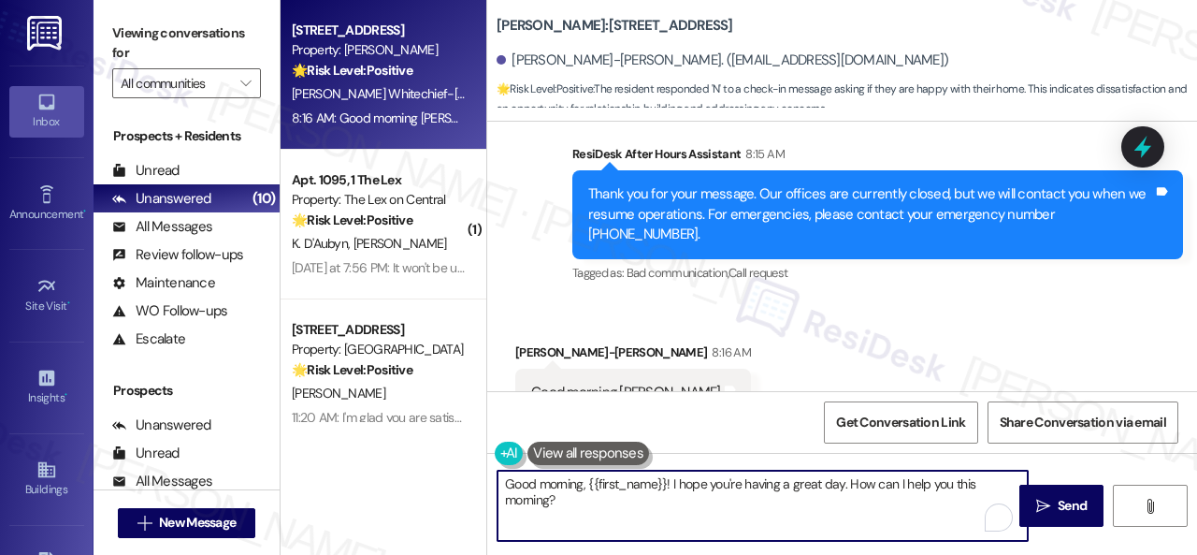
click at [906, 504] on textarea "Good morning, {{first_name}}! I hope you're having a great day. How can I help …" at bounding box center [763, 506] width 530 height 70
click at [1058, 502] on span "Send" at bounding box center [1072, 506] width 29 height 20
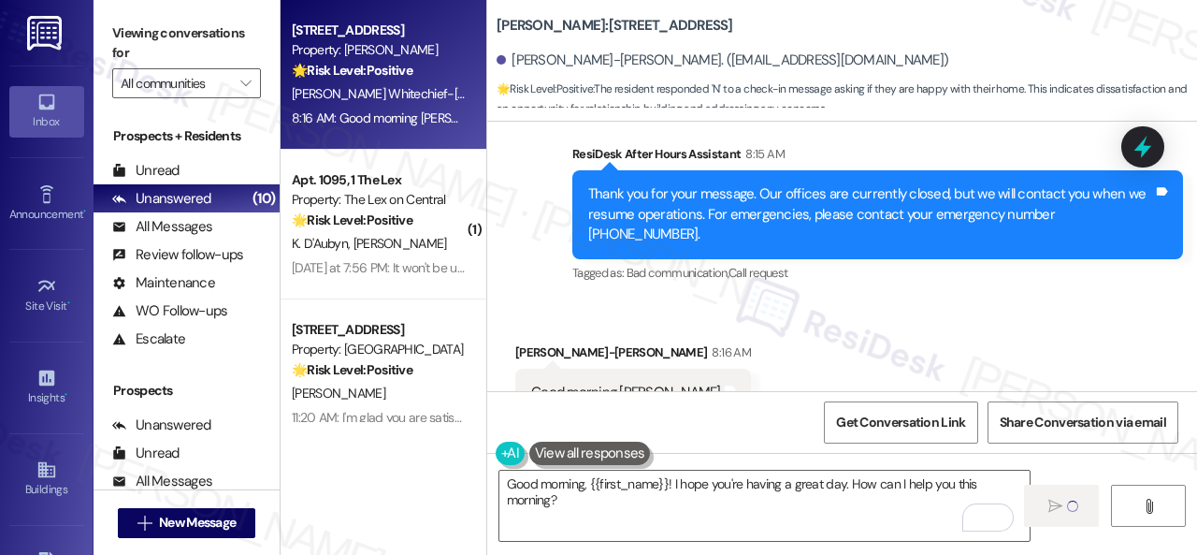
type textarea "Fetching suggested responses. Please feel free to read through the conversation…"
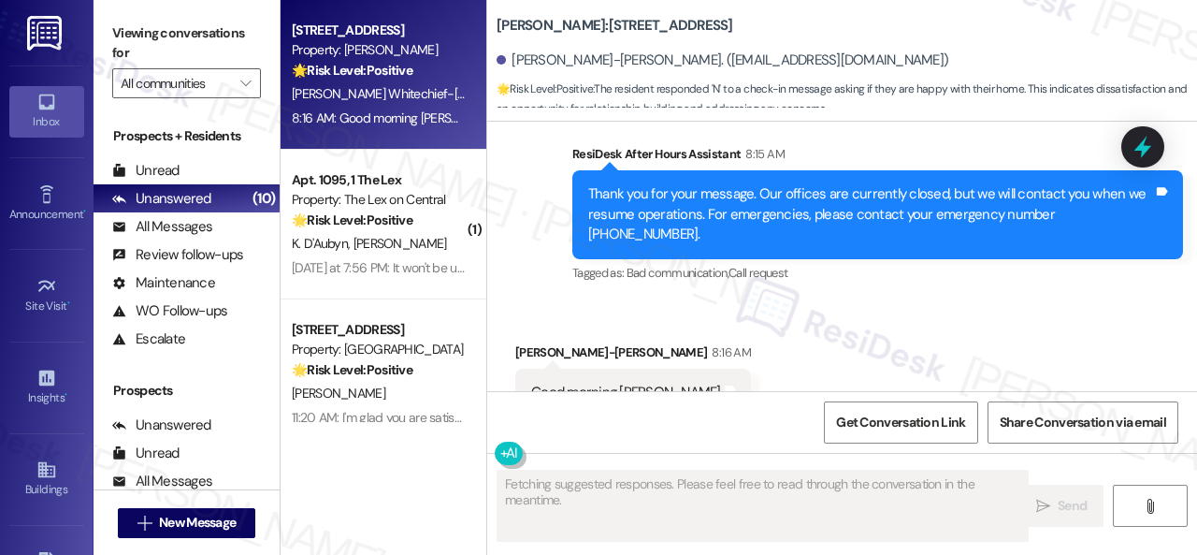
scroll to position [691, 0]
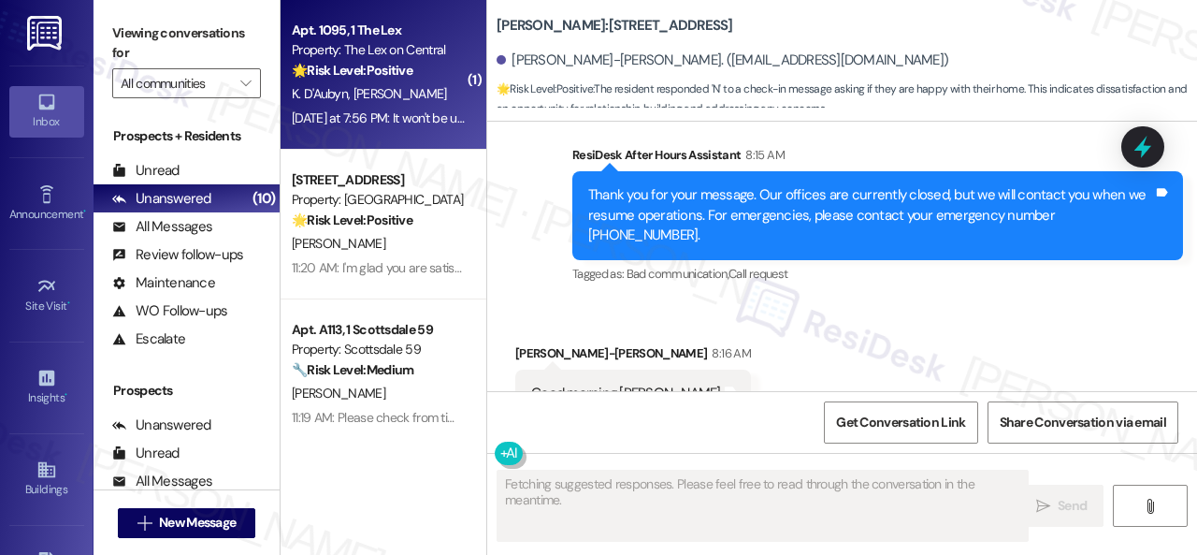
click at [453, 94] on div "K. D'Aubyn G. Grigsby Ii" at bounding box center [378, 93] width 177 height 23
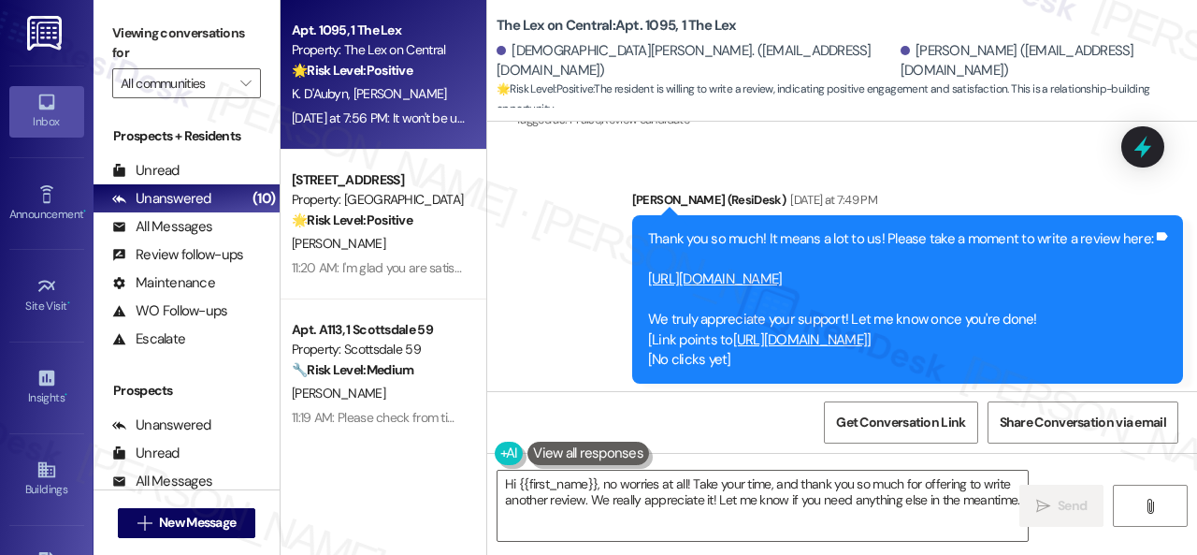
scroll to position [849, 0]
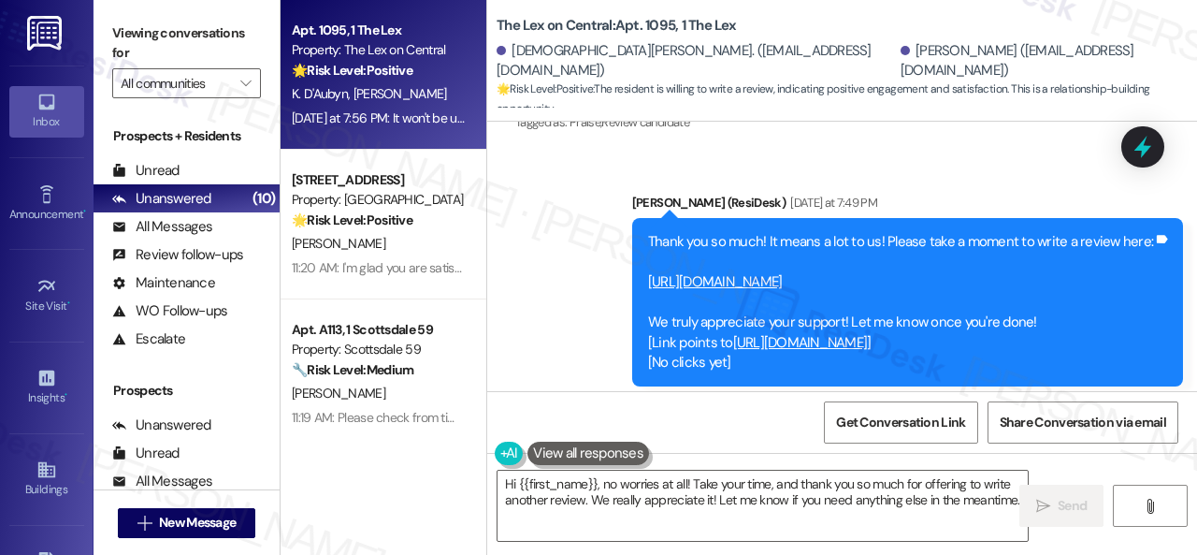
click at [756, 283] on link "https://www.theresidesk.com/links/review-EwG7xOHwo" at bounding box center [715, 281] width 135 height 19
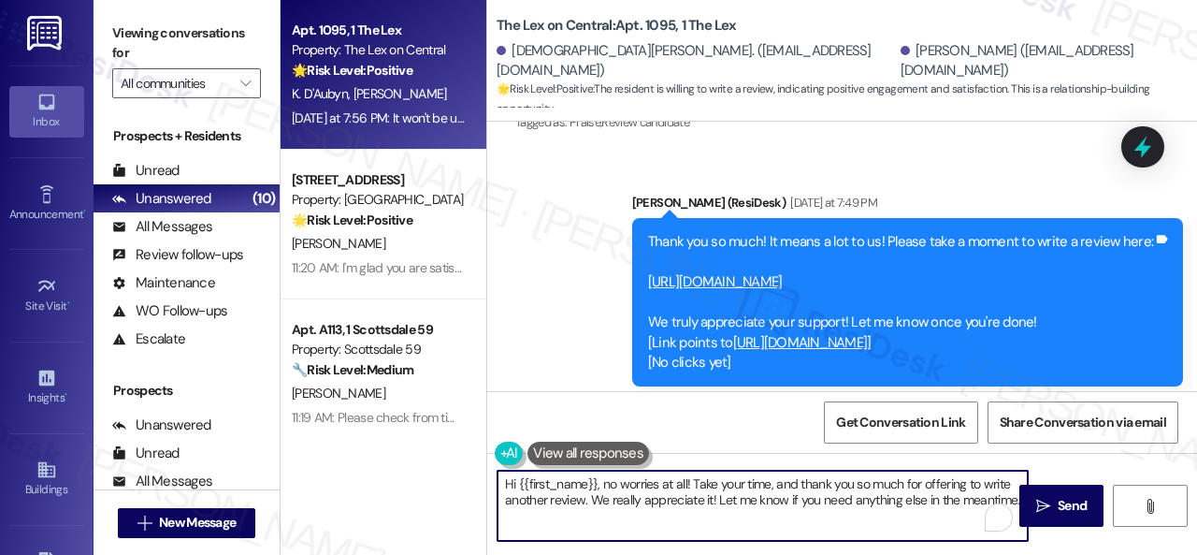
drag, startPoint x: 694, startPoint y: 486, endPoint x: 724, endPoint y: 530, distance: 54.0
click at [724, 530] on textarea "Hi {{first_name}}, no worries at all! Take your time, and thank you so much for…" at bounding box center [763, 506] width 530 height 70
click at [711, 501] on textarea "Hi {{first_name}}, no worries at all! Take your time, and thank you so much for…" at bounding box center [763, 506] width 530 height 70
drag, startPoint x: 799, startPoint y: 484, endPoint x: 805, endPoint y: 517, distance: 34.3
click at [805, 517] on textarea "Hi {{first_name}}, no worries at all! Take your time, and thank you so much for…" at bounding box center [763, 506] width 530 height 70
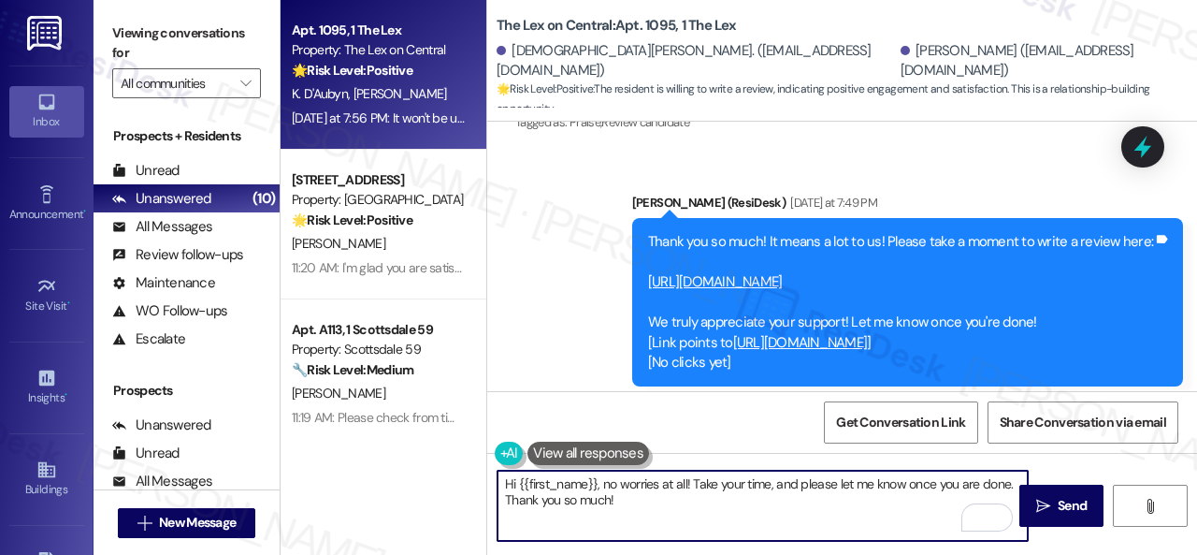
drag, startPoint x: 610, startPoint y: 482, endPoint x: 498, endPoint y: 475, distance: 112.5
click at [498, 475] on textarea "Hi {{first_name}}, no worries at all! Take your time, and please let me know on…" at bounding box center [763, 506] width 530 height 70
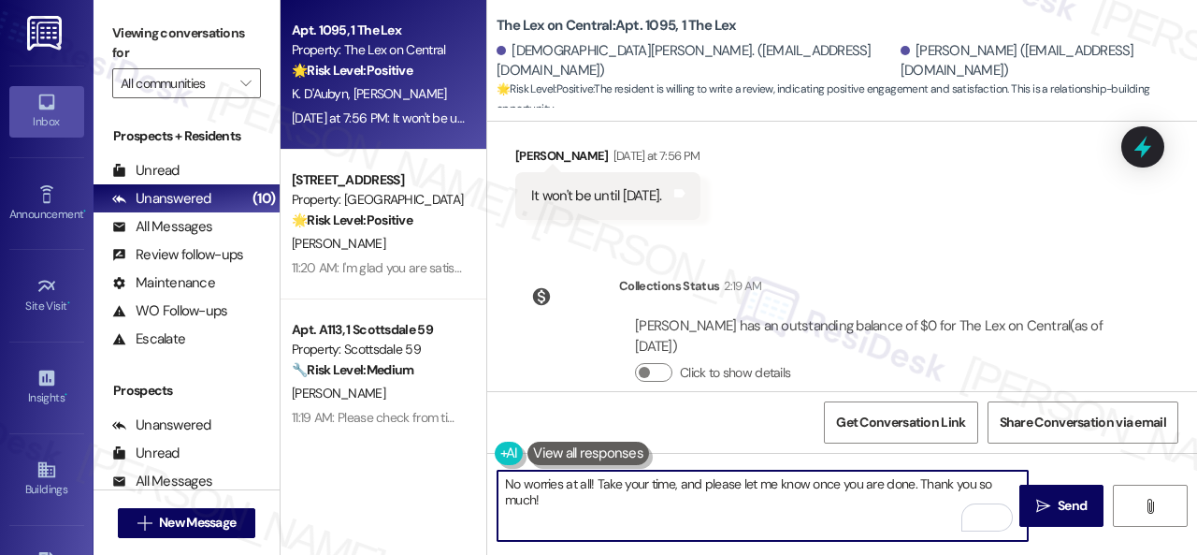
scroll to position [1136, 0]
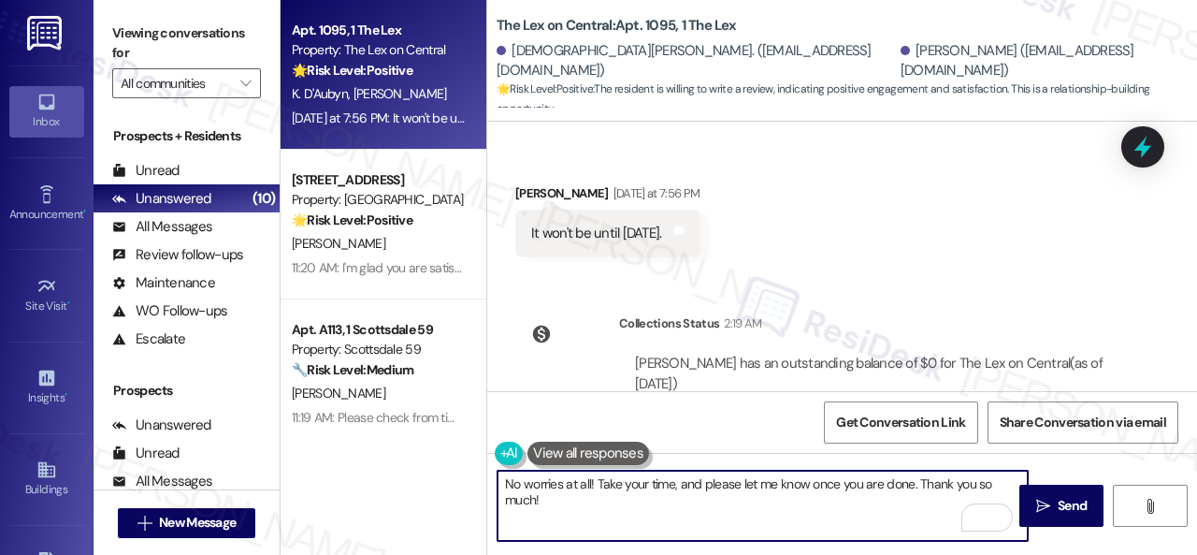
click at [591, 482] on textarea "No worries at all! Take your time, and please let me know once you are done. Th…" at bounding box center [763, 506] width 530 height 70
type textarea "No worries at all, Gerard! Take your time, and please let me know once you are …"
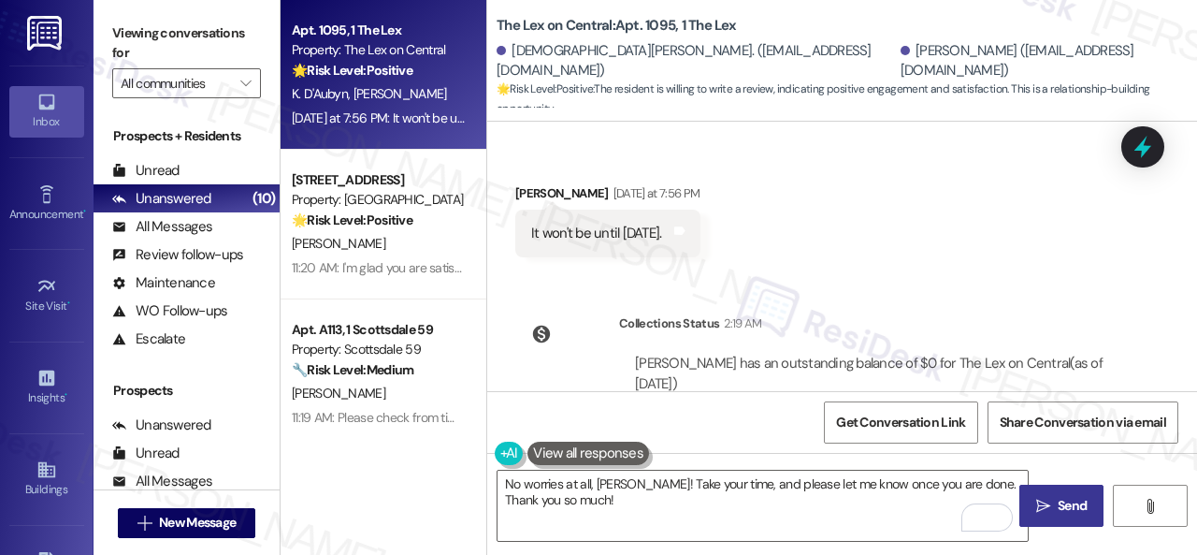
click at [1047, 504] on span " Send" at bounding box center [1062, 506] width 59 height 20
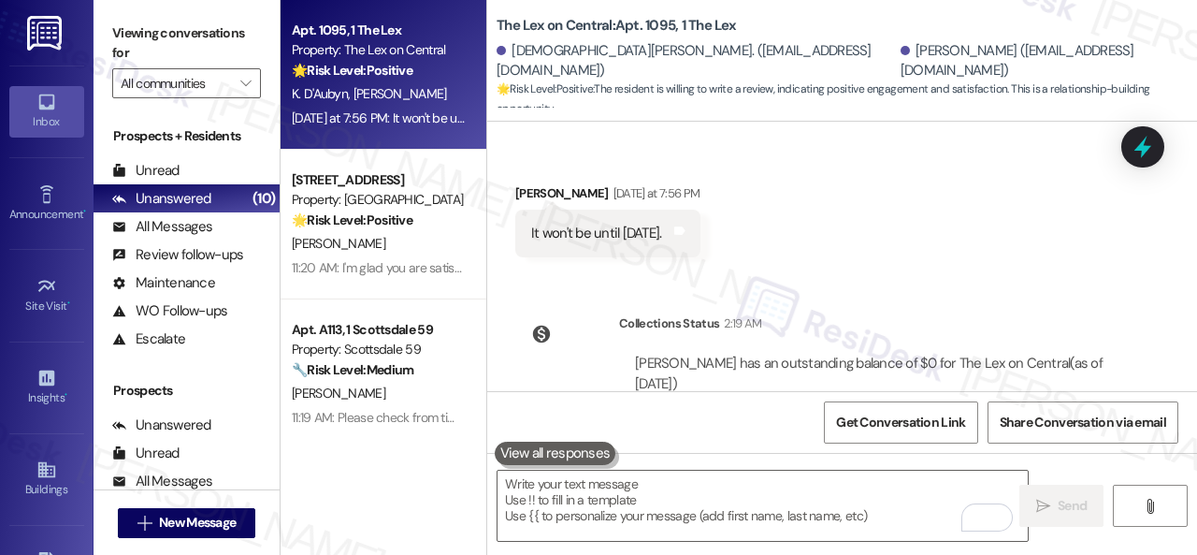
scroll to position [1036, 0]
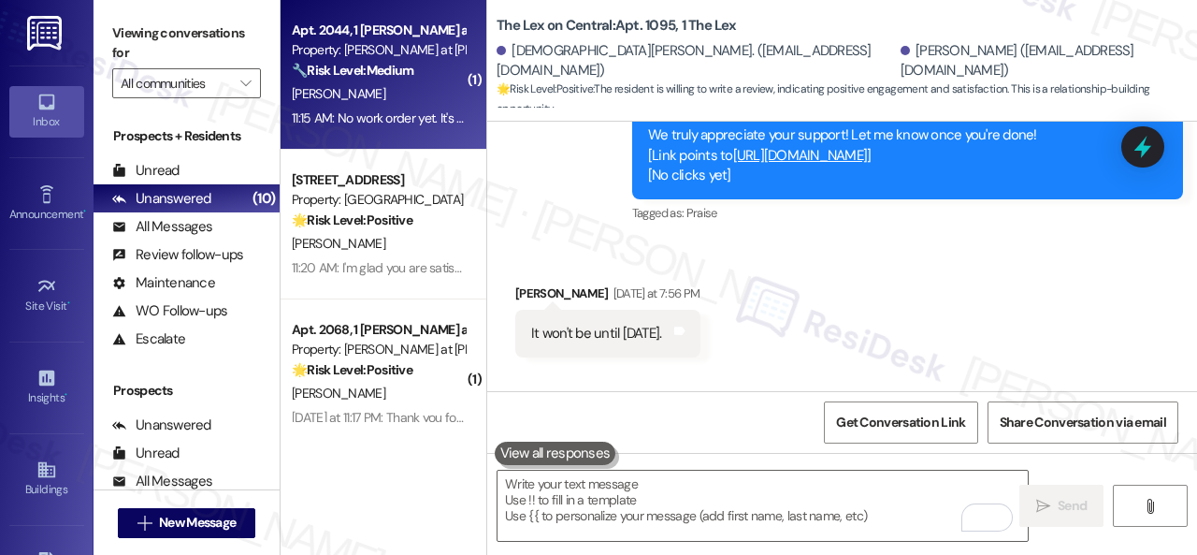
click at [395, 108] on div "11:15 AM: No work order yet. It's not turning on again 11:15 AM: No work order …" at bounding box center [378, 118] width 177 height 23
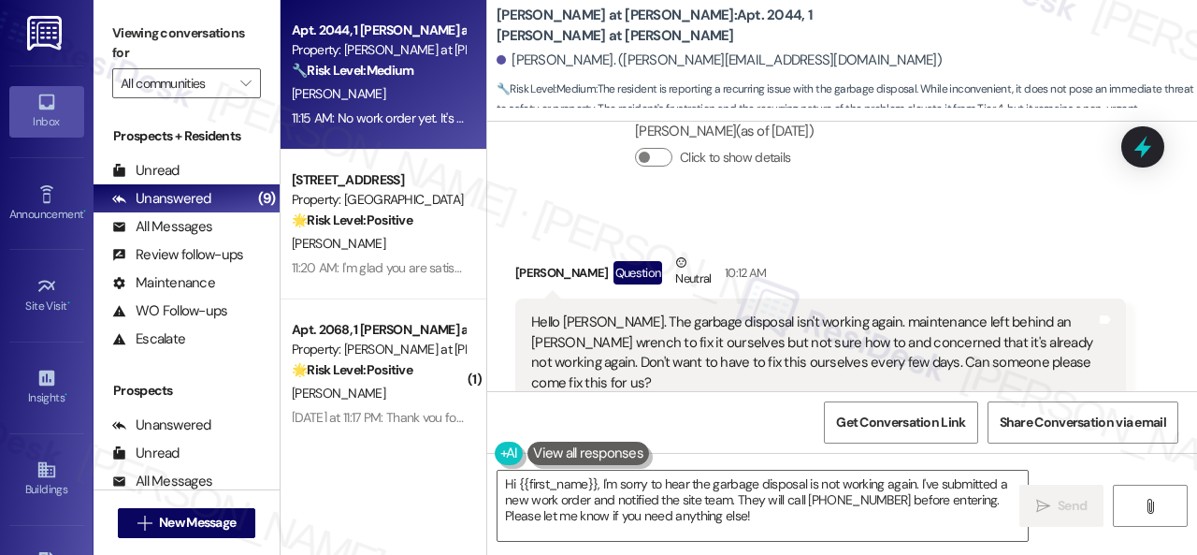
scroll to position [2039, 0]
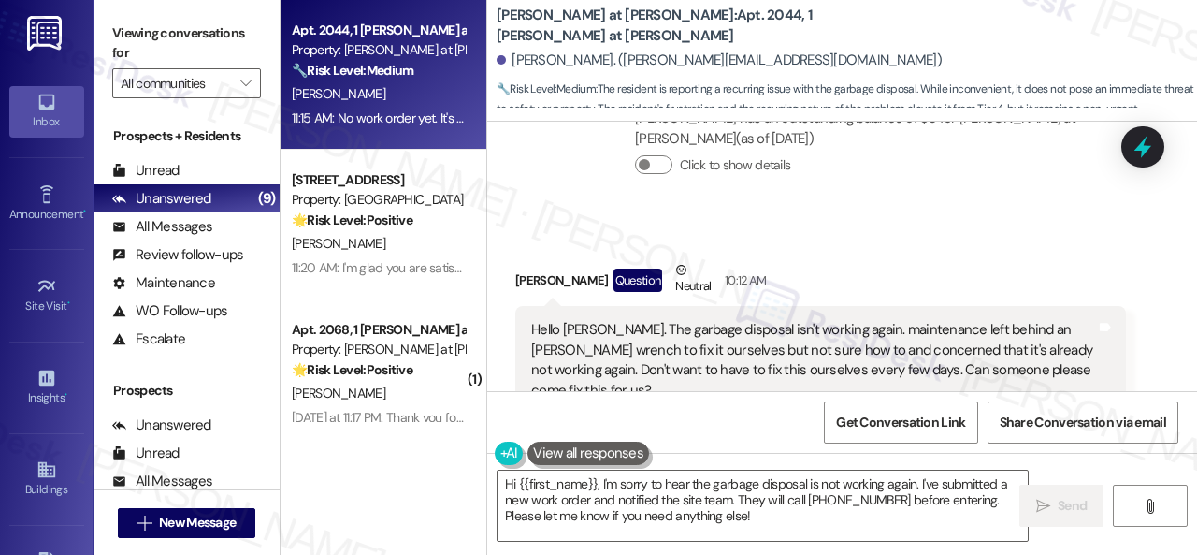
drag, startPoint x: 694, startPoint y: 368, endPoint x: 807, endPoint y: 371, distance: 113.3
click at [807, 371] on div "Hello Sarah. The garbage disposal isn't working again. maintenance left behind …" at bounding box center [813, 380] width 565 height 121
copy div "Call 310-498-3297"
click at [844, 222] on div "Received via SMS Brittney Kalina Question Neutral 10:12 AM Hello Sarah. The gar…" at bounding box center [842, 381] width 710 height 326
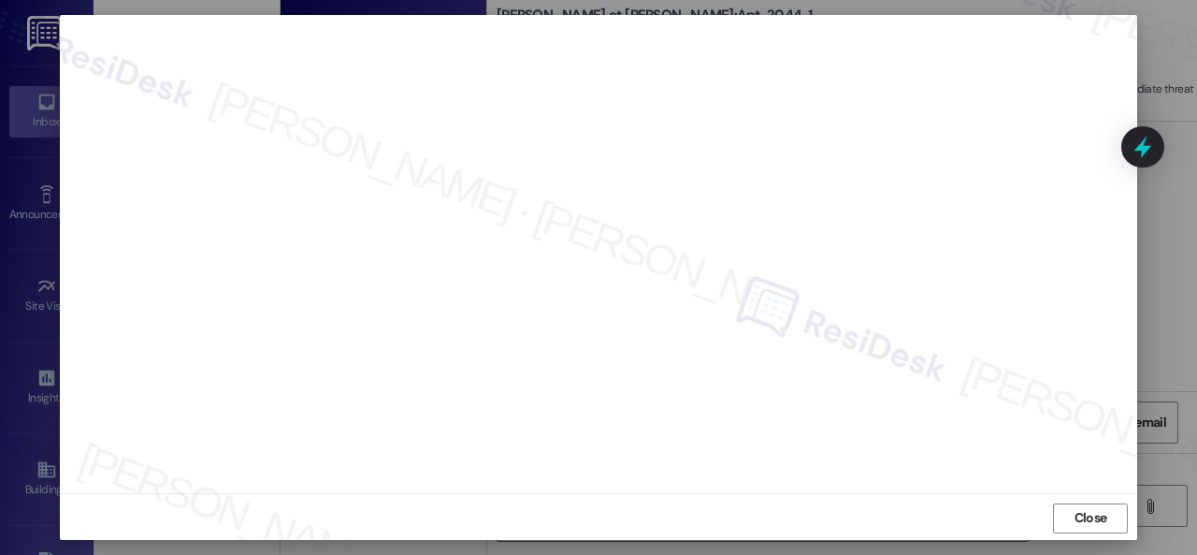
scroll to position [23, 0]
click at [1077, 519] on span "Close" at bounding box center [1091, 516] width 33 height 20
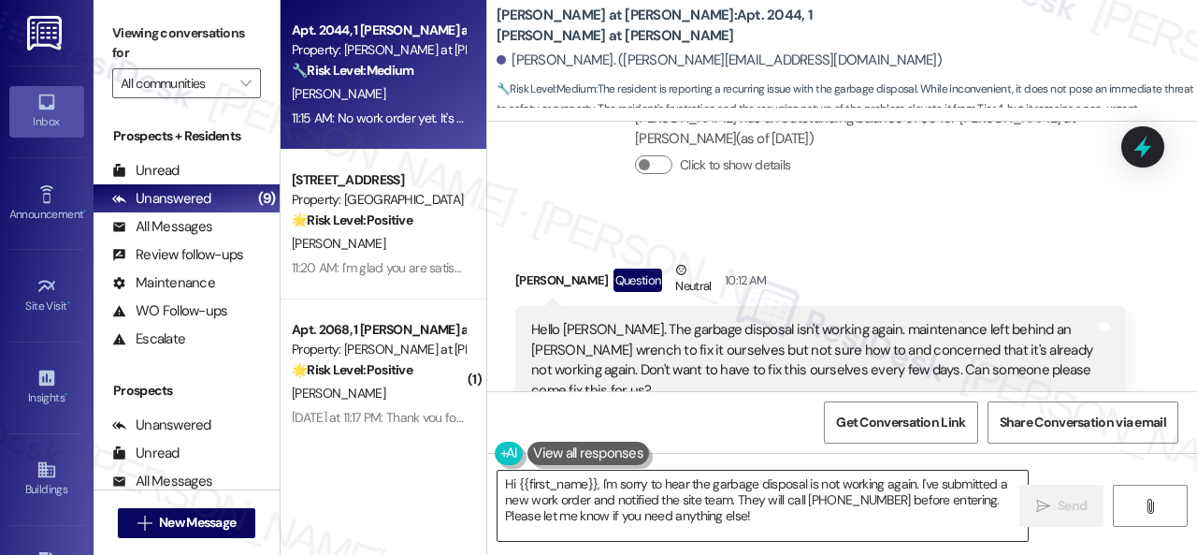
click at [948, 501] on textarea "Hi {{first_name}}, I'm sorry to hear the garbage disposal is not working again.…" at bounding box center [763, 506] width 530 height 70
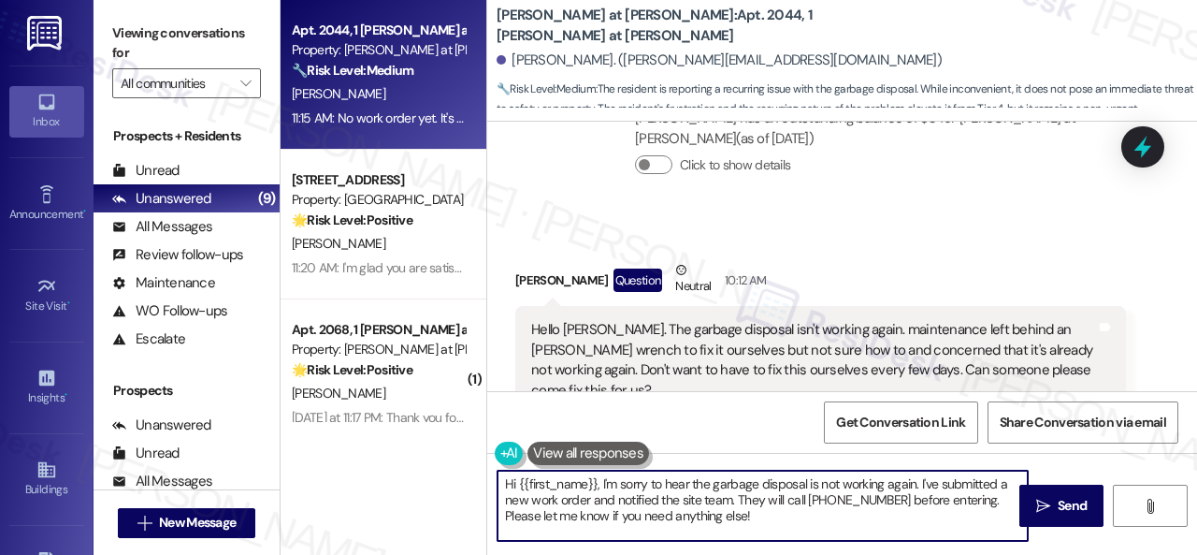
paste textarea "Thank you. I've submitted a work order on your behalf and notified the site tea…"
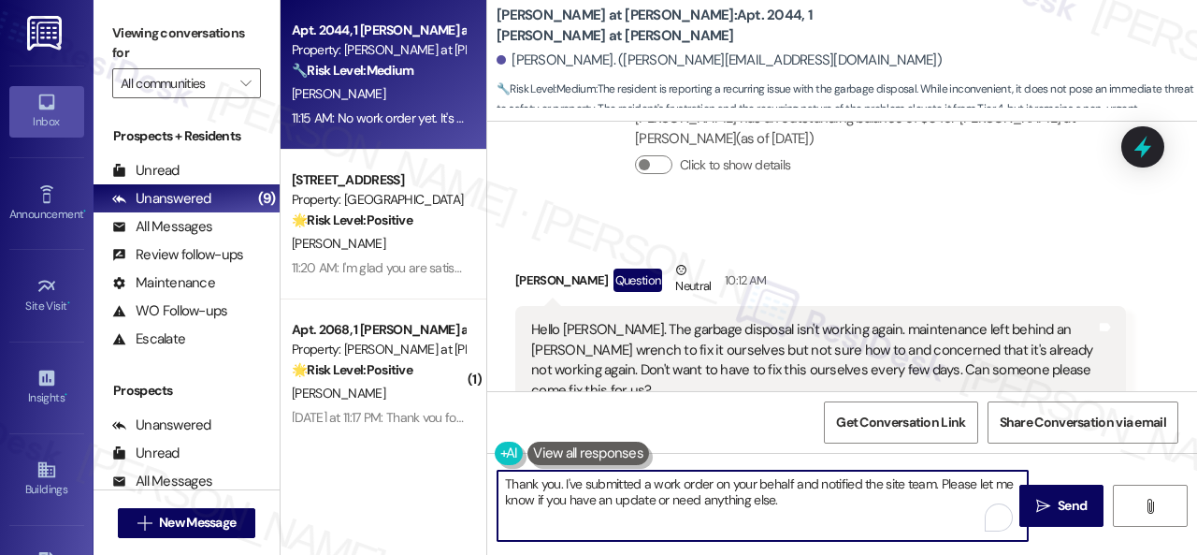
click at [651, 486] on textarea "Thank you. I've submitted a work order on your behalf and notified the site tea…" at bounding box center [763, 506] width 530 height 70
click at [839, 501] on textarea "Thank you. I've submitted a new work order on your behalf and notified the site…" at bounding box center [763, 506] width 530 height 70
drag, startPoint x: 964, startPoint y: 484, endPoint x: 964, endPoint y: 497, distance: 13.1
click at [964, 497] on textarea "Thank you. I've submitted a new work order on your behalf and notified the site…" at bounding box center [763, 506] width 530 height 70
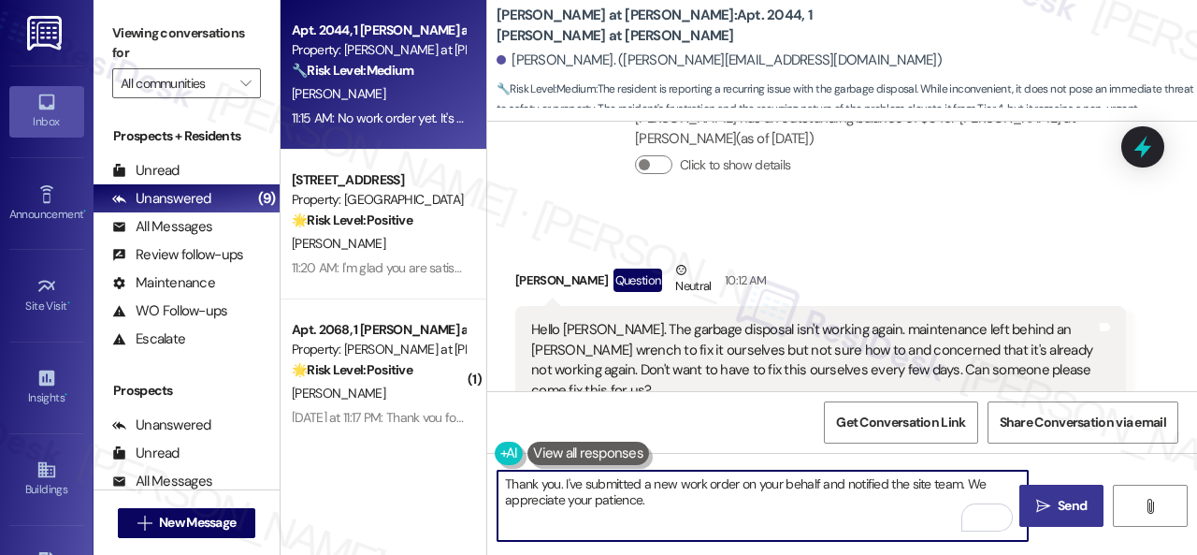
type textarea "Thank you. I've submitted a new work order on your behalf and notified the site…"
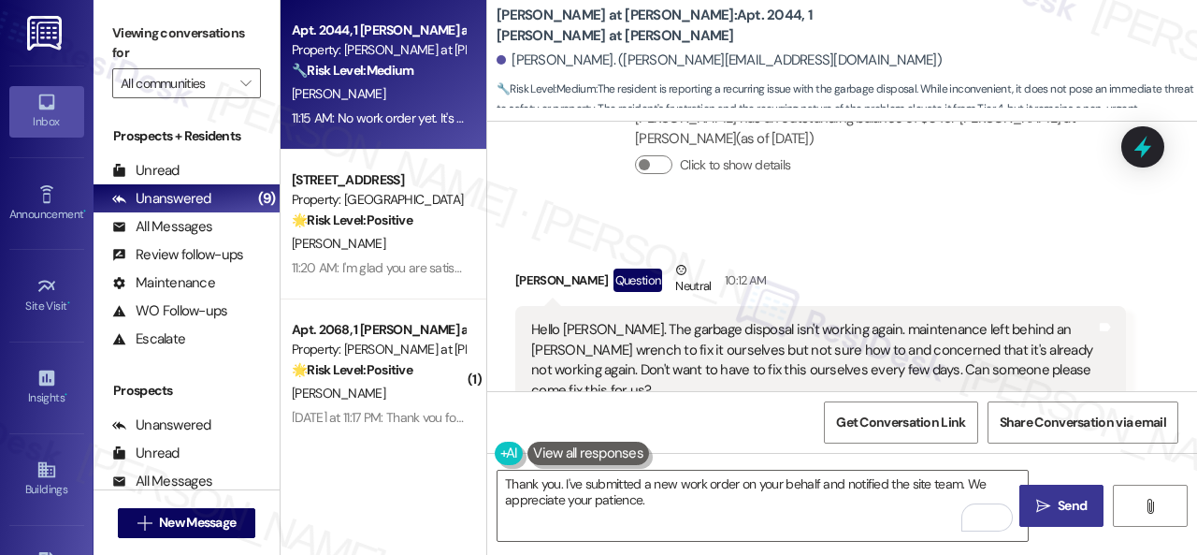
drag, startPoint x: 1046, startPoint y: 512, endPoint x: 1042, endPoint y: 492, distance: 20.0
click at [1046, 512] on span " Send" at bounding box center [1062, 506] width 59 height 20
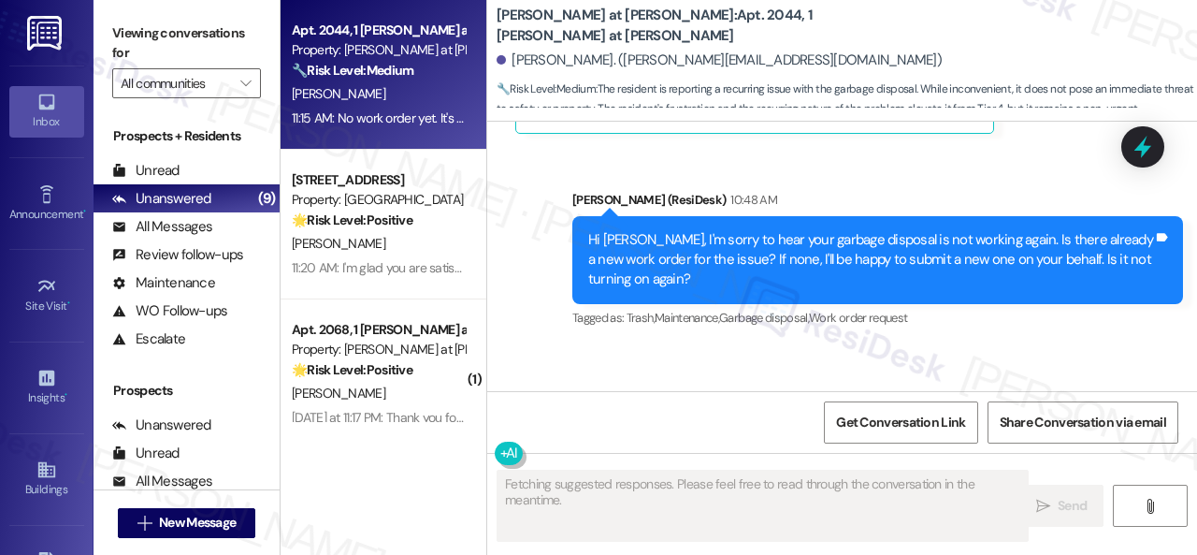
scroll to position [2506, 0]
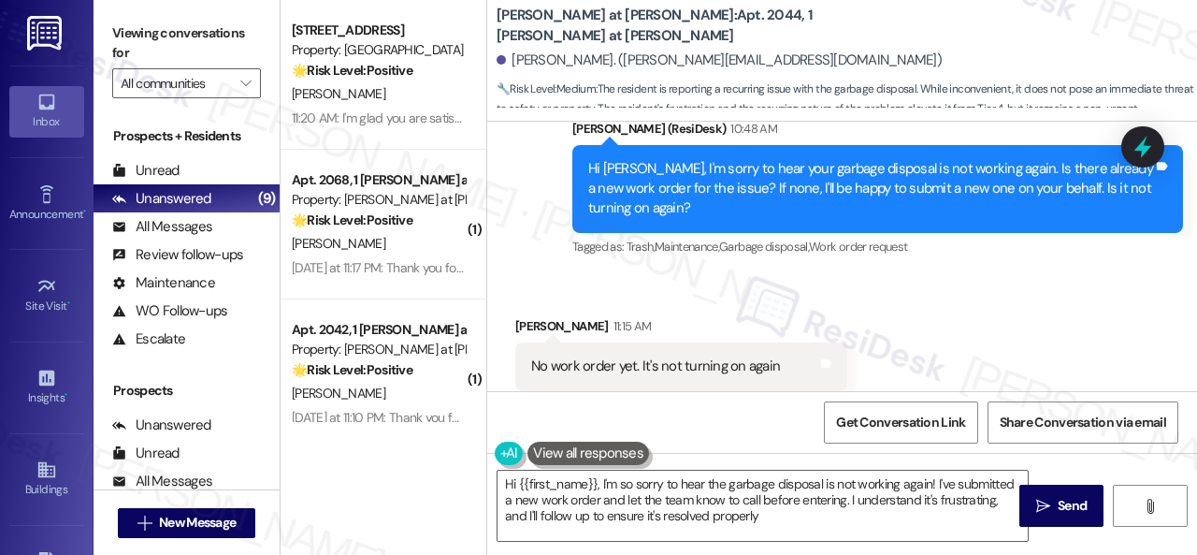
type textarea "Hi {{first_name}}, I'm so sorry to hear the garbage disposal is not working aga…"
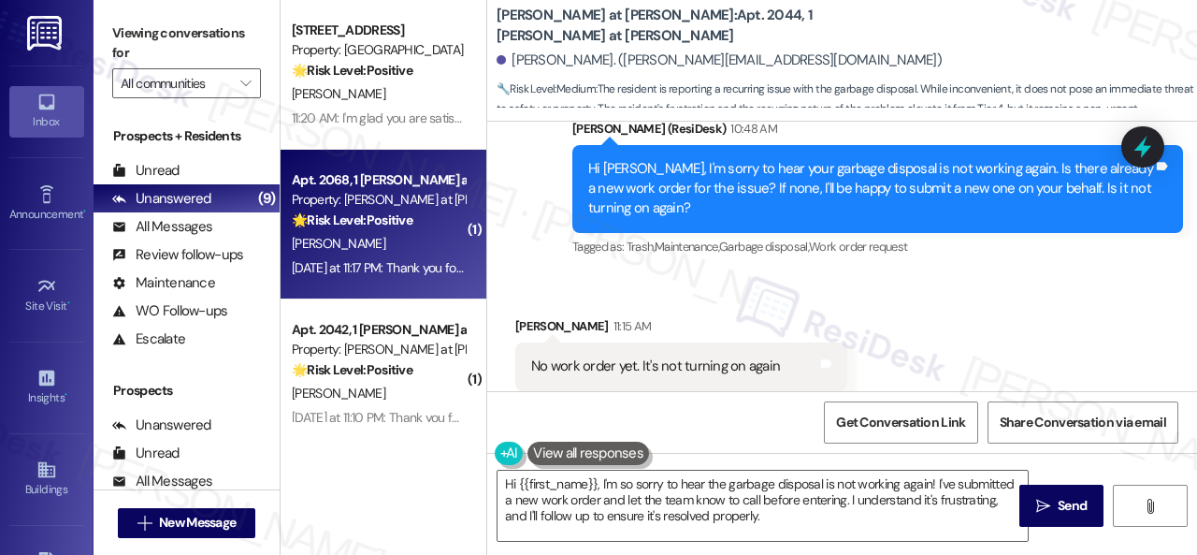
click at [414, 246] on div "[PERSON_NAME]" at bounding box center [378, 243] width 177 height 23
type textarea "Fetching suggested responses. Please feel free to read through the conversation…"
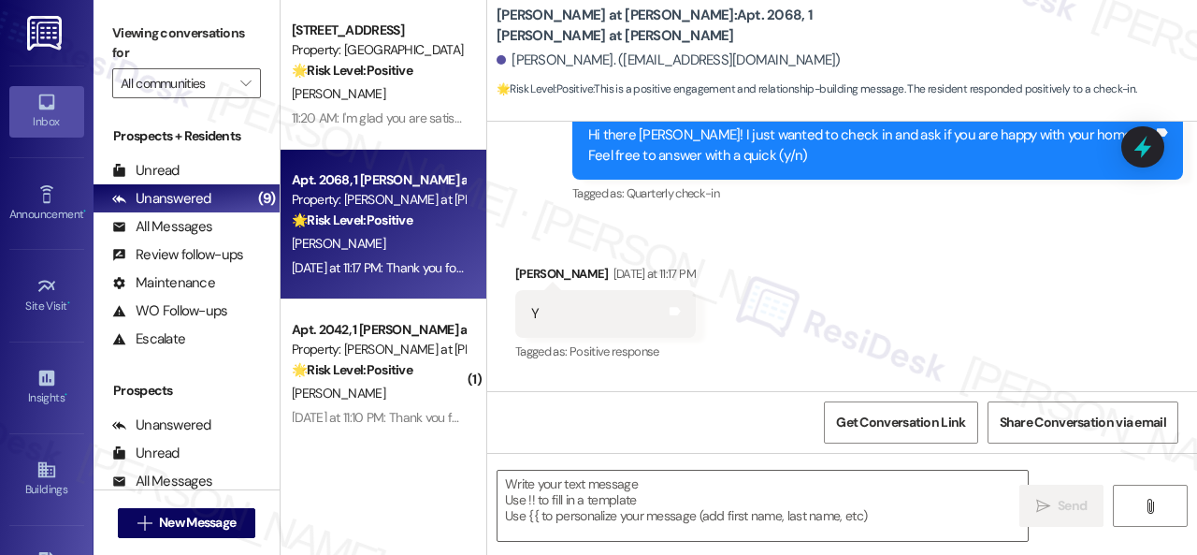
scroll to position [660, 0]
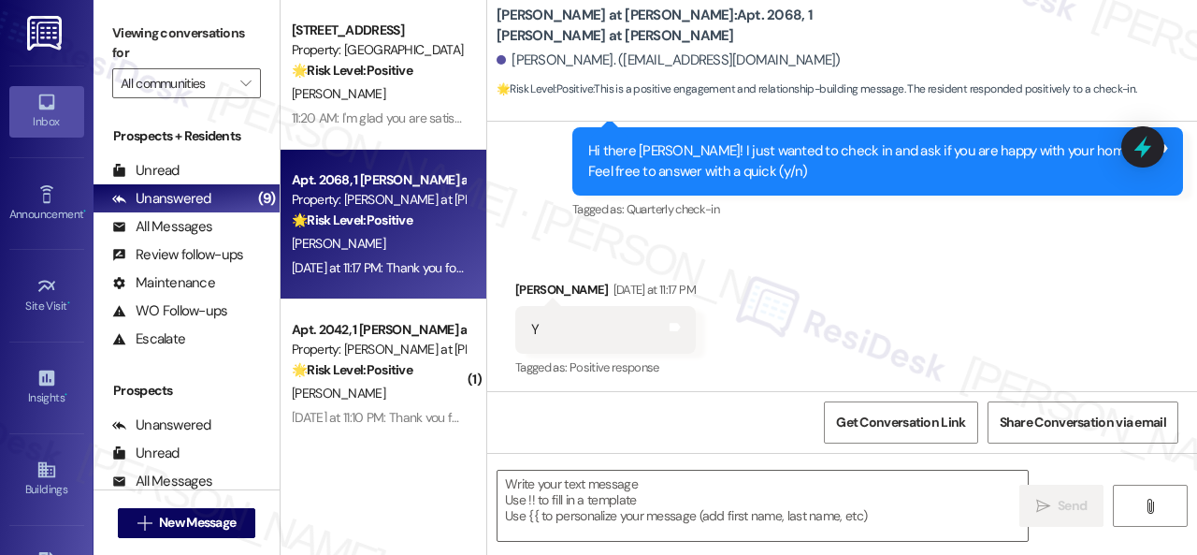
click at [519, 248] on div "Received via SMS Deborah Beck Yesterday at 11:17 PM Y Tags and notes Tagged as:…" at bounding box center [842, 317] width 710 height 158
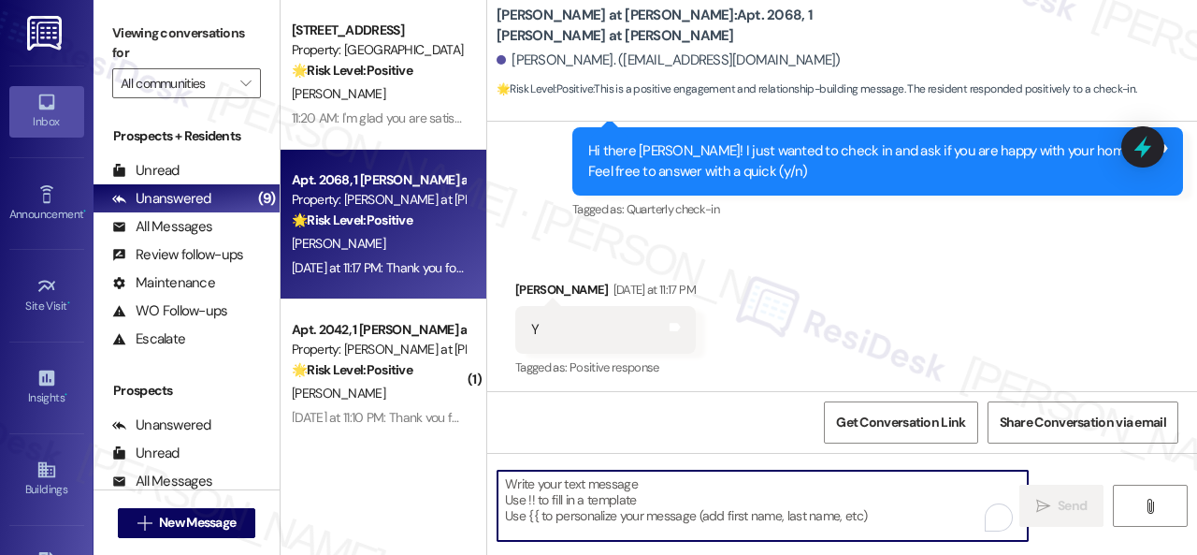
paste textarea "I'm glad you are satisfied with your home. Have you written a review for us bef…"
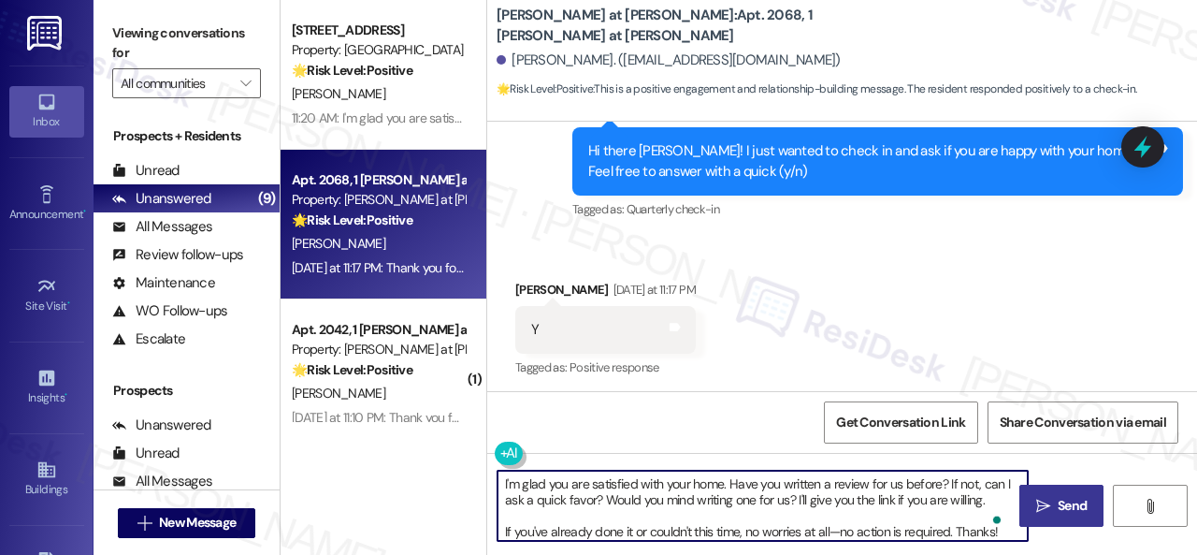
type textarea "I'm glad you are satisfied with your home. Have you written a review for us bef…"
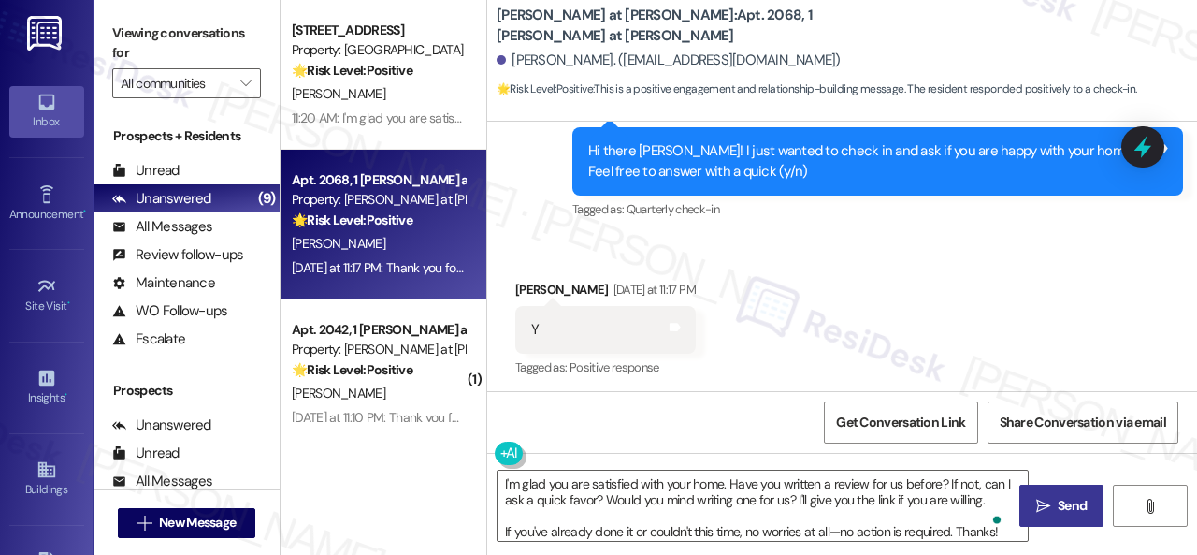
click at [1063, 494] on button " Send" at bounding box center [1062, 506] width 84 height 42
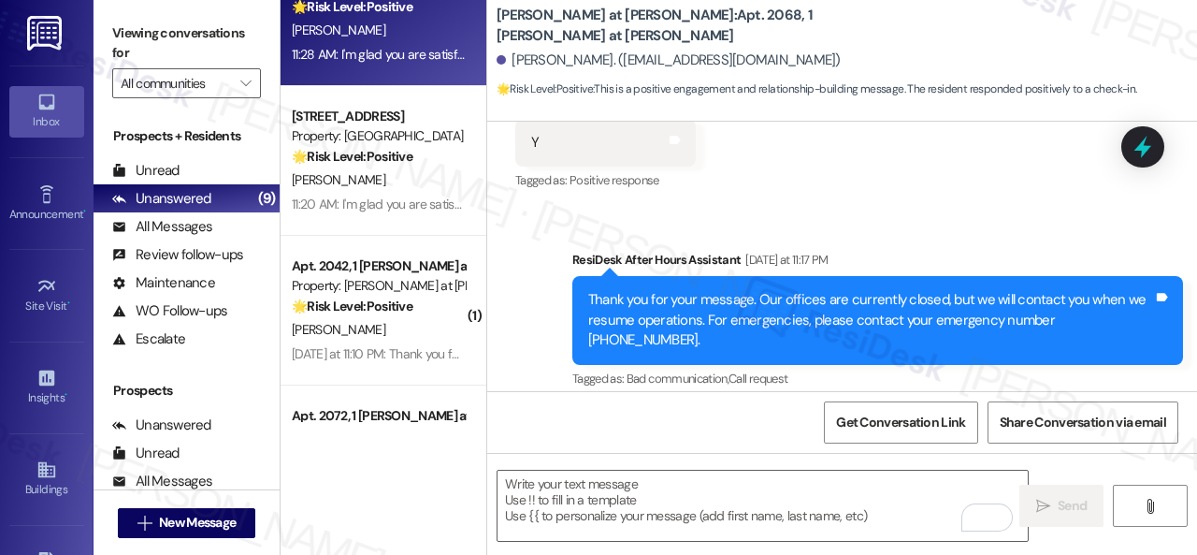
scroll to position [94, 0]
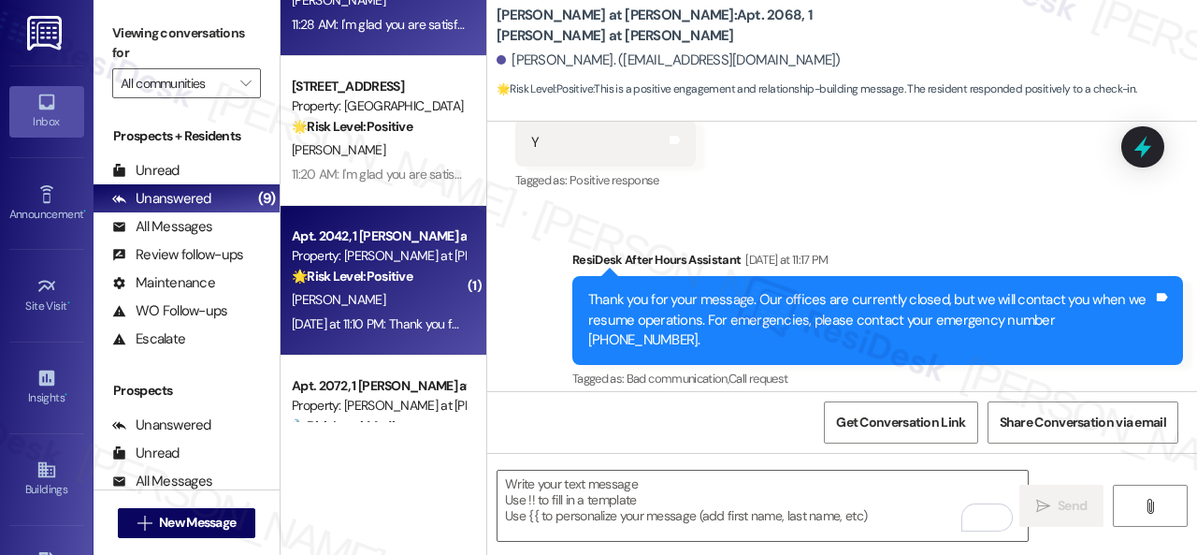
click at [395, 302] on div "[PERSON_NAME]" at bounding box center [378, 299] width 177 height 23
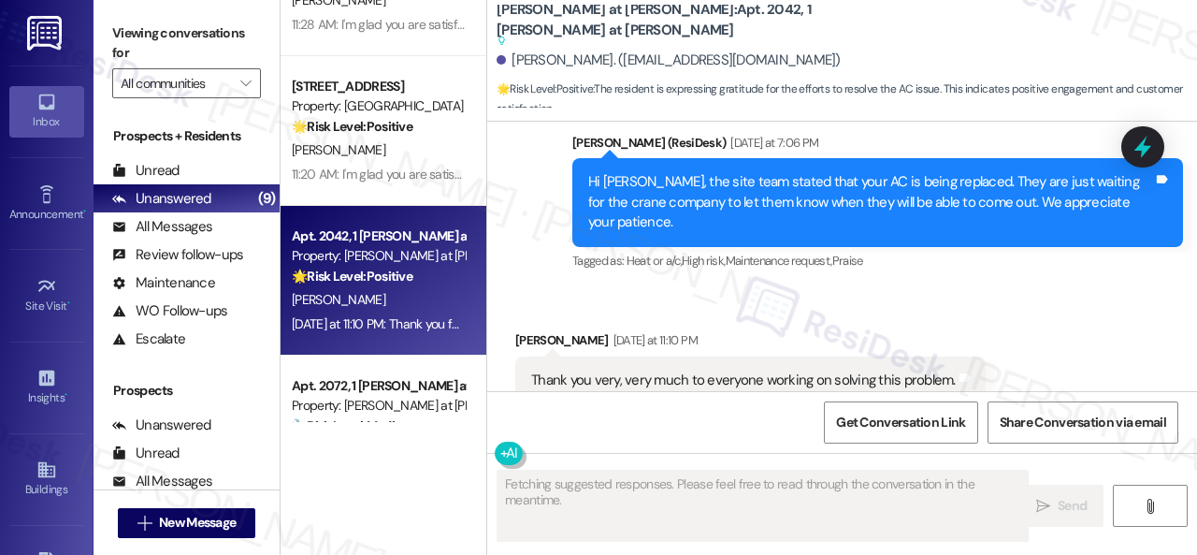
scroll to position [2406, 0]
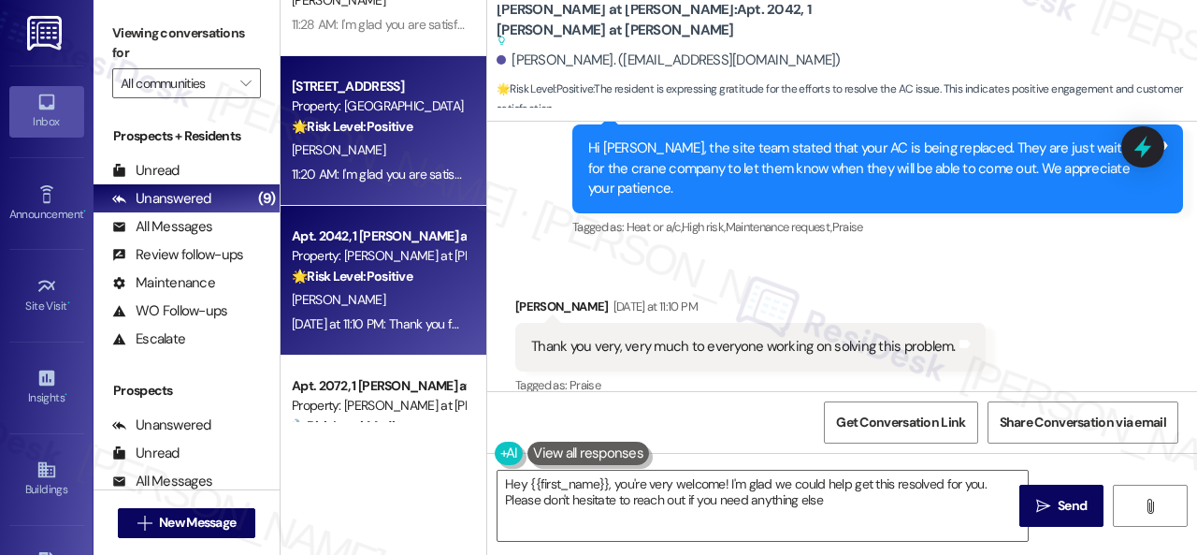
type textarea "Hey {{first_name}}, you're very welcome! I'm glad we could help get this resolv…"
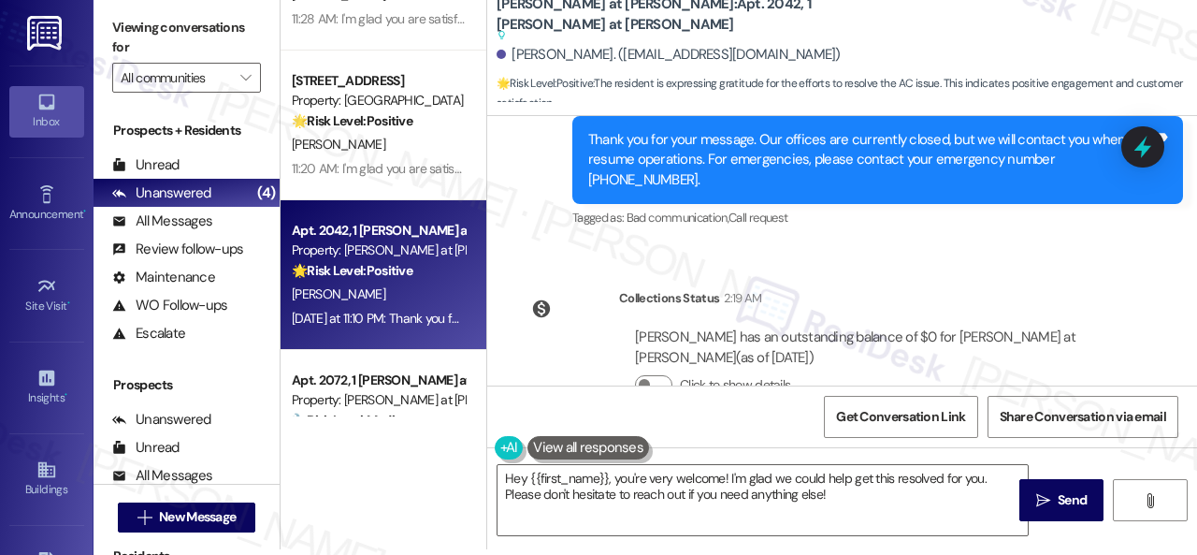
scroll to position [2777, 0]
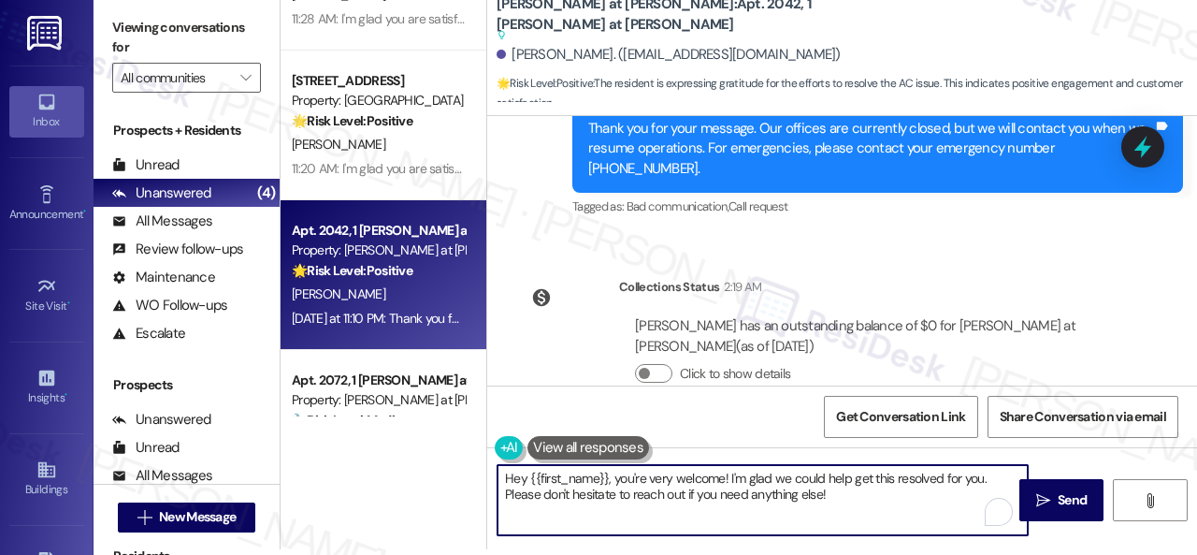
drag, startPoint x: 870, startPoint y: 502, endPoint x: 225, endPoint y: 362, distance: 660.6
click at [271, 400] on div "Viewing conversations for All communities  Prospects + Residents Unread (0) Un…" at bounding box center [646, 271] width 1104 height 555
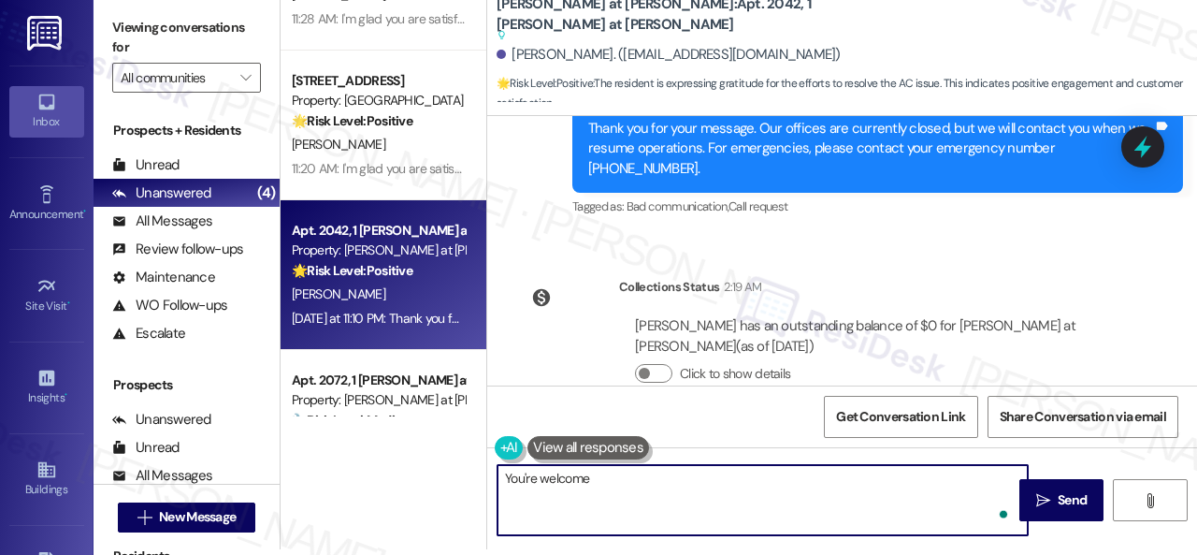
type textarea "You're welcome!"
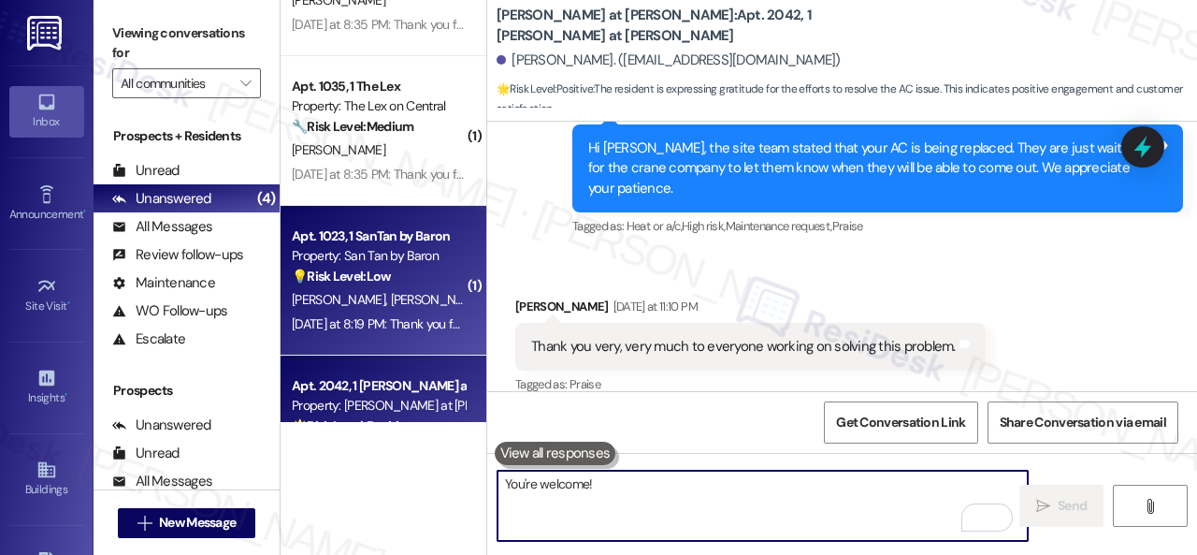
scroll to position [0, 0]
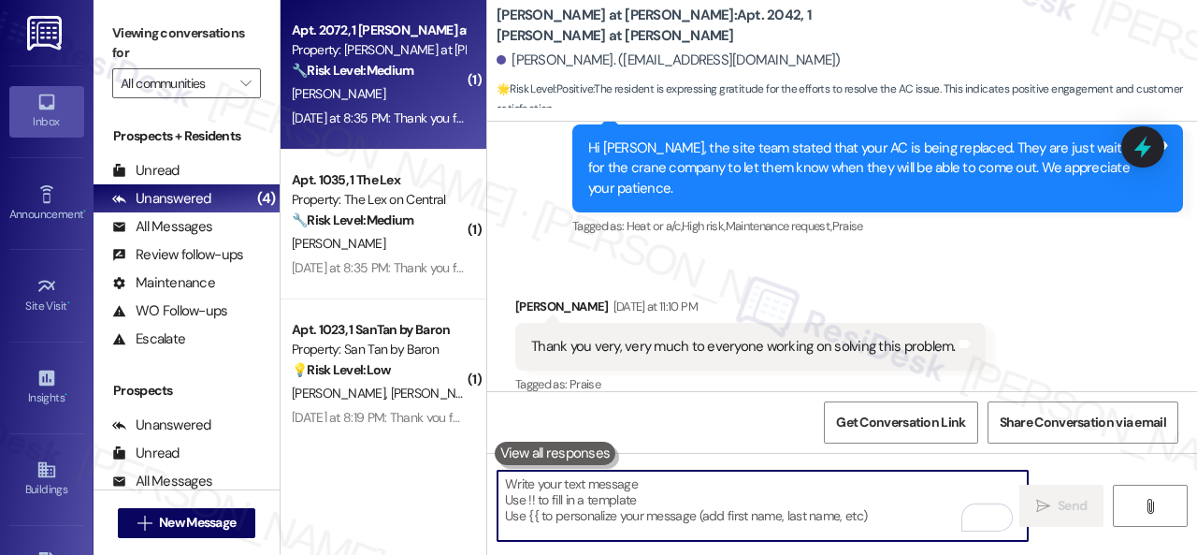
click at [406, 109] on div "Yesterday at 8:35 PM: Thank you for your message. Our offices are currently clo…" at bounding box center [378, 118] width 177 height 23
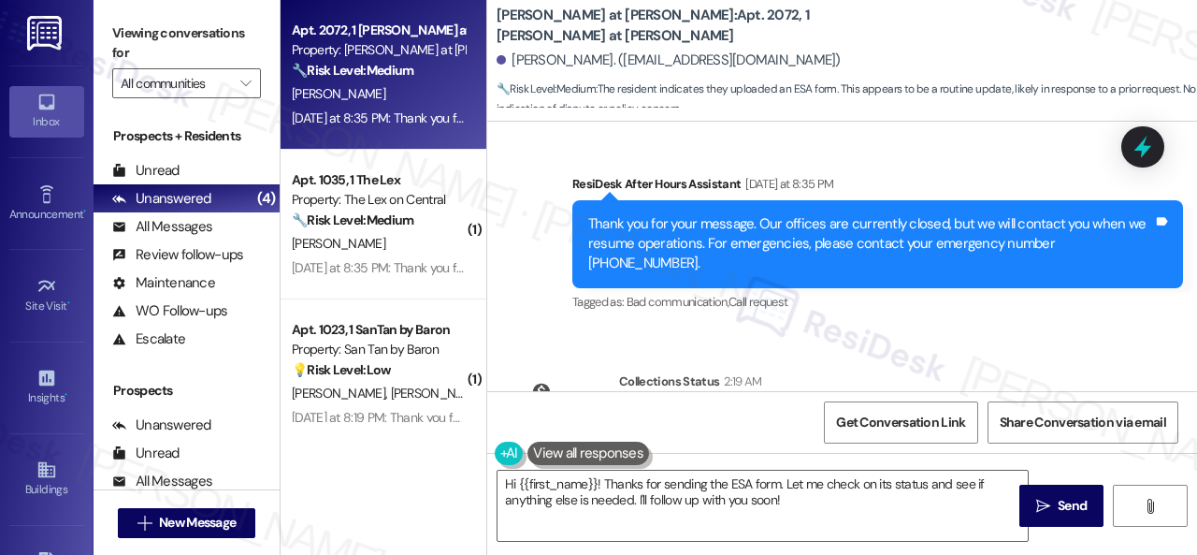
scroll to position [2266, 0]
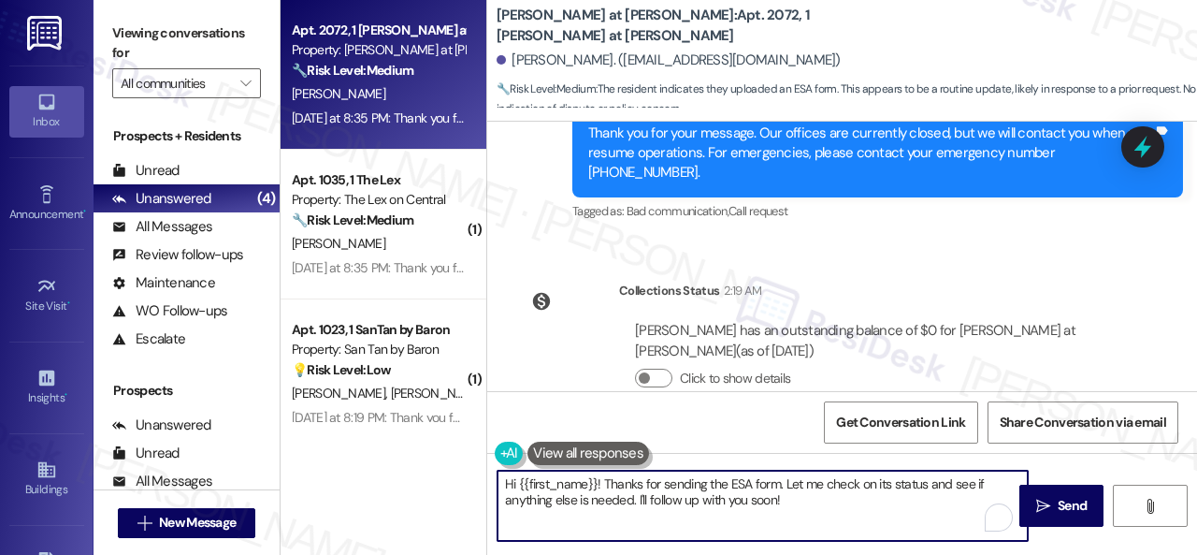
drag, startPoint x: 784, startPoint y: 482, endPoint x: 805, endPoint y: 506, distance: 31.9
click at [805, 506] on textarea "Hi {{first_name}}! Thanks for sending the ESA form. Let me check on its status …" at bounding box center [763, 506] width 530 height 70
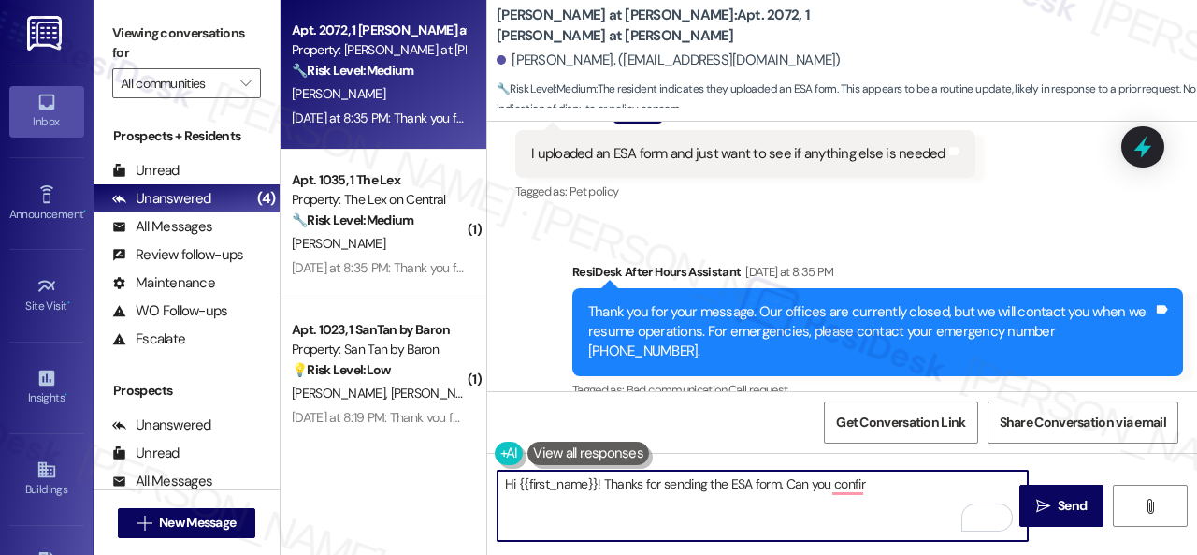
scroll to position [1985, 0]
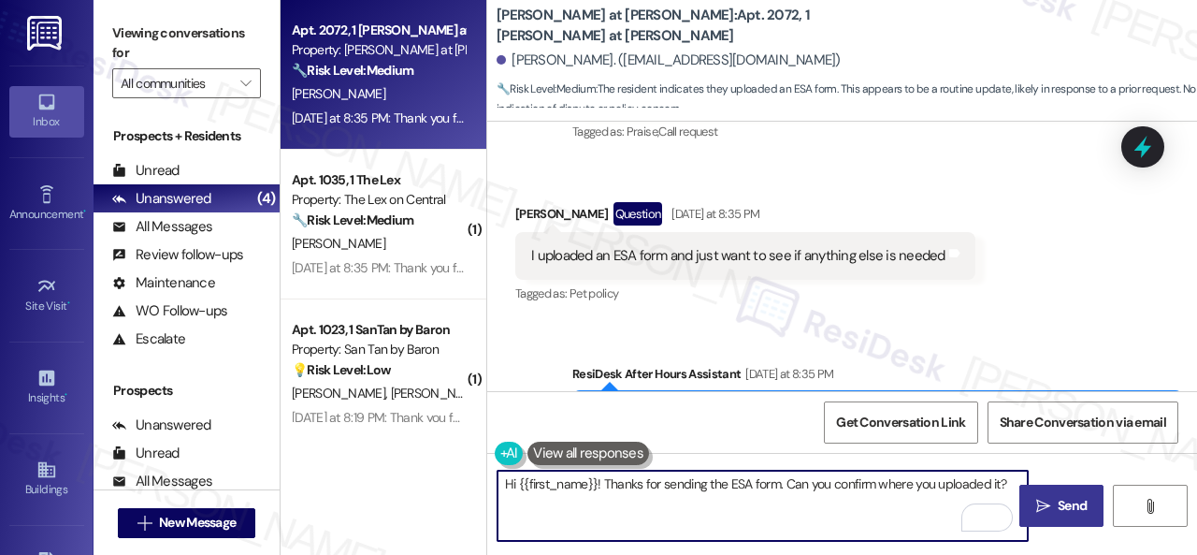
type textarea "Hi {{first_name}}! Thanks for sending the ESA form. Can you confirm where you u…"
click at [1063, 510] on span "Send" at bounding box center [1072, 506] width 29 height 20
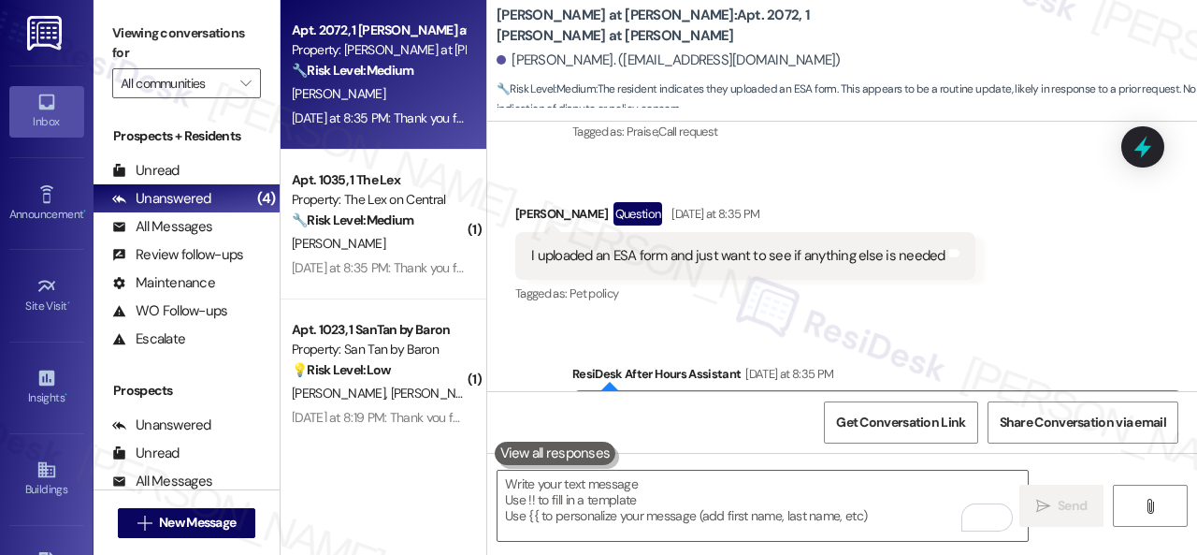
scroll to position [2073, 0]
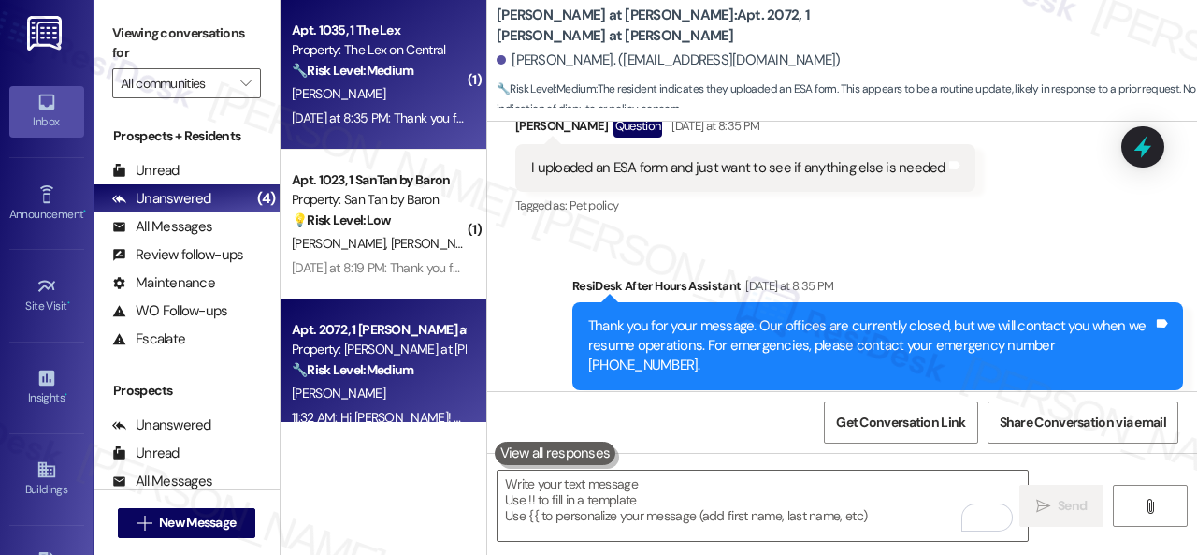
click at [368, 96] on div "[PERSON_NAME]" at bounding box center [378, 93] width 177 height 23
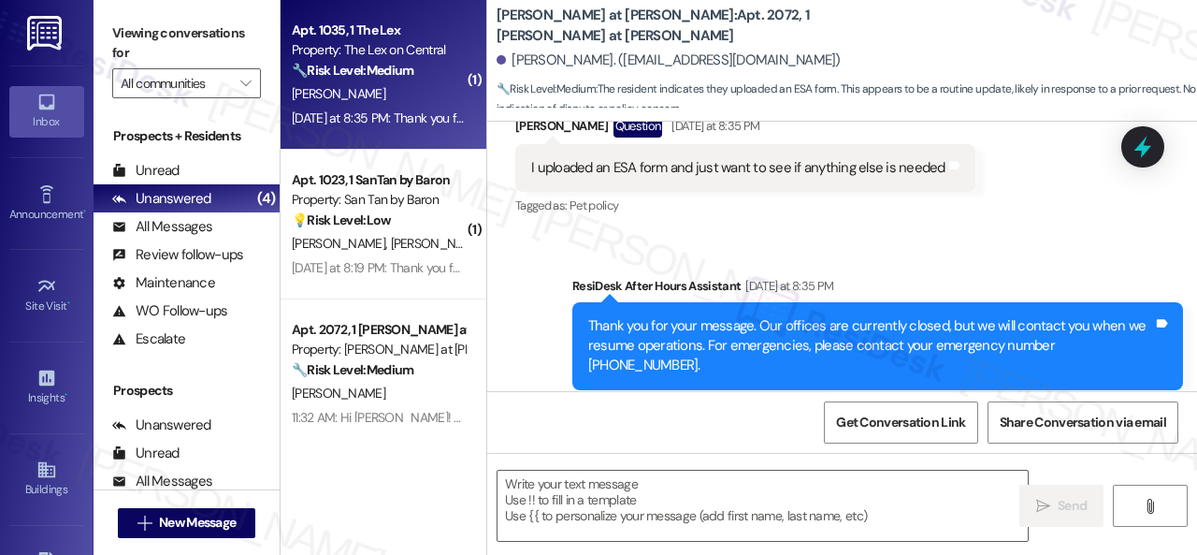
type textarea "Fetching suggested responses. Please feel free to read through the conversation…"
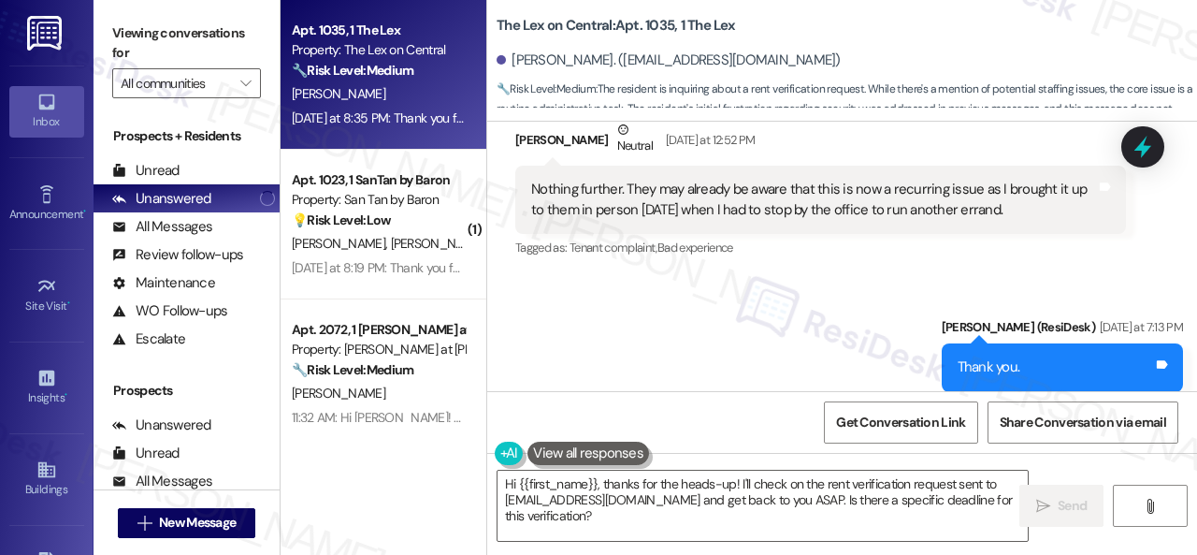
scroll to position [3388, 0]
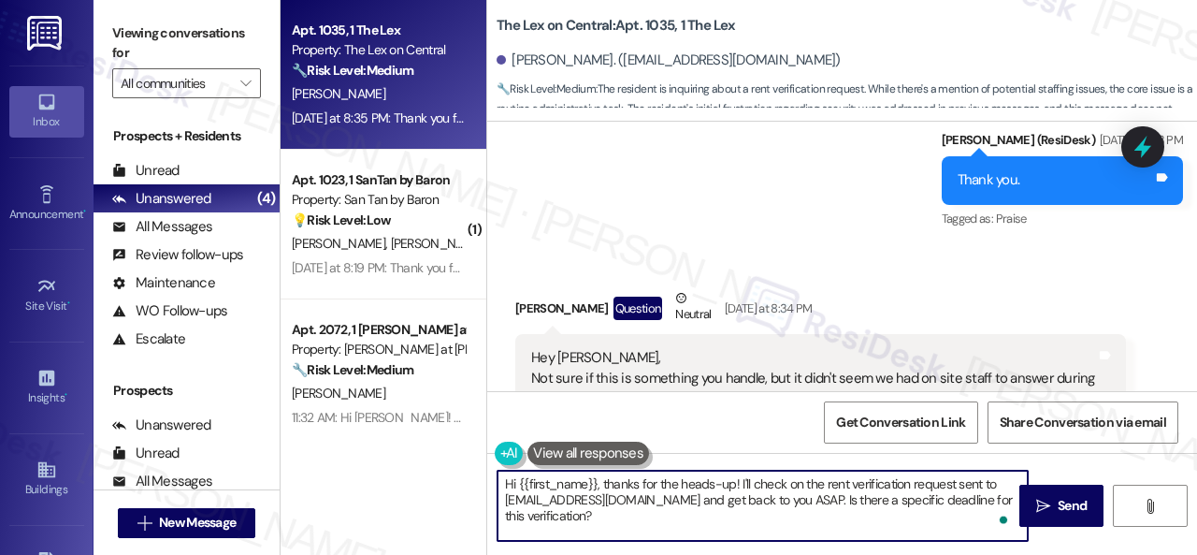
drag, startPoint x: 752, startPoint y: 482, endPoint x: 763, endPoint y: 517, distance: 37.3
click at [763, 517] on textarea "Hi {{first_name}}, thanks for the heads-up! I'll check on the rent verification…" at bounding box center [763, 506] width 530 height 70
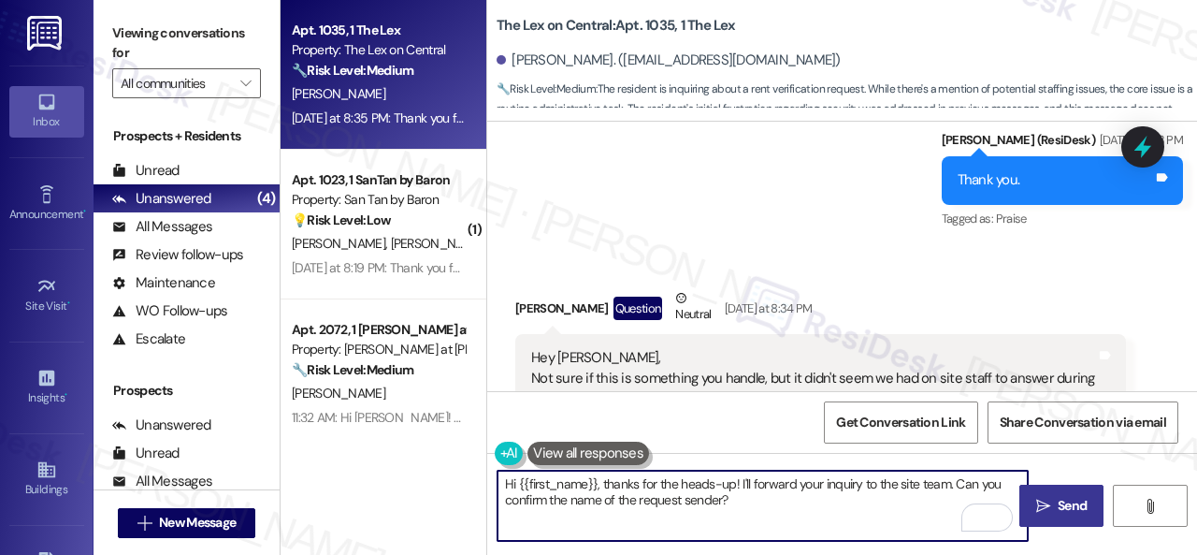
type textarea "Hi {{first_name}}, thanks for the heads-up! I'll forward your inquiry to the si…"
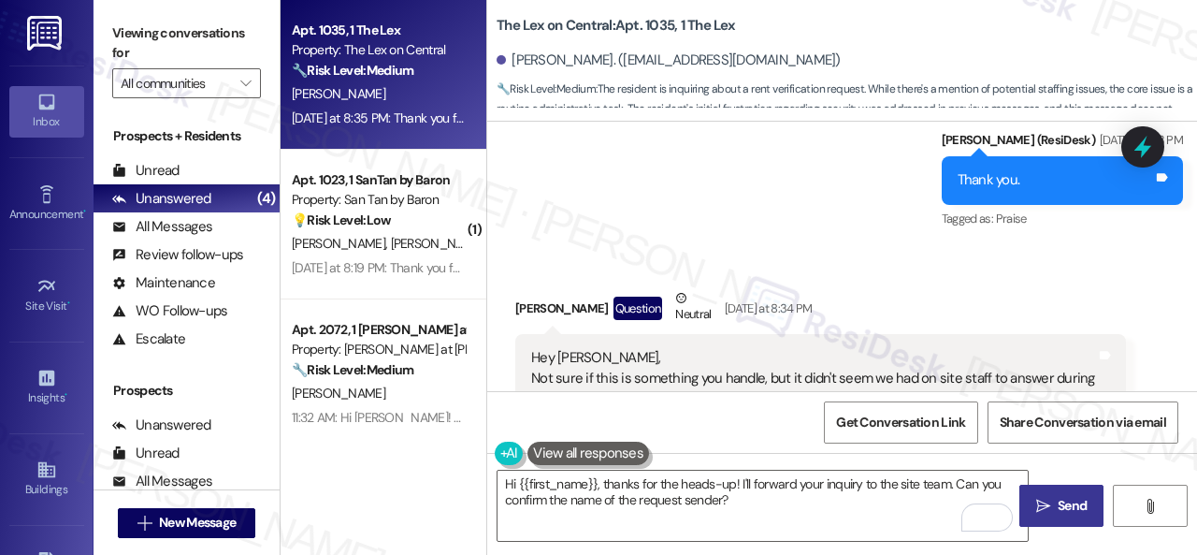
click at [1040, 505] on icon "" at bounding box center [1044, 506] width 14 height 15
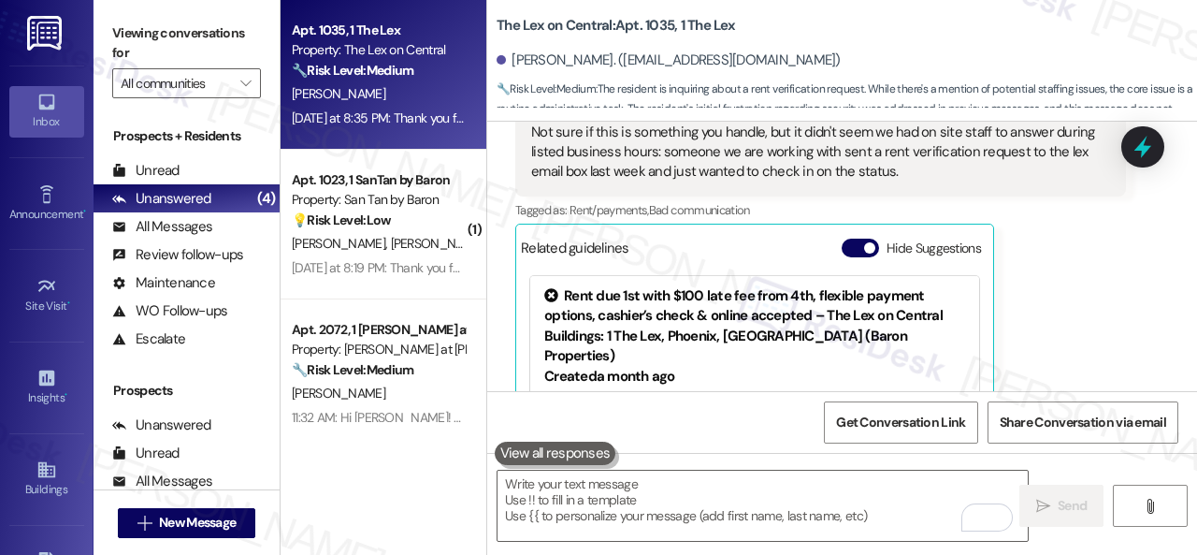
scroll to position [3668, 0]
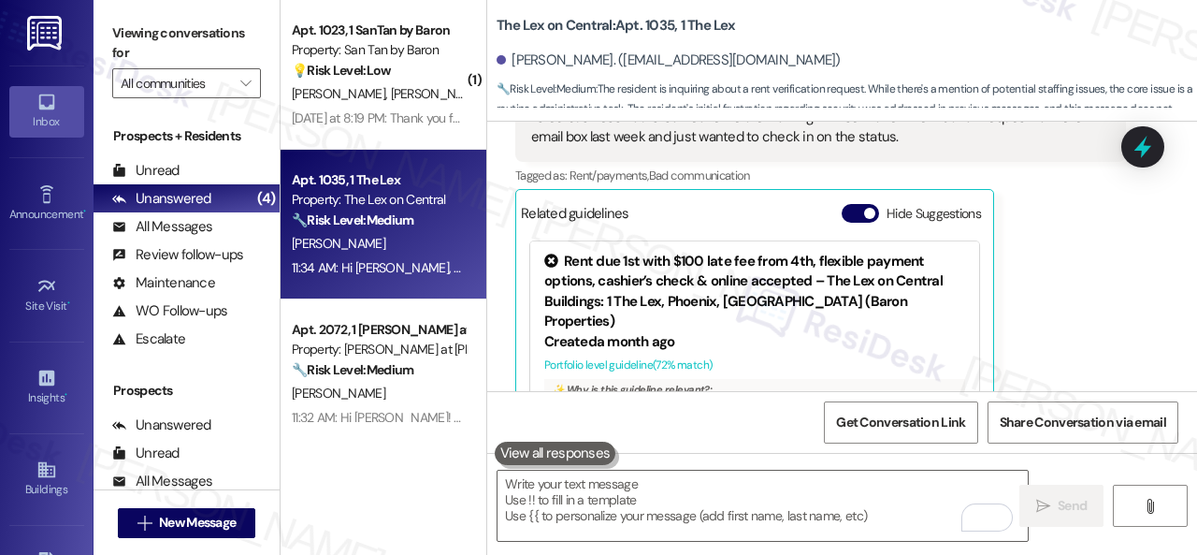
drag, startPoint x: 383, startPoint y: 71, endPoint x: 518, endPoint y: 98, distance: 138.3
click at [383, 70] on strong "💡 Risk Level: Low" at bounding box center [341, 70] width 99 height 17
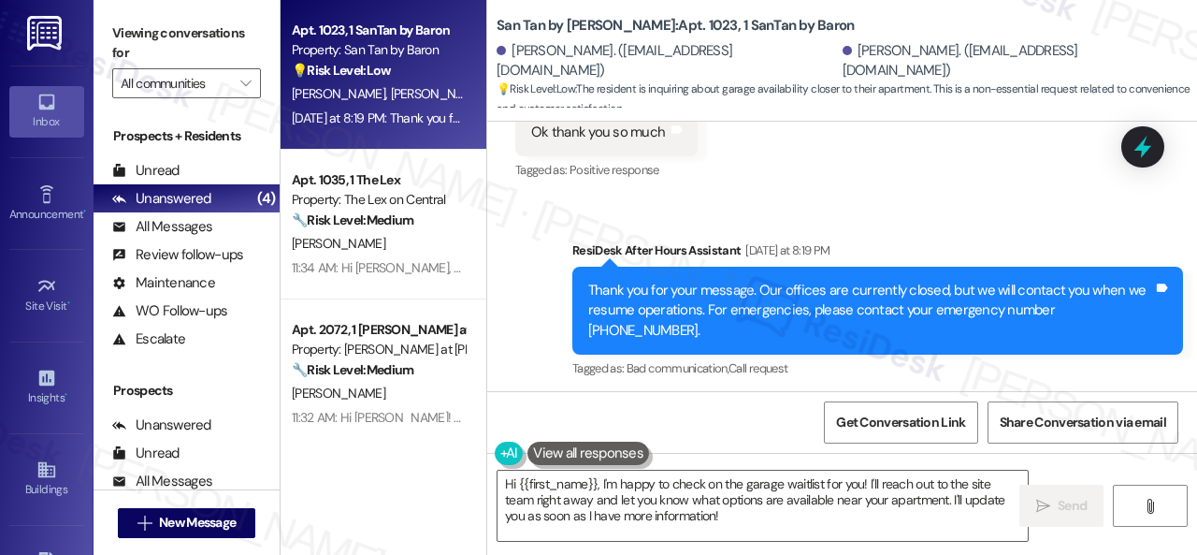
scroll to position [7853, 0]
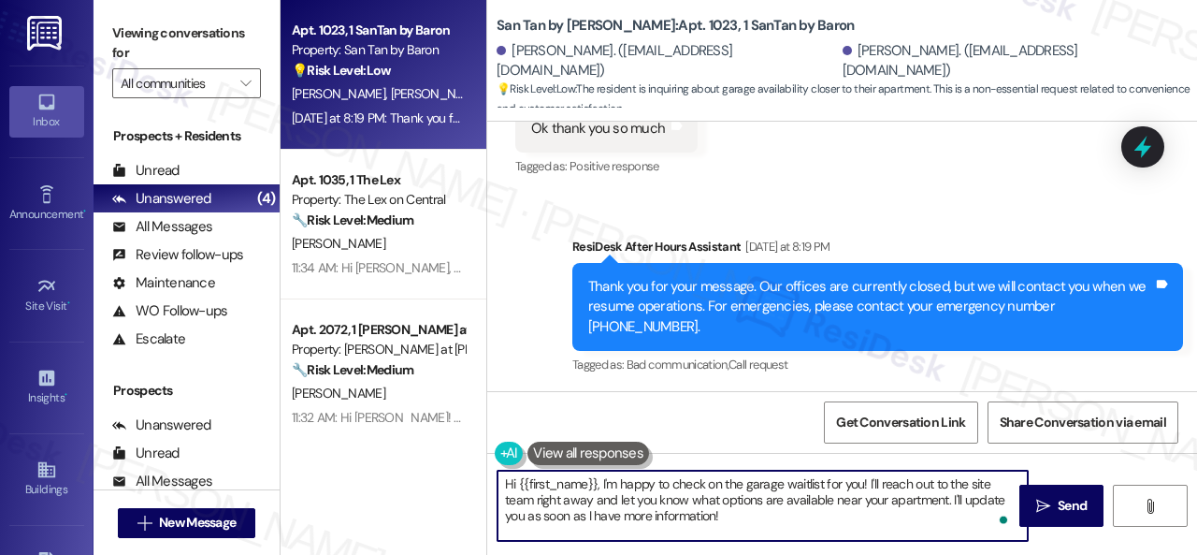
drag, startPoint x: 739, startPoint y: 512, endPoint x: 406, endPoint y: 447, distance: 339.2
click at [410, 456] on div "Apt. 1023, 1 SanTan by Baron Property: San Tan by Baron 💡 Risk Level: Low The r…" at bounding box center [739, 277] width 917 height 555
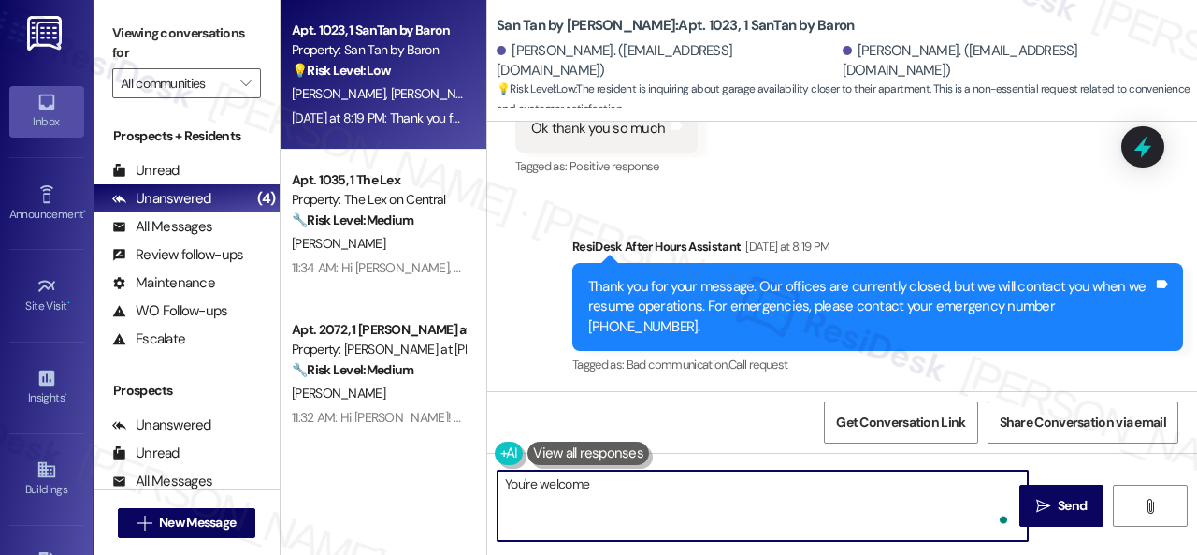
type textarea "You're welcome."
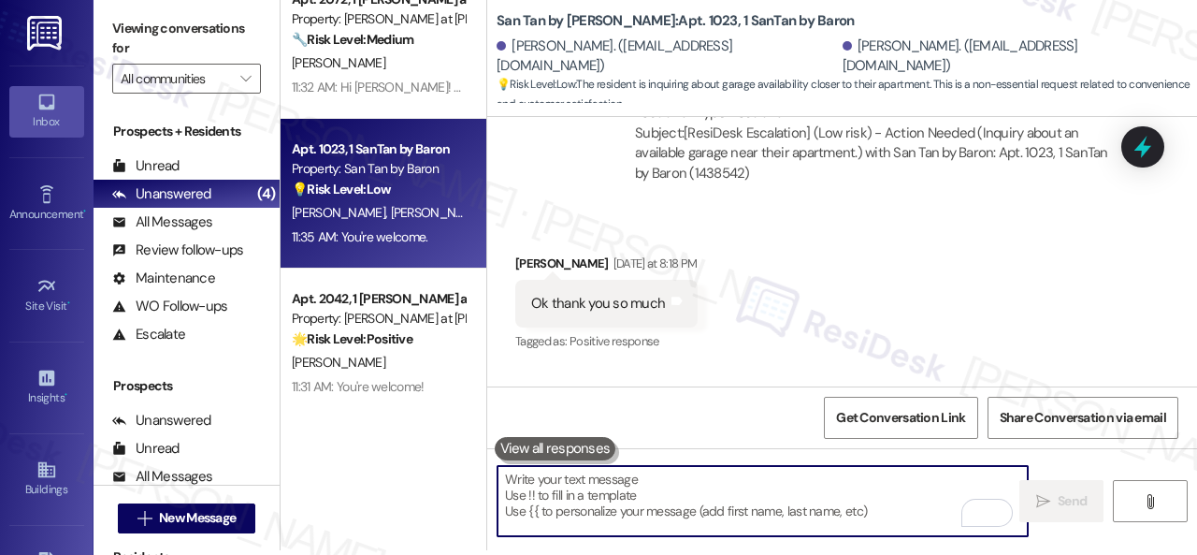
scroll to position [6, 0]
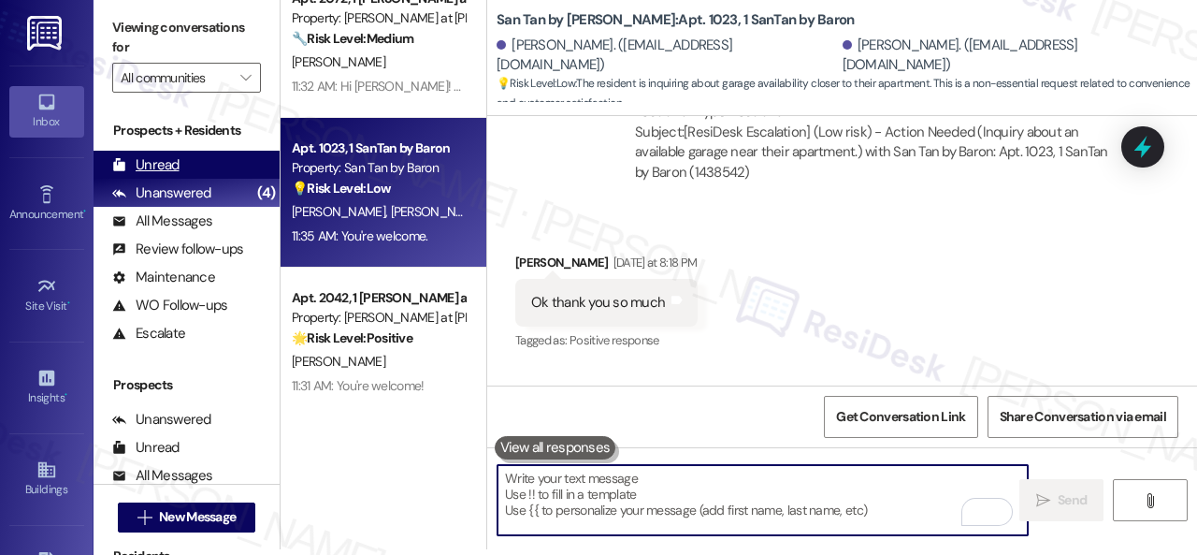
click at [162, 161] on div "Unread" at bounding box center [145, 165] width 67 height 20
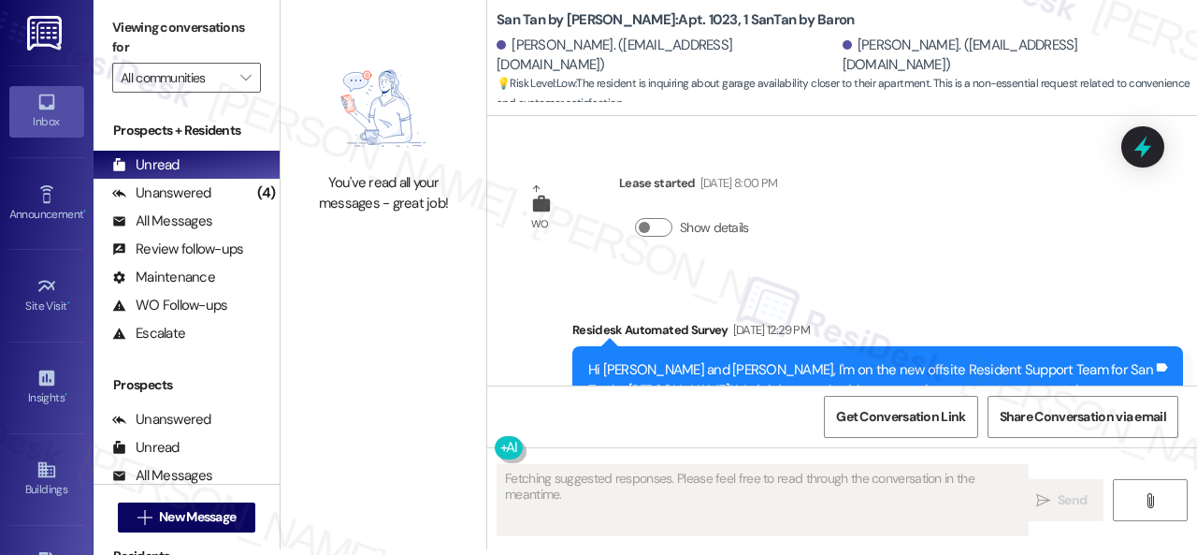
type textarea "Fetching suggested responses. Please feel free to read through the conversation…"
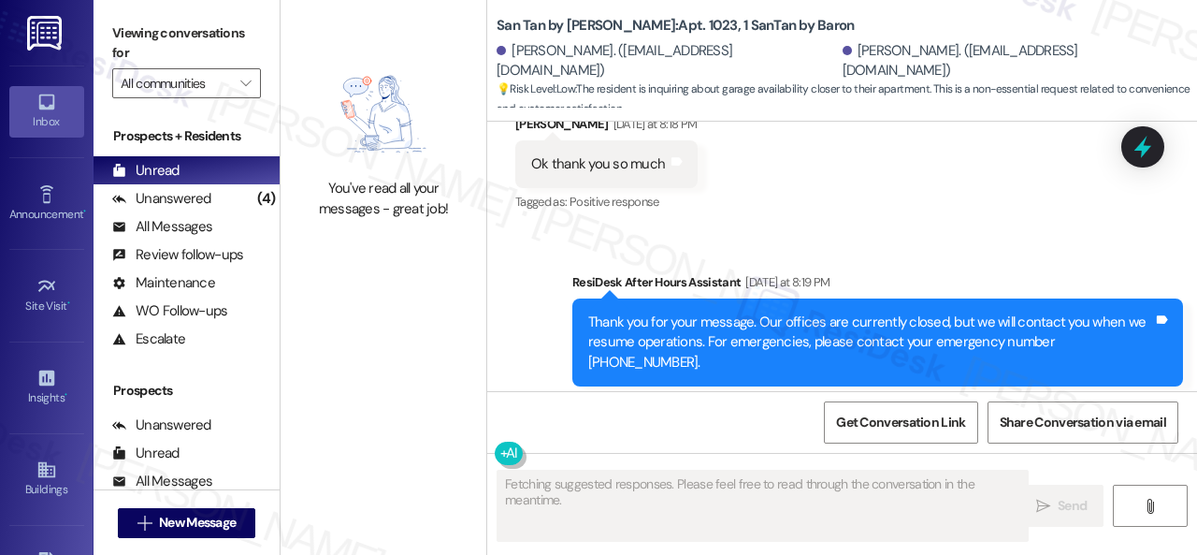
scroll to position [8010, 0]
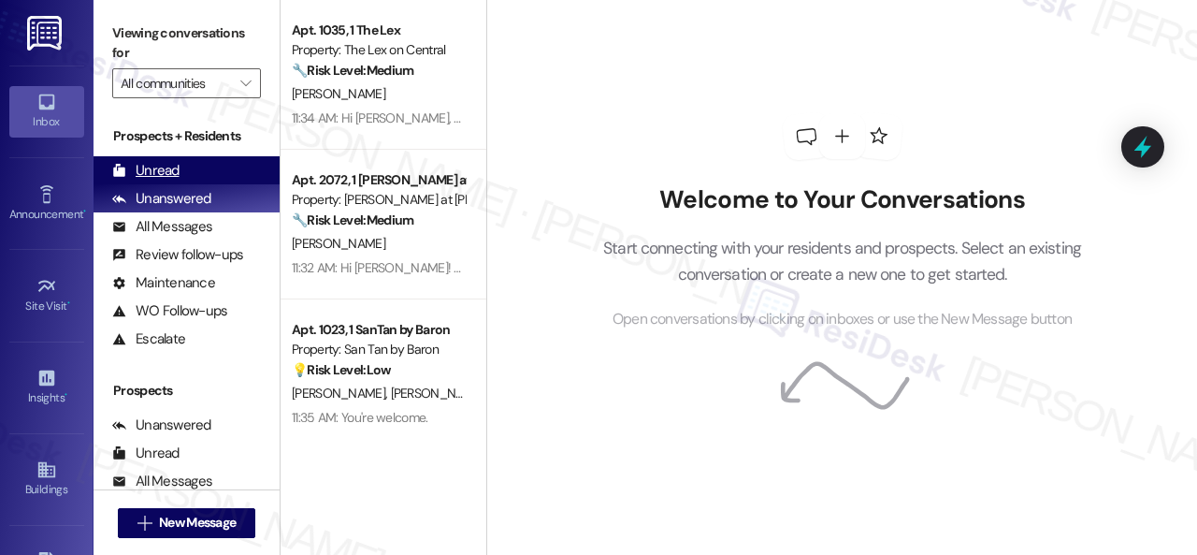
click at [153, 172] on div "Unread" at bounding box center [145, 171] width 67 height 20
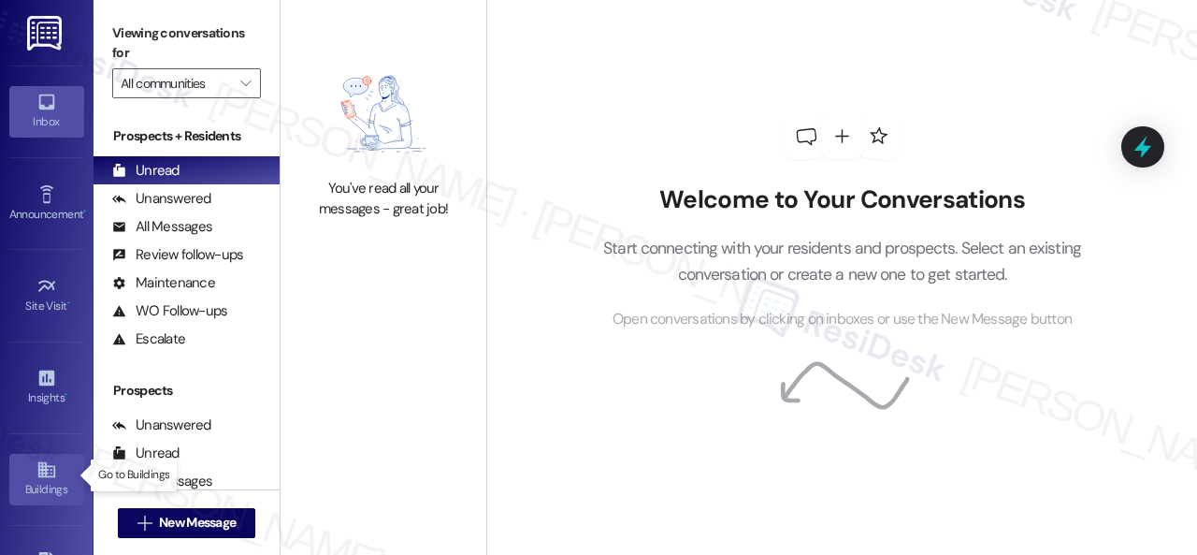
click at [59, 480] on div "Buildings" at bounding box center [47, 489] width 94 height 19
